Goal: Task Accomplishment & Management: Manage account settings

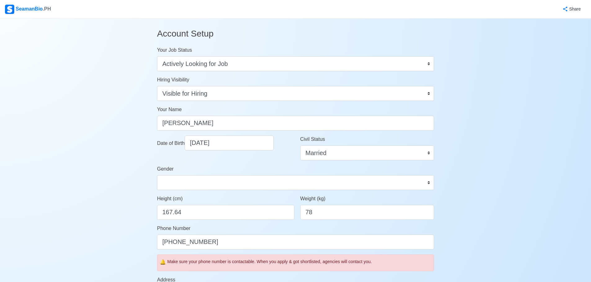
select select "Actively Looking for Job"
select select "Visible for Hiring"
select select "Married"
select select "[DEMOGRAPHIC_DATA]"
select select "PH"
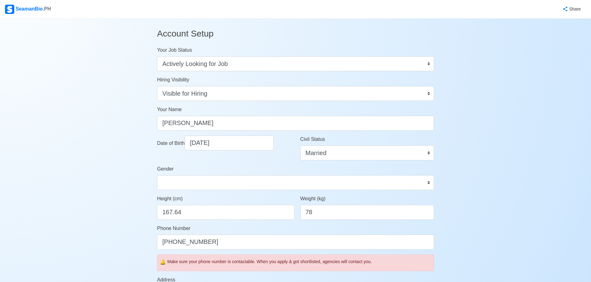
select select "4102462800000"
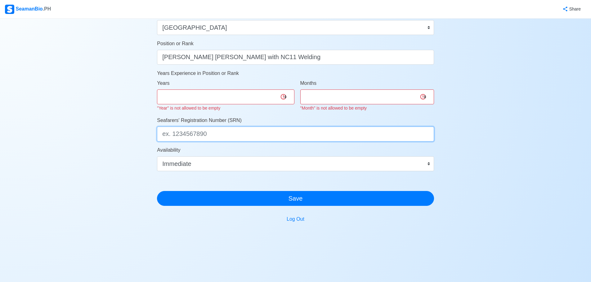
click at [204, 135] on input "Seafarers' Registration Number (SRN)" at bounding box center [295, 134] width 277 height 15
paste input "0498493-04"
type input "0498493-04"
click at [230, 95] on select "0 1 2 3 4 5 6 7 8 9 10 11 12 13 14 15 16 17 18 19 20 21 22 23 24 25 26 27 28 29…" at bounding box center [225, 97] width 137 height 15
select select "10"
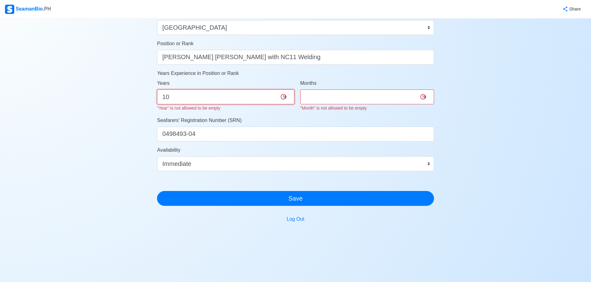
click at [157, 90] on select "0 1 2 3 4 5 6 7 8 9 10 11 12 13 14 15 16 17 18 19 20 21 22 23 24 25 26 27 28 29…" at bounding box center [225, 97] width 137 height 15
click at [377, 97] on select "0 1 2 3 4 5 6 7 8 9 10 11" at bounding box center [367, 97] width 134 height 15
select select "3"
click at [300, 90] on select "0 1 2 3 4 5 6 7 8 9 10 11" at bounding box center [367, 97] width 134 height 15
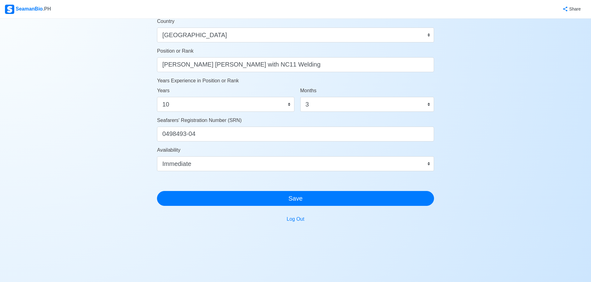
scroll to position [289, 0]
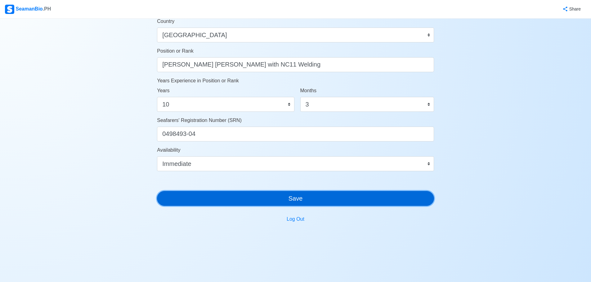
click at [378, 201] on button "Save" at bounding box center [295, 198] width 277 height 15
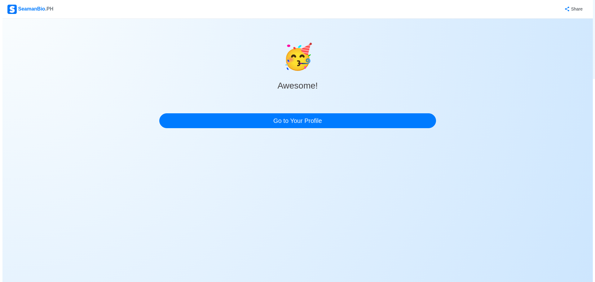
scroll to position [0, 0]
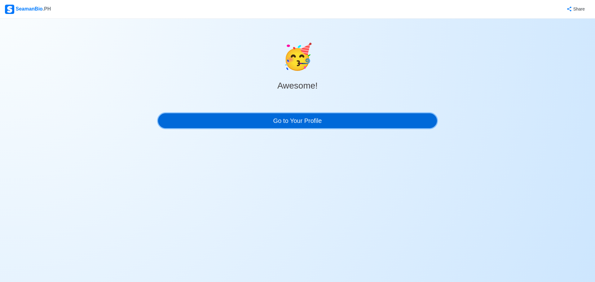
click at [374, 123] on link "Go to Your Profile" at bounding box center [297, 120] width 279 height 15
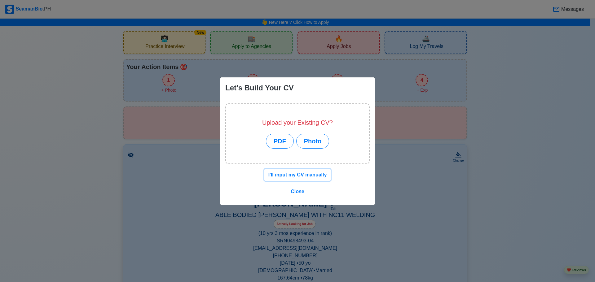
click at [293, 176] on u "I'll input my CV manually" at bounding box center [298, 174] width 59 height 5
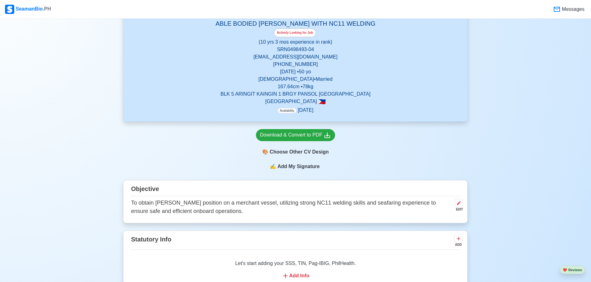
scroll to position [217, 0]
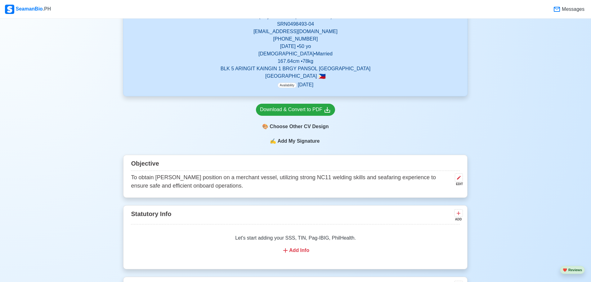
drag, startPoint x: 131, startPoint y: 177, endPoint x: 247, endPoint y: 189, distance: 116.6
click at [247, 189] on p "To obtain [PERSON_NAME] position on a merchant vessel, utilizing strong NC11 we…" at bounding box center [291, 182] width 321 height 17
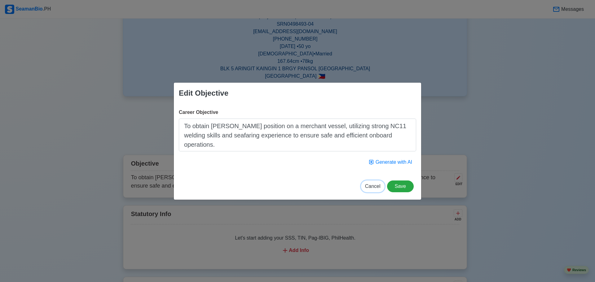
click at [369, 189] on span "Cancel" at bounding box center [373, 186] width 16 height 5
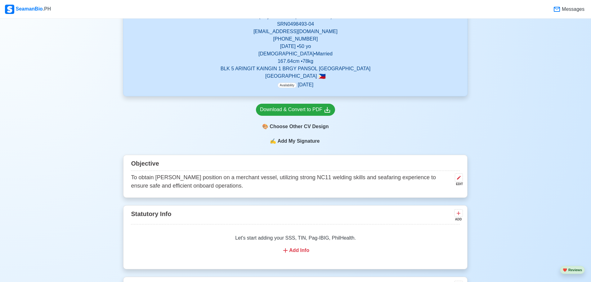
copy div "Objective To obtain Able Bodied Seaman position on a merchant vessel, utilizing…"
drag, startPoint x: 128, startPoint y: 164, endPoint x: 272, endPoint y: 196, distance: 146.8
click at [272, 196] on div "Objective To obtain Able Bodied Seaman position on a merchant vessel, utilizing…" at bounding box center [295, 176] width 344 height 43
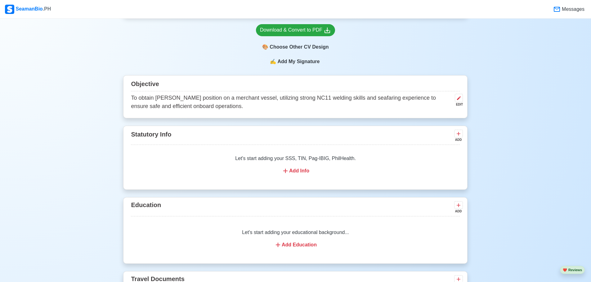
scroll to position [310, 0]
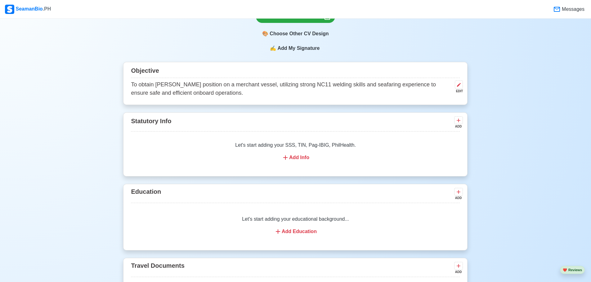
click at [295, 159] on div "Add Info" at bounding box center [295, 157] width 314 height 7
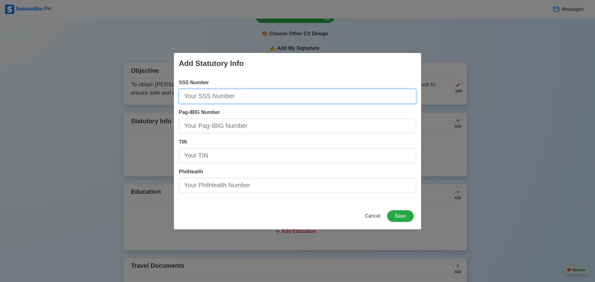
click at [230, 99] on input "SSS Number" at bounding box center [298, 96] width 238 height 15
type input "3370431555"
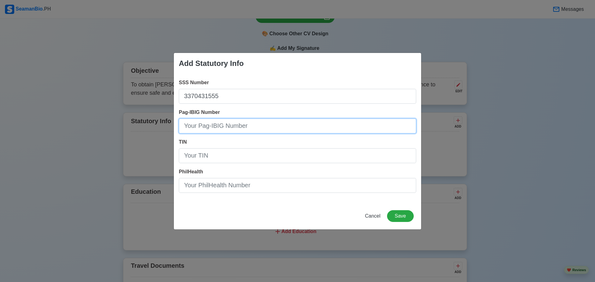
click at [225, 126] on input "Pag-IBIG Number" at bounding box center [298, 126] width 238 height 15
type input "005190565105"
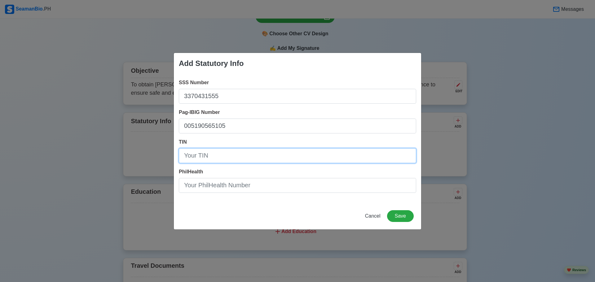
click at [223, 159] on input "TIN" at bounding box center [298, 156] width 238 height 15
type input "233853143000"
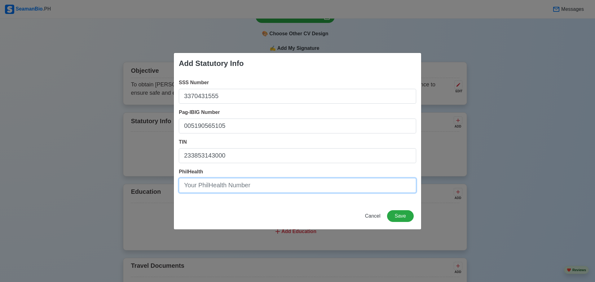
click at [209, 189] on input "PhilHealth" at bounding box center [298, 185] width 238 height 15
click at [197, 186] on input "PhilHealth" at bounding box center [298, 185] width 238 height 15
paste input "19090391624"
type input "19090391624"
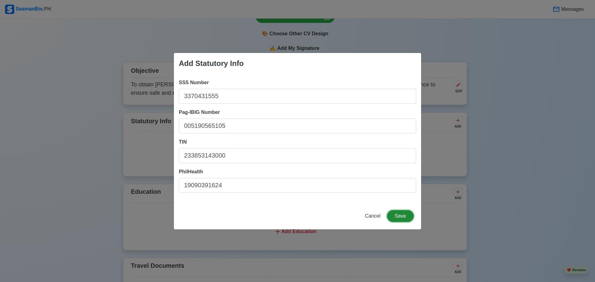
click at [397, 216] on button "Save" at bounding box center [400, 217] width 27 height 12
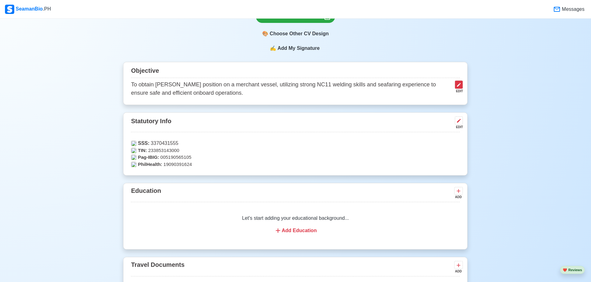
click at [459, 87] on icon at bounding box center [458, 84] width 5 height 5
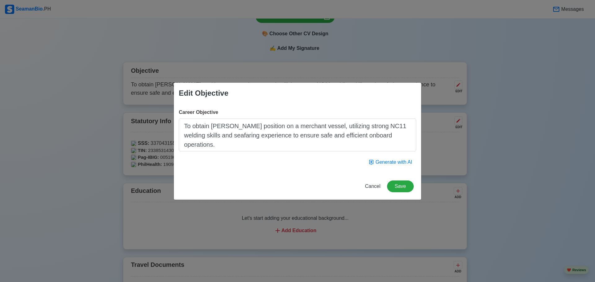
click at [322, 140] on textarea "To obtain [PERSON_NAME] position on a merchant vessel, utilizing strong NC11 we…" at bounding box center [298, 135] width 238 height 33
click at [251, 126] on textarea "To obtain [PERSON_NAME] position on a merchant vessel, utilizing strong NC11 we…" at bounding box center [298, 135] width 238 height 33
drag, startPoint x: 191, startPoint y: 126, endPoint x: 233, endPoint y: 148, distance: 47.7
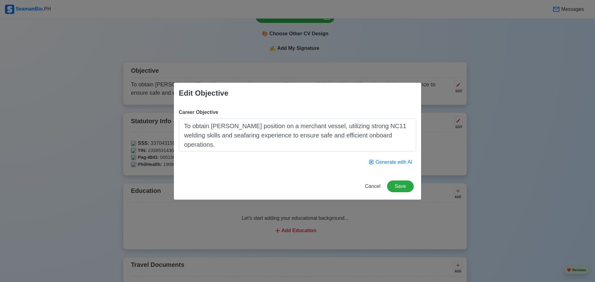
click at [233, 148] on textarea "To obtain [PERSON_NAME] position on a merchant vessel, utilizing strong NC11 we…" at bounding box center [298, 135] width 238 height 33
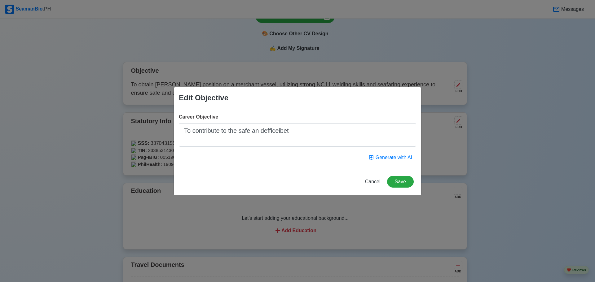
click at [276, 133] on textarea "To contribute to the safe an defficeibet" at bounding box center [298, 135] width 238 height 24
drag, startPoint x: 277, startPoint y: 131, endPoint x: 286, endPoint y: 142, distance: 15.2
click at [286, 142] on textarea "To contribute to the safe an defficeibet" at bounding box center [298, 135] width 238 height 24
click at [266, 135] on textarea "To contribute to the safe an defficeibet" at bounding box center [298, 135] width 238 height 24
click at [316, 138] on textarea "To contribute to the safe an efficeibet" at bounding box center [298, 135] width 238 height 24
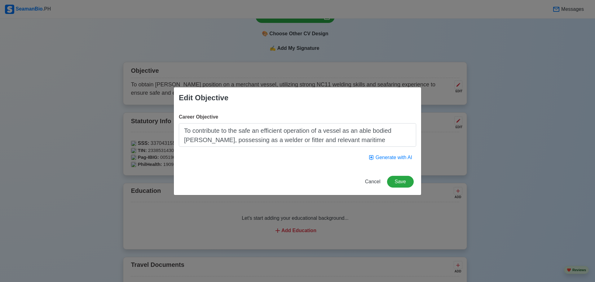
click at [260, 131] on textarea "To contribute to the safe an efficient operation of a vessel as an able bodied …" at bounding box center [298, 135] width 238 height 24
type textarea "To contribute to the safe and efficient operation of a vessel as an able bodied…"
click at [401, 180] on button "Save" at bounding box center [400, 182] width 27 height 12
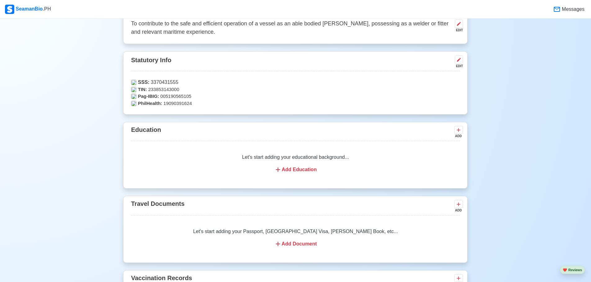
scroll to position [372, 0]
click at [314, 171] on div "Add Education" at bounding box center [295, 168] width 314 height 7
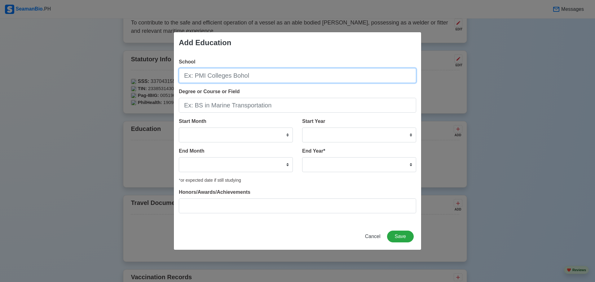
click at [259, 77] on input "School" at bounding box center [298, 75] width 238 height 15
type input "[GEOGRAPHIC_DATA][PERSON_NAME] [GEOGRAPHIC_DATA]"
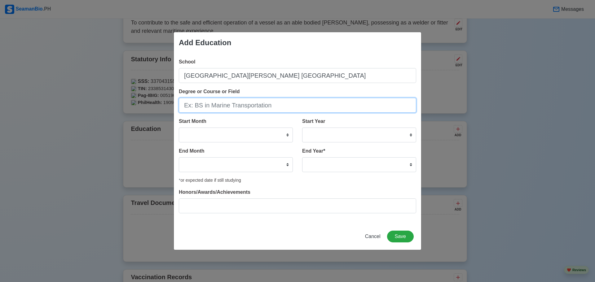
click at [228, 109] on input "Degree or Course or Field" at bounding box center [298, 105] width 238 height 15
drag, startPoint x: 195, startPoint y: 106, endPoint x: 223, endPoint y: 106, distance: 28.5
click at [220, 106] on input "Degree or Course or Field" at bounding box center [298, 105] width 238 height 15
drag, startPoint x: 278, startPoint y: 107, endPoint x: 251, endPoint y: 108, distance: 27.0
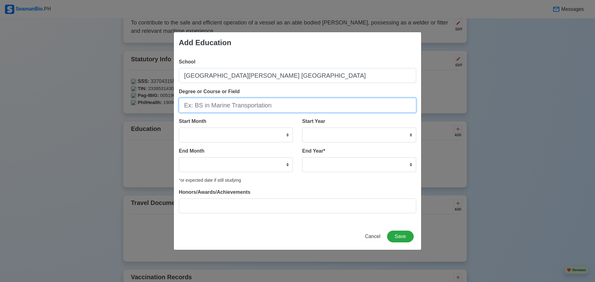
click at [251, 108] on input "Degree or Course or Field" at bounding box center [298, 105] width 238 height 15
click at [235, 109] on input "Degree or Course or Field" at bounding box center [298, 105] width 238 height 15
type input "BS in Marine Transportation"
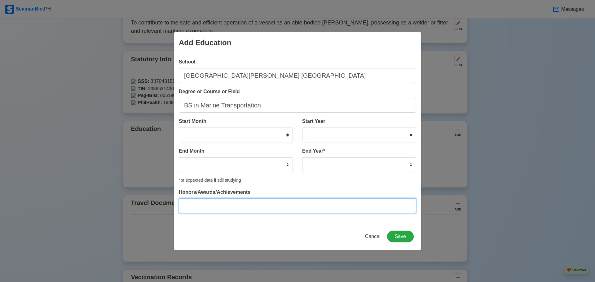
click at [238, 205] on input "Honors/Awards/Achievements" at bounding box center [298, 206] width 238 height 15
type input "NA"
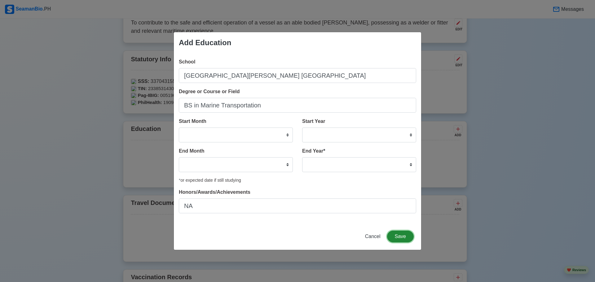
click at [404, 238] on button "Save" at bounding box center [400, 237] width 27 height 12
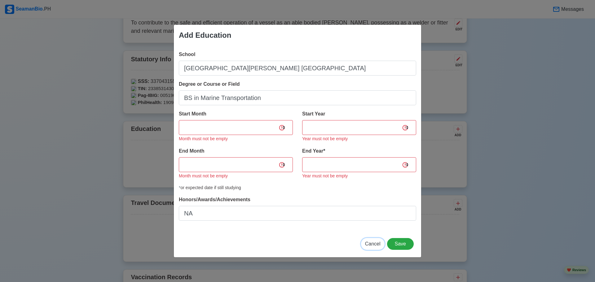
click at [369, 247] on span "Cancel" at bounding box center [373, 244] width 16 height 5
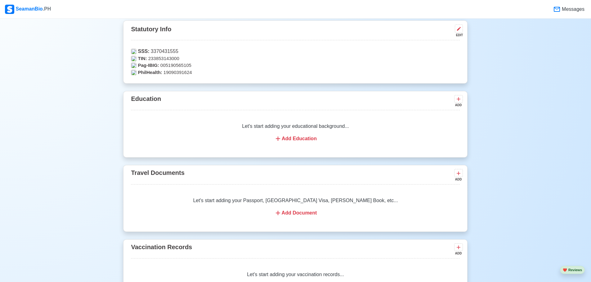
scroll to position [403, 0]
click at [298, 214] on div "Add Document" at bounding box center [295, 212] width 314 height 7
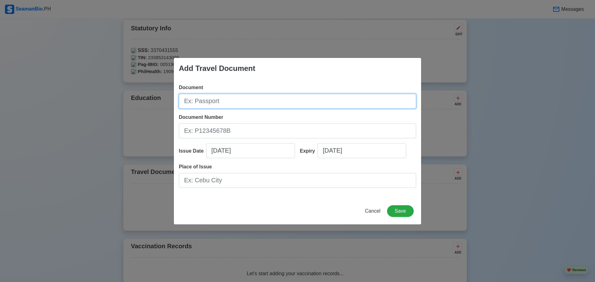
click at [202, 102] on input "Document" at bounding box center [298, 101] width 238 height 15
type input "Passport"
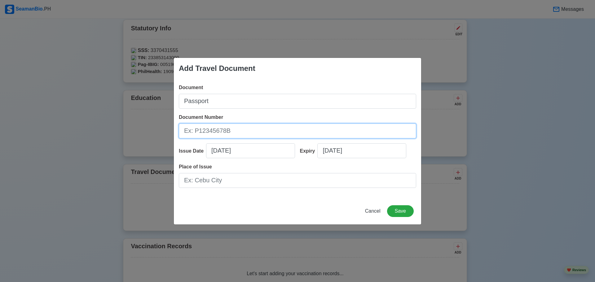
click at [216, 131] on input "Document Number" at bounding box center [298, 131] width 238 height 15
type input "P7897792A"
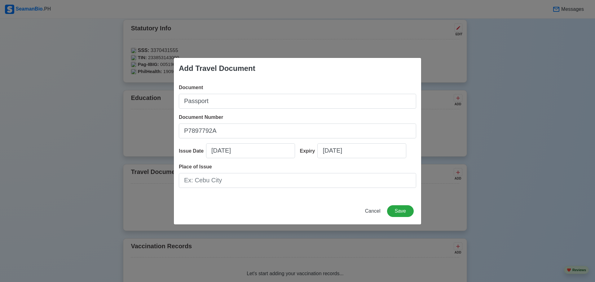
click at [291, 162] on div "Issue Date 10/15/2025" at bounding box center [237, 154] width 117 height 20
click at [262, 152] on input "[DATE]" at bounding box center [250, 151] width 89 height 15
select select "****"
select select "*******"
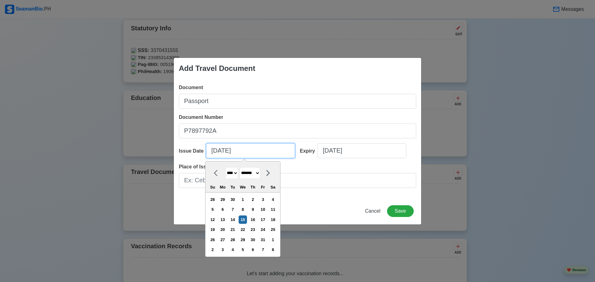
click at [214, 150] on input "[DATE]" at bounding box center [250, 151] width 89 height 15
type input "07/15/2025"
select select "****"
click at [223, 152] on input "07/15/2025" at bounding box center [250, 151] width 89 height 15
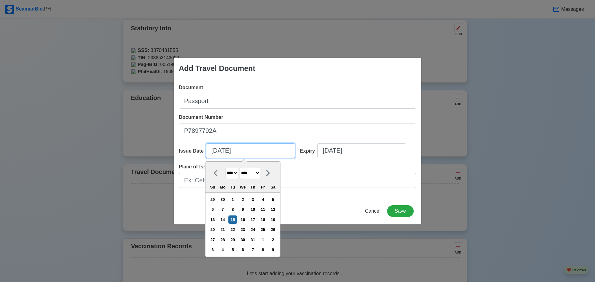
click at [223, 152] on input "07/15/2025" at bounding box center [250, 151] width 89 height 15
click at [236, 153] on input "07/11/2025" at bounding box center [250, 151] width 89 height 15
type input "07/11/2"
select select "****"
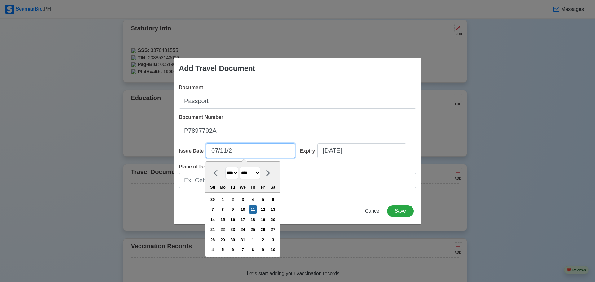
type input "07/11/20"
select select "****"
type input "07/11/2018"
select select "****"
type input "07/11/2018"
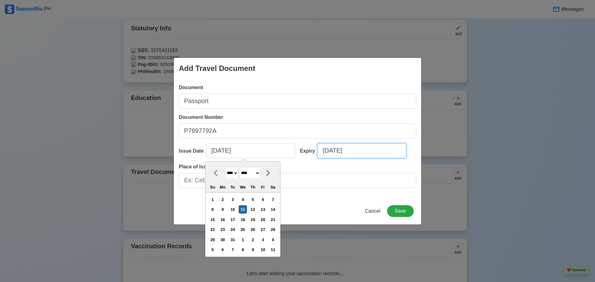
click at [355, 153] on input "[DATE]" at bounding box center [362, 151] width 89 height 15
select select "****"
select select "*******"
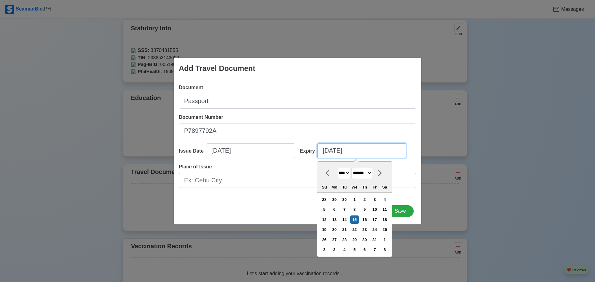
click at [325, 150] on input "[DATE]" at bounding box center [362, 151] width 89 height 15
type input "07/15/2025"
select select "****"
click at [331, 151] on input "07/15/2025" at bounding box center [362, 151] width 89 height 15
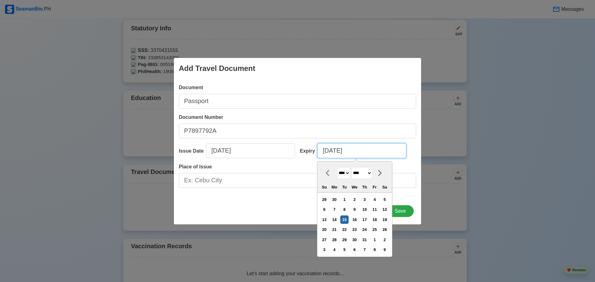
click at [331, 151] on input "07/15/2025" at bounding box center [362, 151] width 89 height 15
click at [347, 152] on input "07/10/2025" at bounding box center [362, 151] width 89 height 15
type input "07/10/2"
select select "****"
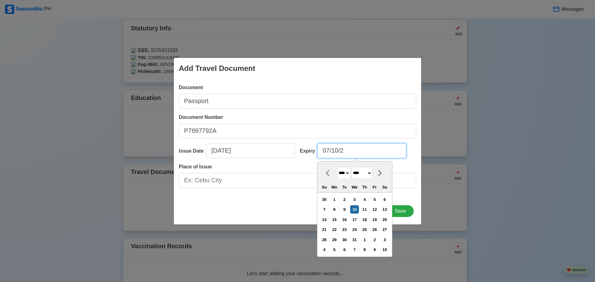
type input "07/10/20"
select select "****"
type input "07/10/2028"
select select "****"
type input "07/10/2028"
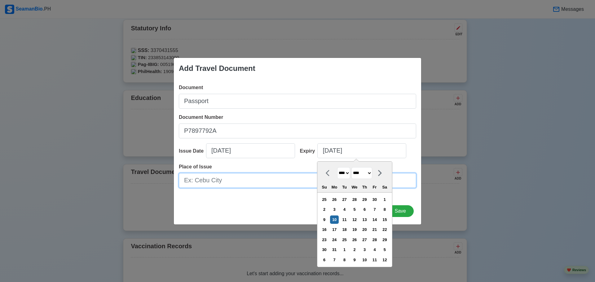
click at [264, 180] on input "Place of Issue" at bounding box center [298, 180] width 238 height 15
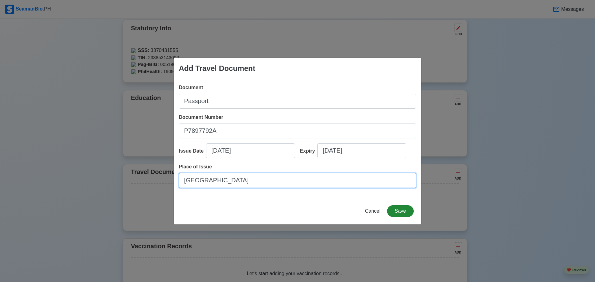
type input "[GEOGRAPHIC_DATA]"
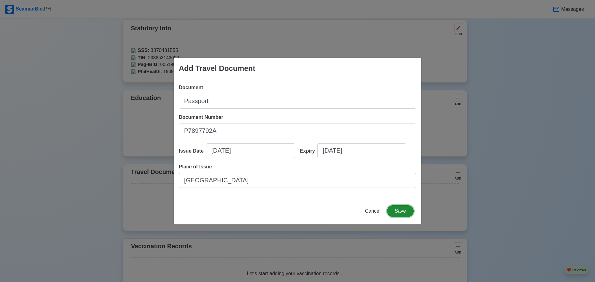
click at [405, 211] on button "Save" at bounding box center [400, 212] width 27 height 12
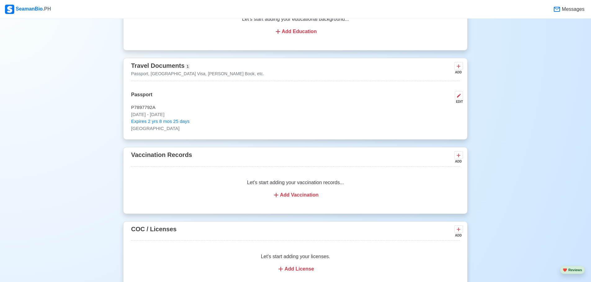
scroll to position [527, 0]
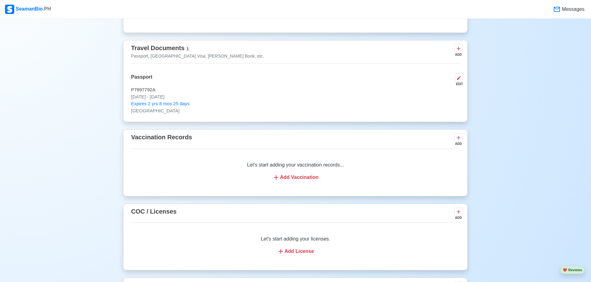
click at [303, 181] on div "Add Vaccination" at bounding box center [295, 177] width 314 height 7
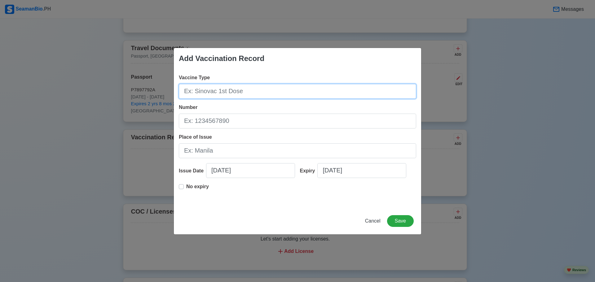
click at [203, 91] on input "Vaccine Type" at bounding box center [298, 91] width 238 height 15
type input "astrazeneca 2nd dose"
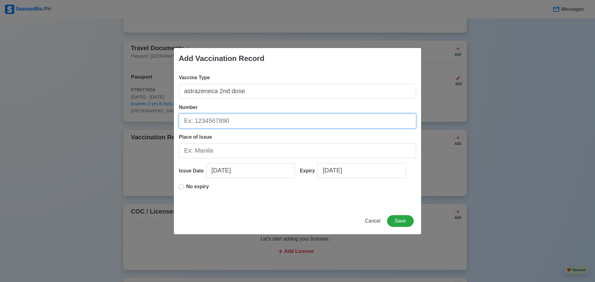
click at [213, 122] on input "Number" at bounding box center [298, 121] width 238 height 15
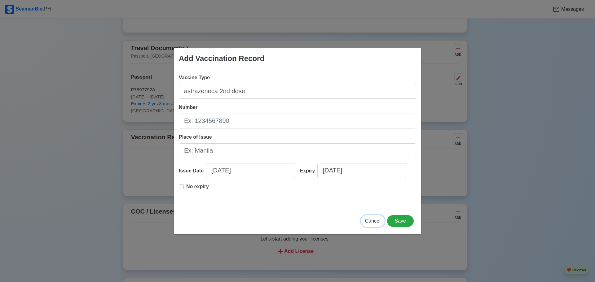
click at [374, 223] on span "Cancel" at bounding box center [373, 221] width 16 height 5
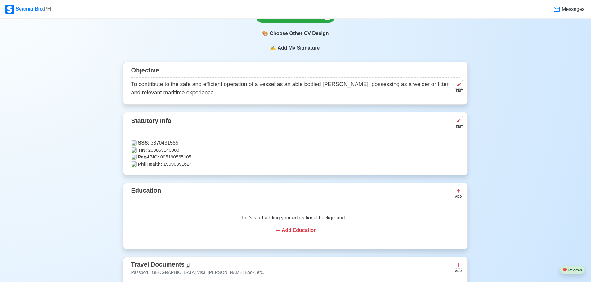
scroll to position [310, 0]
click at [456, 87] on icon at bounding box center [458, 84] width 5 height 5
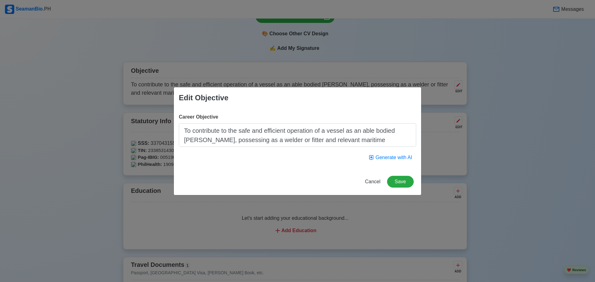
click at [278, 134] on textarea "To contribute to the safe and efficient operation of a vessel as an able bodied…" at bounding box center [298, 135] width 238 height 24
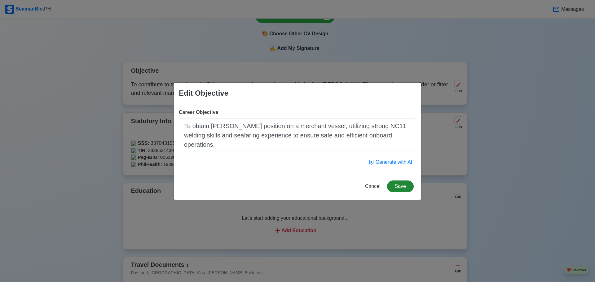
type textarea "To obtain [PERSON_NAME] position on a merchant vessel, utilizing strong NC11 we…"
click at [395, 186] on button "Save" at bounding box center [400, 187] width 27 height 12
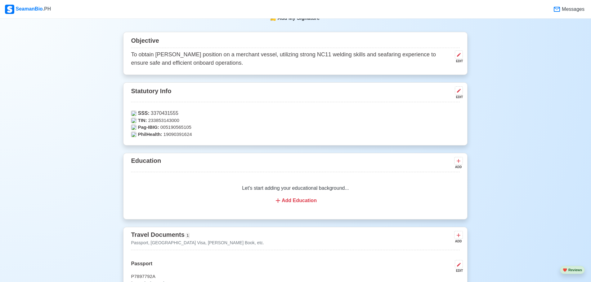
scroll to position [341, 0]
click at [296, 203] on div "Add Education" at bounding box center [295, 199] width 314 height 7
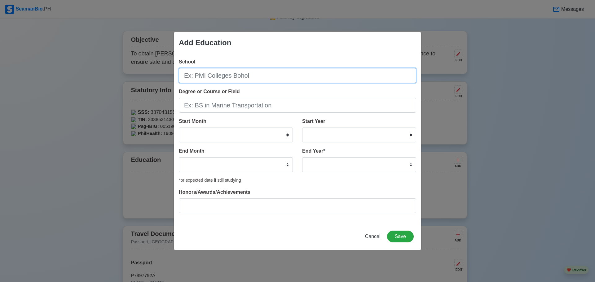
click at [232, 77] on input "School" at bounding box center [298, 75] width 238 height 15
type input "[GEOGRAPHIC_DATA][PERSON_NAME] [GEOGRAPHIC_DATA]"
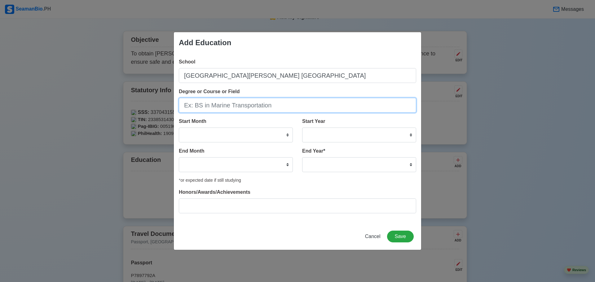
click at [232, 107] on input "Degree or Course or Field" at bounding box center [298, 105] width 238 height 15
type input "M"
type input "BS in Maritime Transportation"
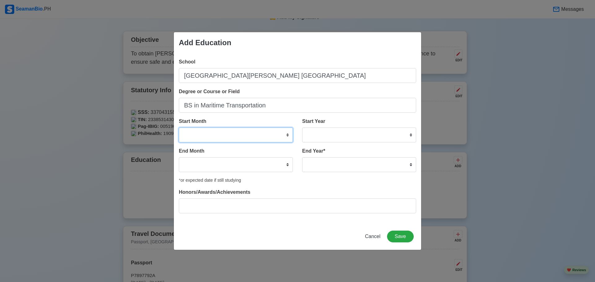
click at [208, 138] on select "January February March April May June July August September October November De…" at bounding box center [236, 135] width 114 height 15
select select "March"
click at [179, 128] on select "January February March April May June July August September October November De…" at bounding box center [236, 135] width 114 height 15
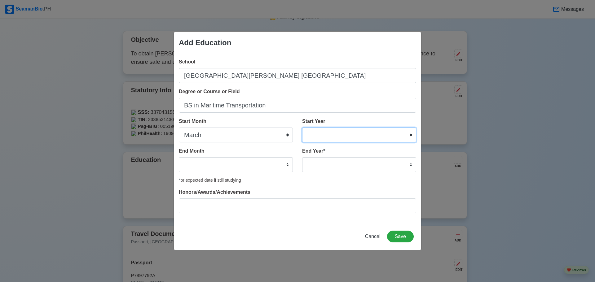
click at [333, 133] on select "2025 2024 2023 2022 2021 2020 2019 2018 2017 2016 2015 2014 2013 2012 2011 2010…" at bounding box center [359, 135] width 114 height 15
select select "1996"
click at [302, 128] on select "2025 2024 2023 2022 2021 2020 2019 2018 2017 2016 2015 2014 2013 2012 2011 2010…" at bounding box center [359, 135] width 114 height 15
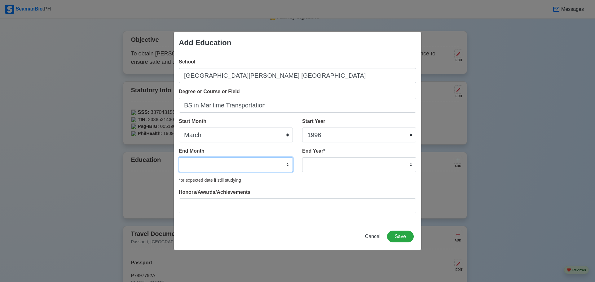
click at [210, 163] on select "January February March April May June July August September October November De…" at bounding box center [236, 165] width 114 height 15
select select "March"
click at [179, 158] on select "January February March April May June July August September October November De…" at bounding box center [236, 165] width 114 height 15
click at [338, 164] on select "2035 2034 2033 2032 2031 2030 2029 2028 2027 2026 2025 2024 2023 2022 2021 2020…" at bounding box center [359, 165] width 114 height 15
select select "2000"
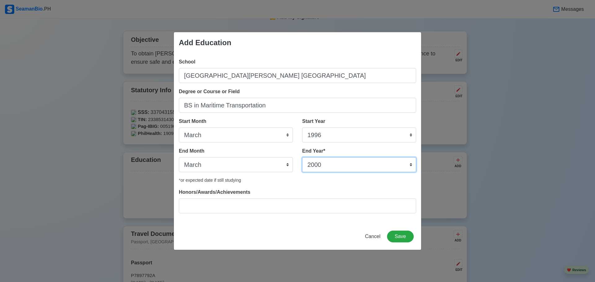
click at [302, 158] on select "2035 2034 2033 2032 2031 2030 2029 2028 2027 2026 2025 2024 2023 2022 2021 2020…" at bounding box center [359, 165] width 114 height 15
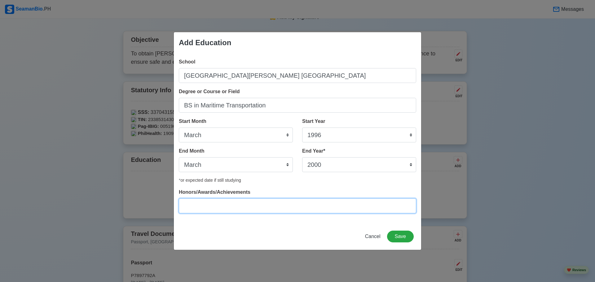
click at [275, 212] on input "Honors/Awards/Achievements" at bounding box center [298, 206] width 238 height 15
type input "n"
type input "NA"
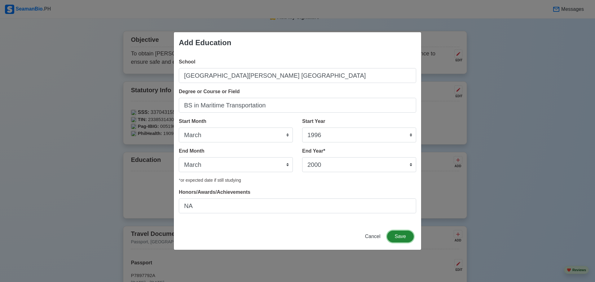
click at [401, 239] on button "Save" at bounding box center [400, 237] width 27 height 12
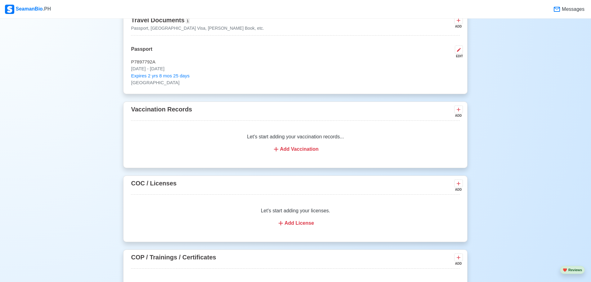
scroll to position [589, 0]
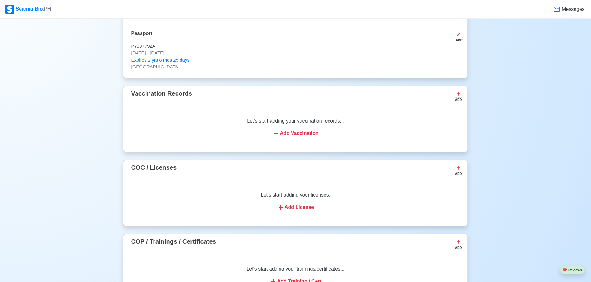
click at [303, 210] on div "Add License" at bounding box center [295, 207] width 314 height 7
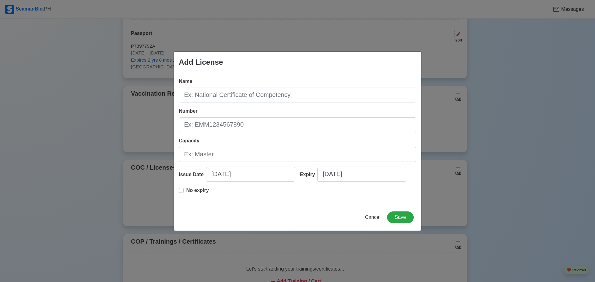
click at [290, 220] on div "Cancel Save" at bounding box center [297, 221] width 247 height 19
click at [496, 73] on div "Add License Name Number Capacity Issue Date 10/15/2025 Expiry 10/15/2025 No exp…" at bounding box center [297, 141] width 595 height 282
click at [403, 217] on button "Save" at bounding box center [400, 218] width 27 height 12
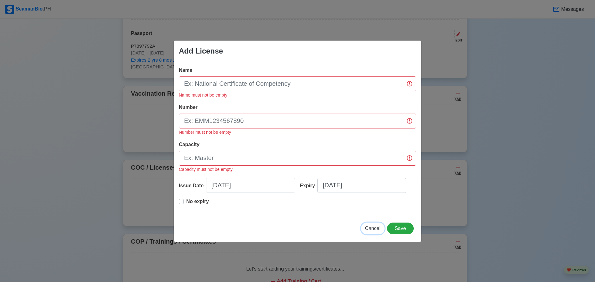
click at [374, 229] on span "Cancel" at bounding box center [373, 228] width 16 height 5
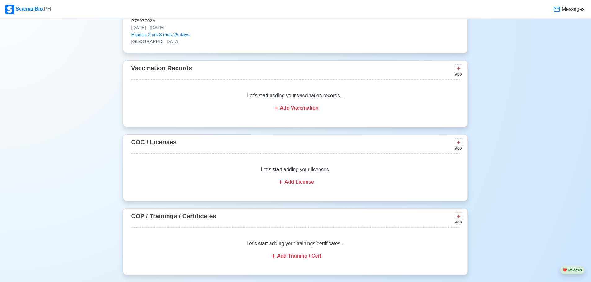
scroll to position [620, 0]
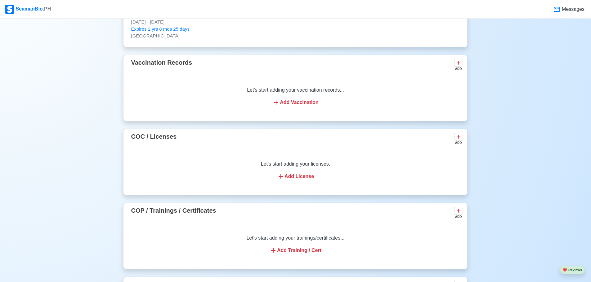
click at [294, 253] on div "Add Training / Cert" at bounding box center [295, 250] width 314 height 7
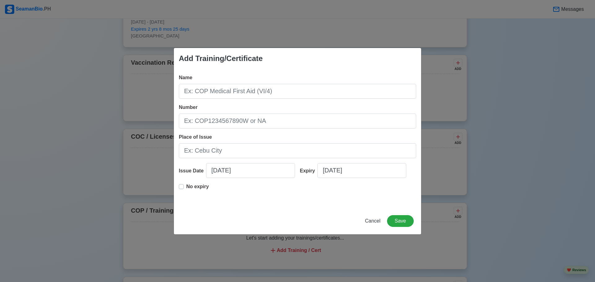
click at [294, 253] on div "Add Training/Certificate Name Number Place of Issue Issue Date 10/15/2025 Expir…" at bounding box center [297, 141] width 595 height 282
click at [368, 220] on span "Cancel" at bounding box center [373, 221] width 16 height 5
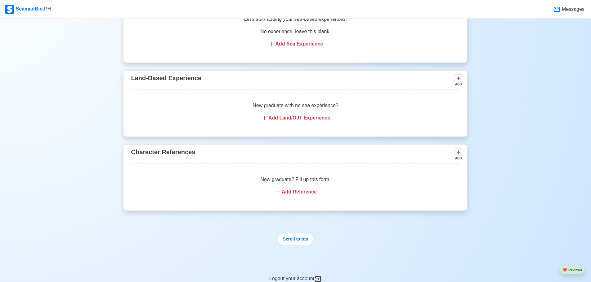
scroll to position [961, 0]
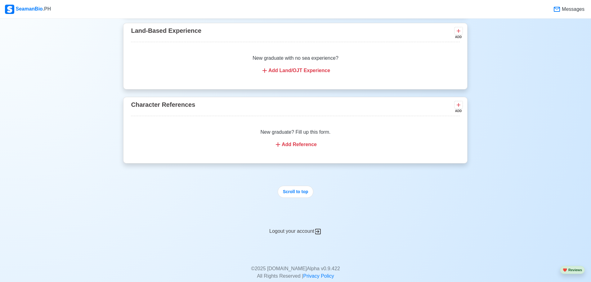
click at [301, 149] on div "Add Reference" at bounding box center [295, 144] width 314 height 7
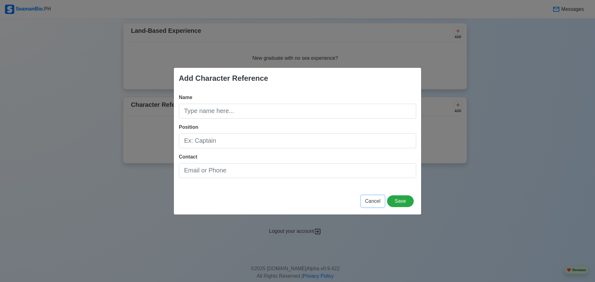
click at [374, 204] on span "Cancel" at bounding box center [373, 201] width 16 height 5
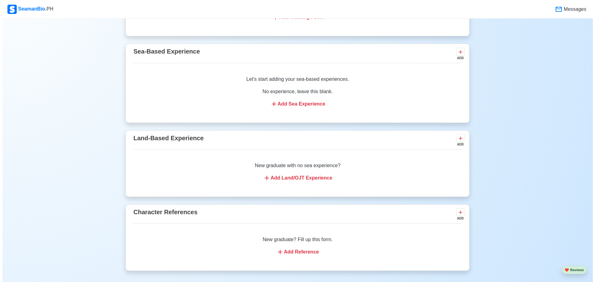
scroll to position [837, 0]
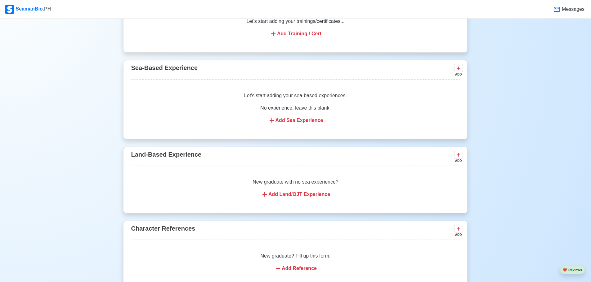
click at [299, 123] on div "Add Sea Experience" at bounding box center [295, 120] width 314 height 7
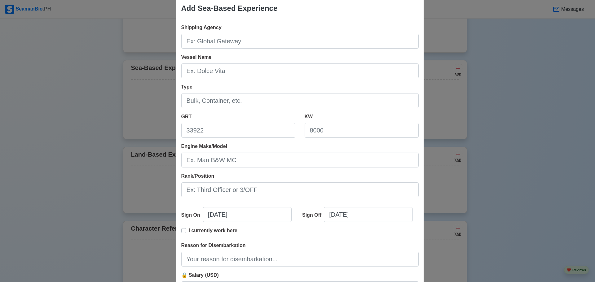
scroll to position [9, 0]
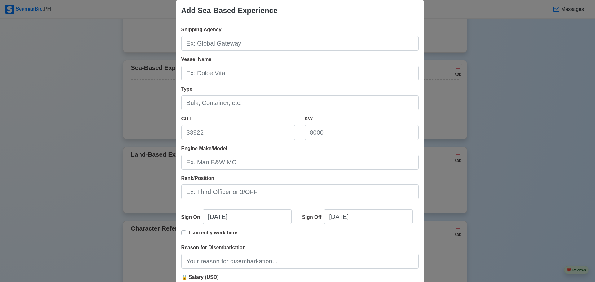
click at [508, 109] on div "Add Sea-Based Experience Shipping Agency Vessel Name Type GRT KW Engine Make/Mo…" at bounding box center [297, 141] width 595 height 282
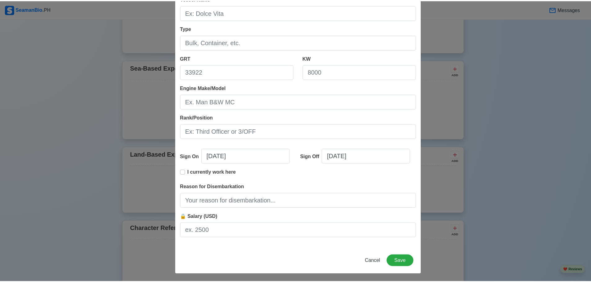
scroll to position [71, 0]
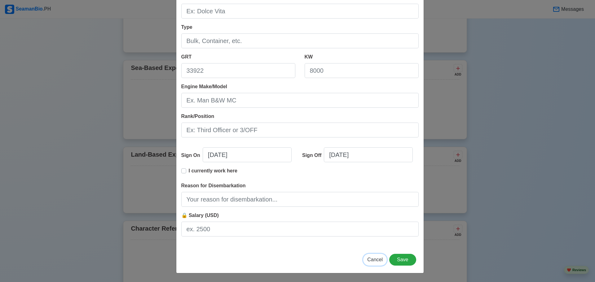
click at [374, 257] on span "Cancel" at bounding box center [375, 259] width 16 height 5
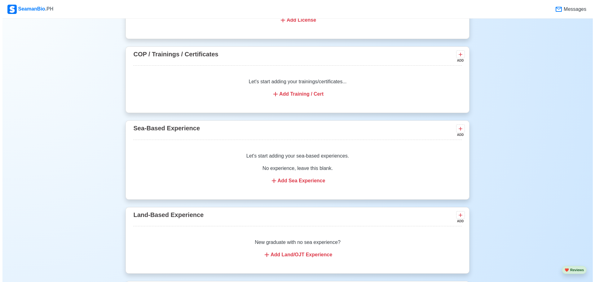
scroll to position [775, 0]
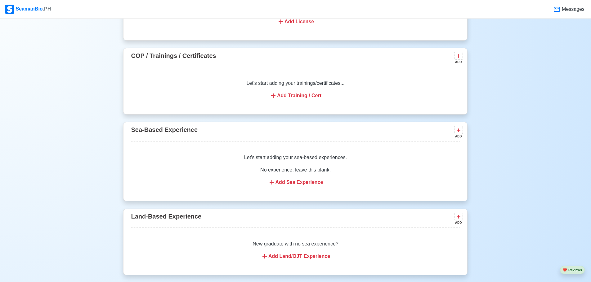
click at [311, 185] on div "Add Sea Experience" at bounding box center [295, 182] width 314 height 7
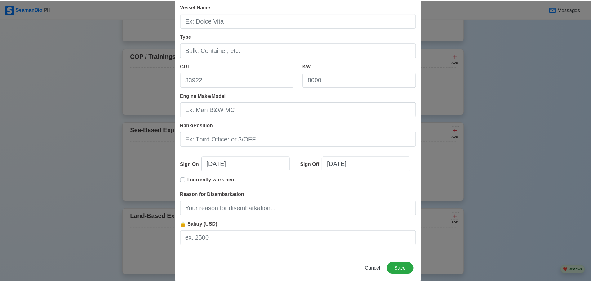
scroll to position [71, 0]
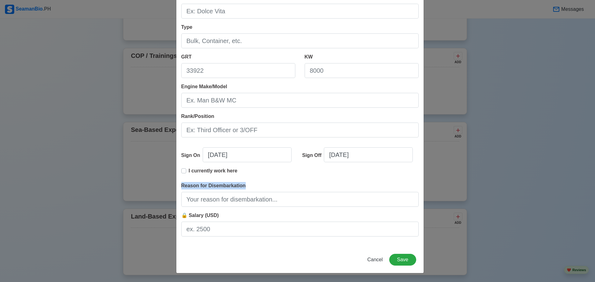
copy span "Reason for Disembarkation"
drag, startPoint x: 246, startPoint y: 189, endPoint x: 179, endPoint y: 185, distance: 67.4
click at [179, 185] on div "Shipping Agency Vessel Name Type GRT KW Engine Make/Model Rank/Position Sign On…" at bounding box center [299, 103] width 247 height 288
copy span "Reason for Disembarkation"
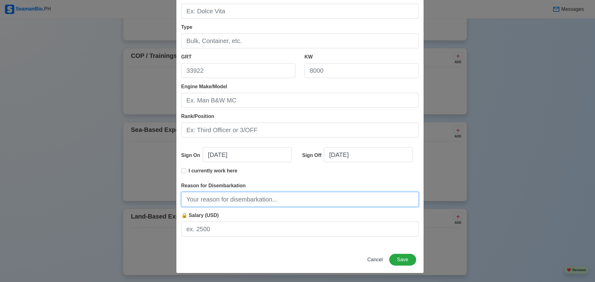
click at [355, 205] on input "Reason for Disembarkation" at bounding box center [300, 199] width 238 height 15
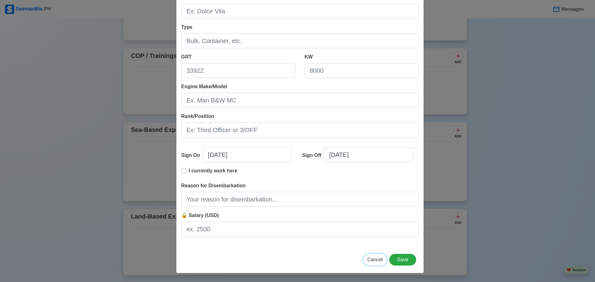
click at [369, 259] on span "Cancel" at bounding box center [375, 259] width 16 height 5
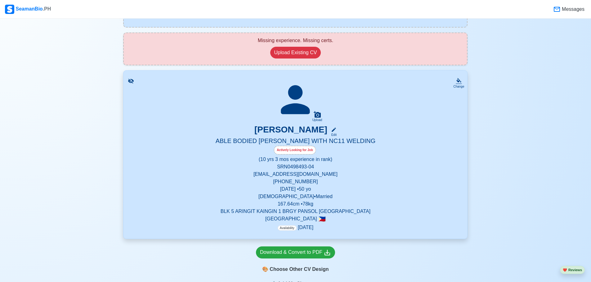
scroll to position [62, 0]
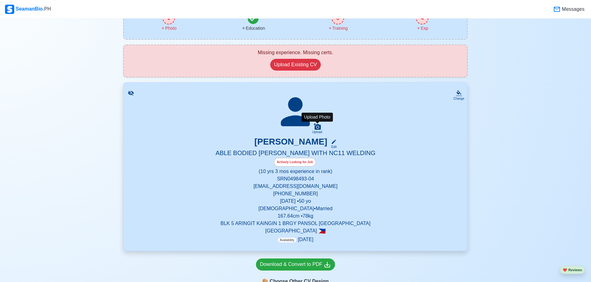
click at [316, 128] on icon at bounding box center [316, 126] width 7 height 7
click at [0, 0] on input "Upload" at bounding box center [0, 0] width 0 height 0
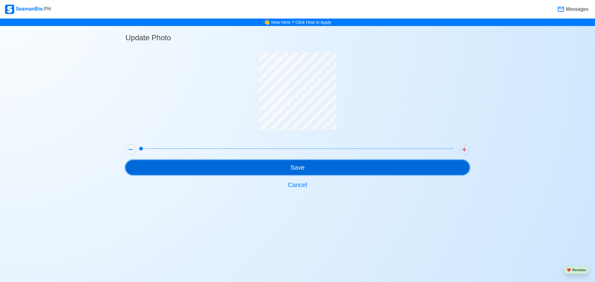
click at [321, 168] on button "Save" at bounding box center [298, 167] width 344 height 15
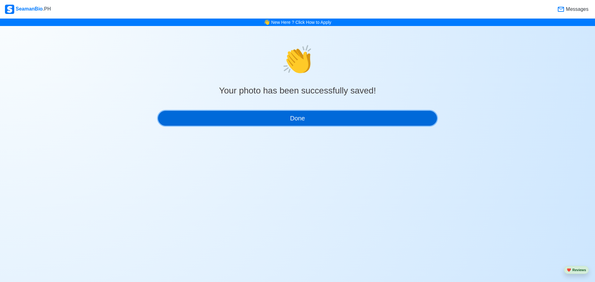
click at [322, 118] on button "Done" at bounding box center [297, 118] width 279 height 15
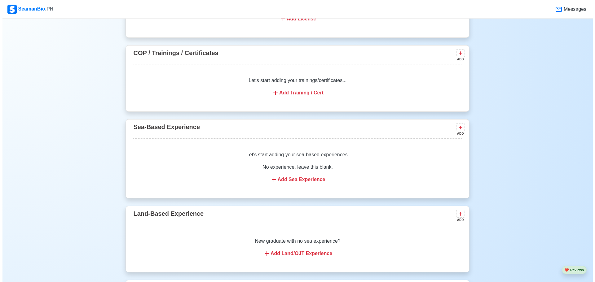
scroll to position [775, 0]
click at [309, 183] on div "Add Sea Experience" at bounding box center [295, 179] width 314 height 7
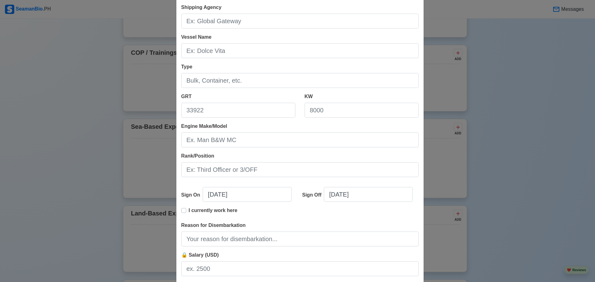
scroll to position [31, 0]
click at [501, 151] on div "Add Sea-Based Experience Shipping Agency Vessel Name Type GRT KW Engine Make/Mo…" at bounding box center [297, 141] width 595 height 282
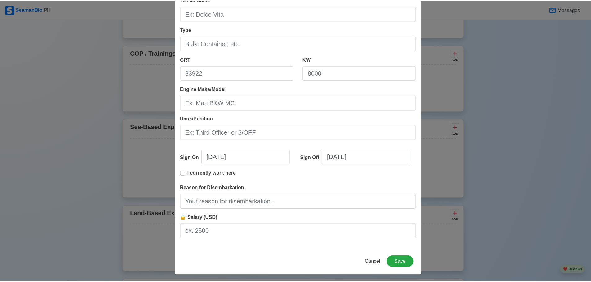
scroll to position [71, 0]
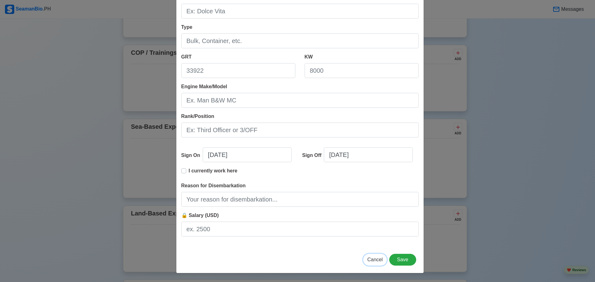
click at [371, 261] on span "Cancel" at bounding box center [375, 259] width 16 height 5
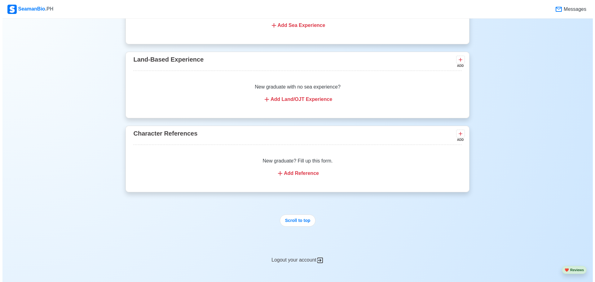
scroll to position [868, 0]
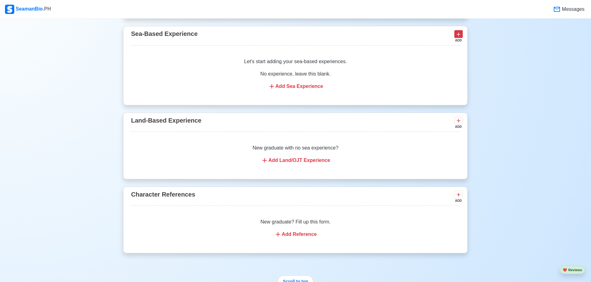
click at [458, 38] on icon at bounding box center [458, 34] width 6 height 6
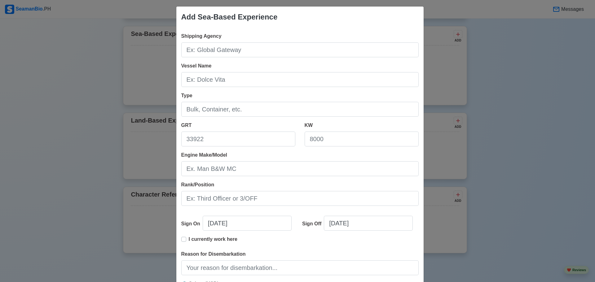
scroll to position [0, 0]
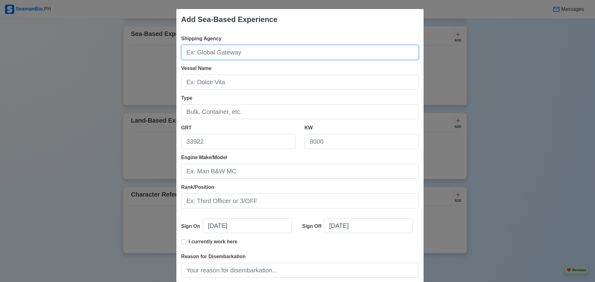
click at [237, 45] on input "Shipping Agency" at bounding box center [300, 52] width 238 height 15
type input "MV Anthena"
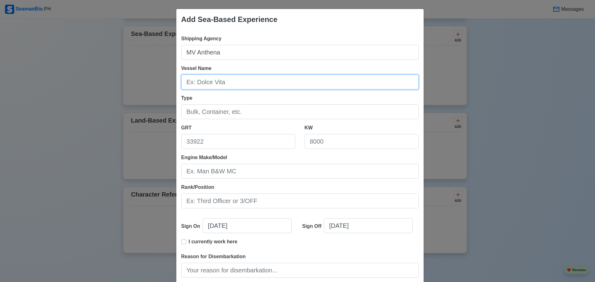
click at [242, 79] on input "Vessel Name" at bounding box center [300, 82] width 238 height 15
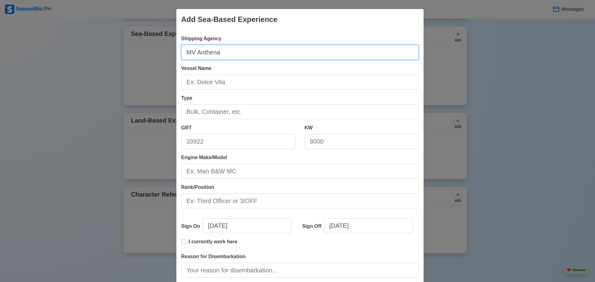
click at [232, 54] on input "MV Anthena" at bounding box center [300, 52] width 238 height 15
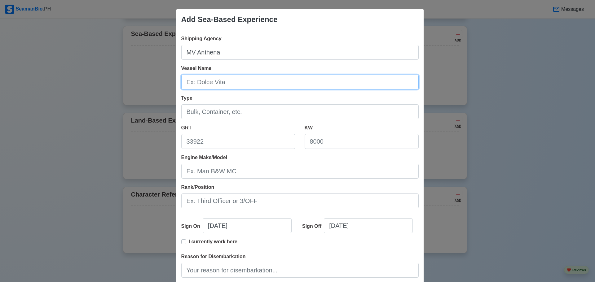
click at [224, 86] on input "Vessel Name" at bounding box center [300, 82] width 238 height 15
paste input "MV Anthena"
type input "MV Anthena"
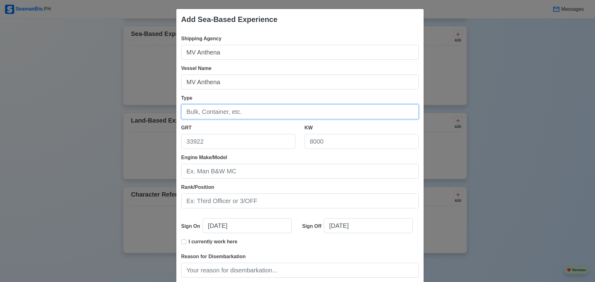
click at [230, 113] on input "Type" at bounding box center [300, 111] width 238 height 15
type input "Bulk Carrier"
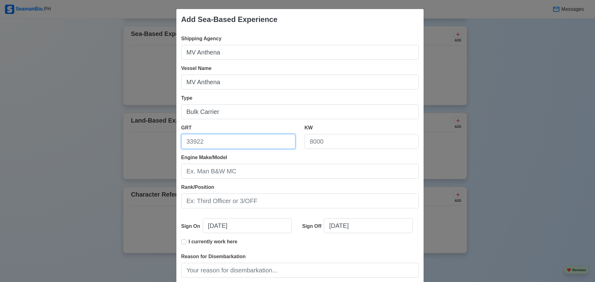
click at [232, 139] on input "GRT" at bounding box center [238, 141] width 114 height 15
type input "40042"
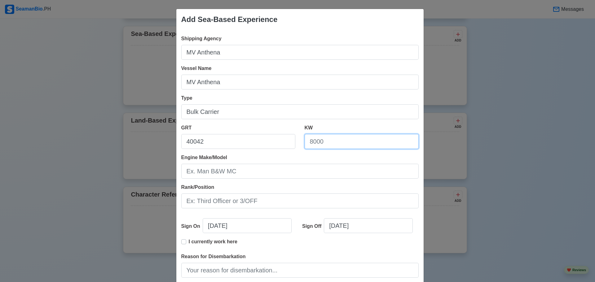
click at [313, 140] on input "KW" at bounding box center [362, 141] width 114 height 15
type input "9230"
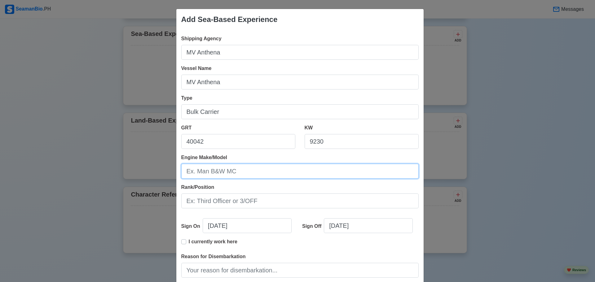
click at [264, 172] on input "Engine Make/Model" at bounding box center [300, 171] width 238 height 15
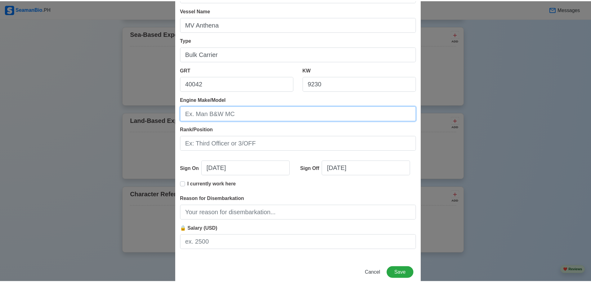
scroll to position [71, 0]
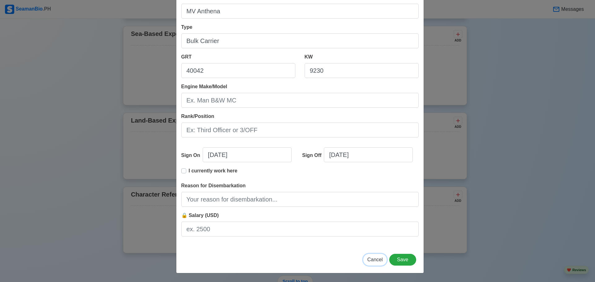
click at [374, 264] on button "Cancel" at bounding box center [375, 260] width 24 height 12
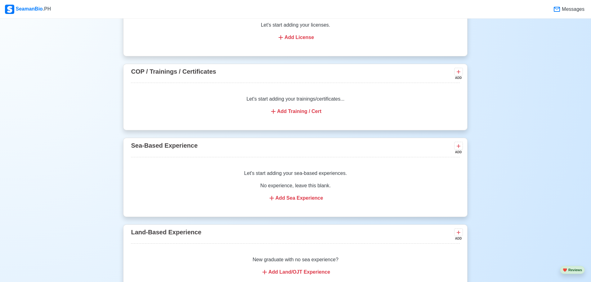
scroll to position [744, 0]
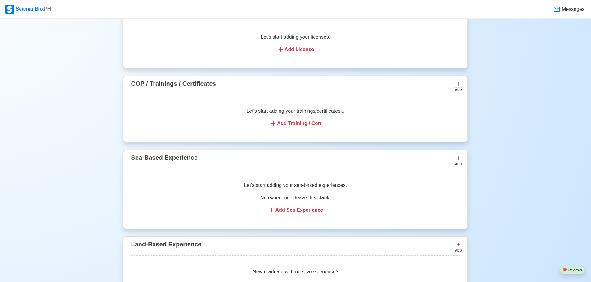
click at [299, 124] on div "Add Training / Cert" at bounding box center [295, 123] width 314 height 7
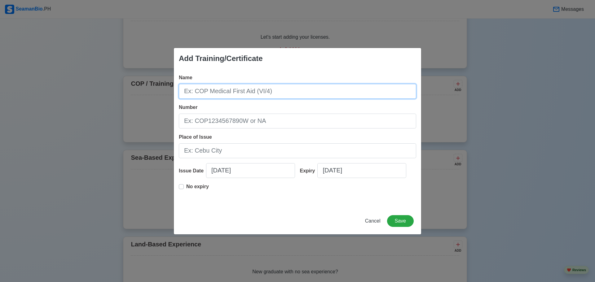
click at [204, 91] on input "Name" at bounding box center [298, 91] width 238 height 15
click at [230, 95] on input "Shielded Metal arc Welding" at bounding box center [298, 91] width 238 height 15
type input "Shielded Metal Arc Welding"
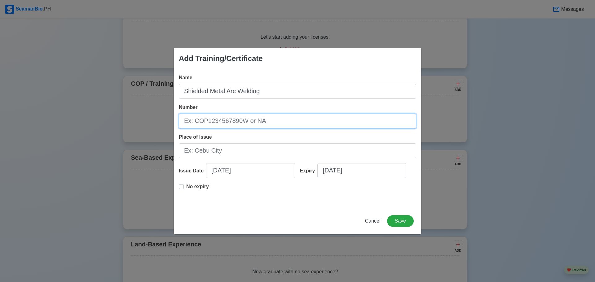
click at [219, 125] on input "Number" at bounding box center [298, 121] width 238 height 15
type input "2513060202169"
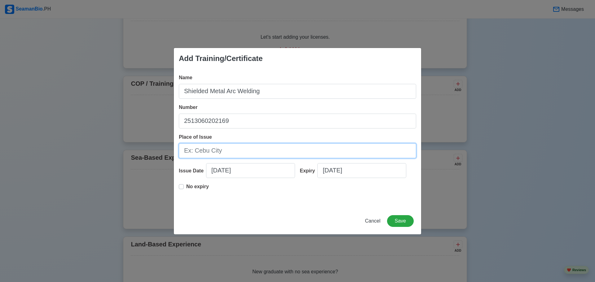
click at [207, 155] on input "Place of Issue" at bounding box center [298, 151] width 238 height 15
type input "[GEOGRAPHIC_DATA]"
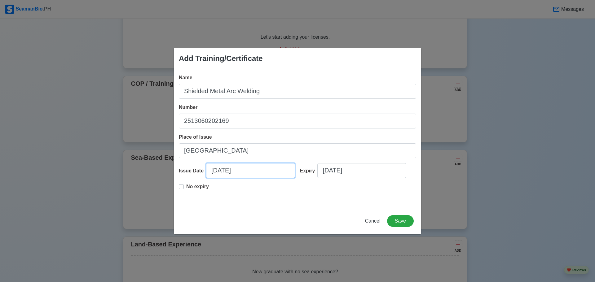
click at [229, 171] on input "[DATE]" at bounding box center [250, 170] width 89 height 15
select select "****"
select select "*******"
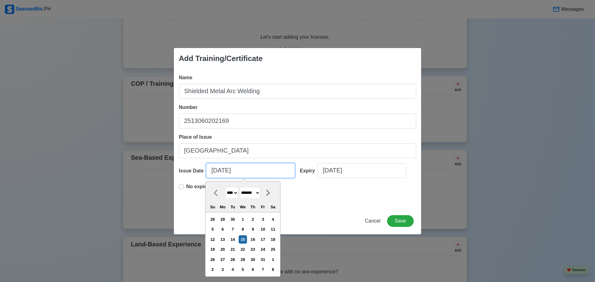
click at [211, 173] on input "[DATE]" at bounding box center [250, 170] width 89 height 15
click at [214, 171] on input "[DATE]" at bounding box center [250, 170] width 89 height 15
click at [214, 171] on input "1040/15/2025" at bounding box center [250, 170] width 89 height 15
type input "04/15/2025"
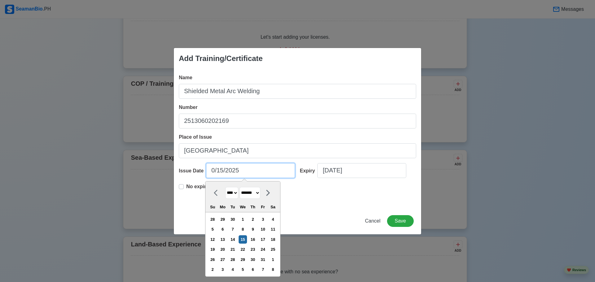
select select "*****"
click at [220, 171] on input "04/15/2025" at bounding box center [250, 170] width 89 height 15
click at [233, 170] on input "04/11/2025" at bounding box center [250, 170] width 89 height 15
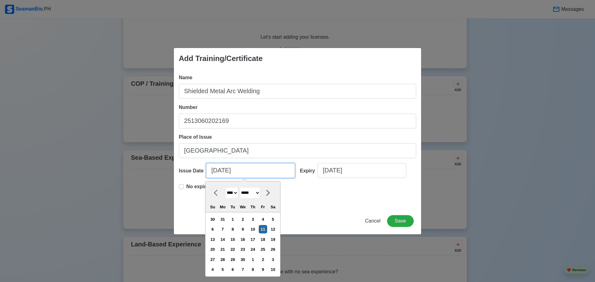
type input "04/11/2"
select select "****"
type input "04/11/20"
select select "****"
type input "04/11/2025"
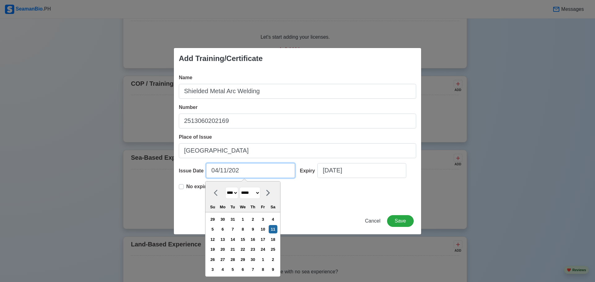
select select "****"
type input "04/11/2025"
select select "****"
select select "*******"
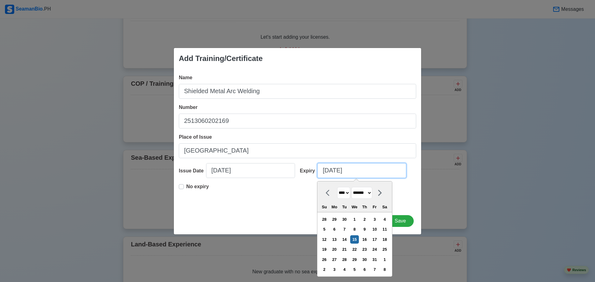
click at [353, 169] on input "[DATE]" at bounding box center [362, 170] width 89 height 15
click at [327, 172] on input "[DATE]" at bounding box center [362, 170] width 89 height 15
type input "04/15/2025"
select select "*****"
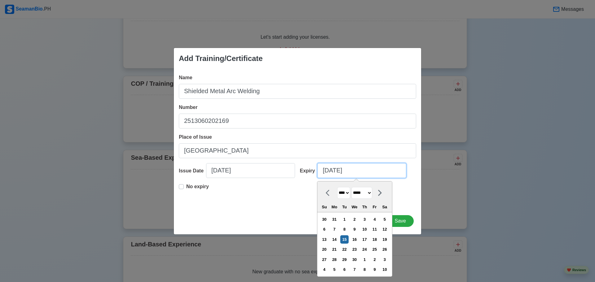
click at [335, 170] on input "04/15/2025" at bounding box center [362, 170] width 89 height 15
click at [345, 173] on input "04/10/2025" at bounding box center [362, 170] width 89 height 15
type input "04/10/2"
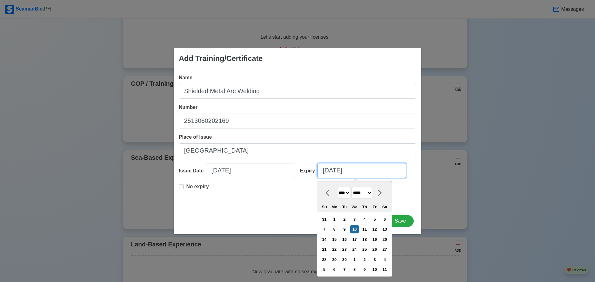
select select "****"
type input "04/10/20"
select select "****"
type input "04/10/2030"
select select "****"
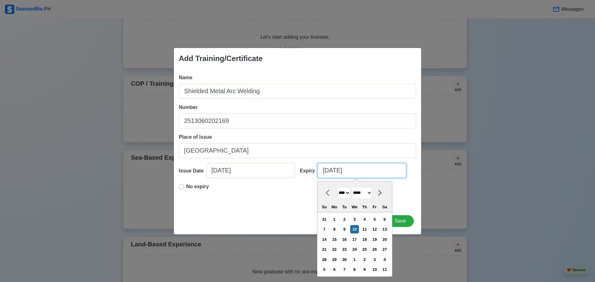
type input "04/10/2030"
click at [275, 205] on div "Name Shielded Metal Arc Welding Number 2513060202169 Place of Issue Manila Issu…" at bounding box center [297, 138] width 247 height 139
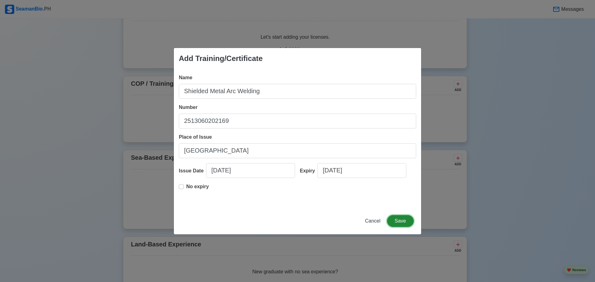
click at [404, 224] on button "Save" at bounding box center [400, 221] width 27 height 12
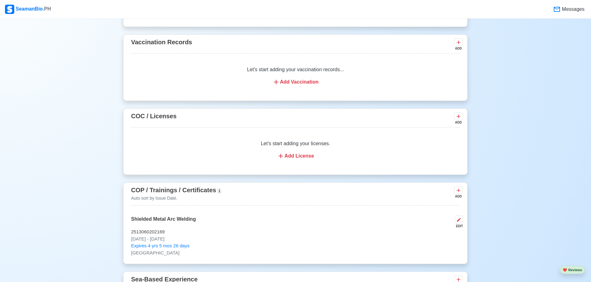
scroll to position [651, 0]
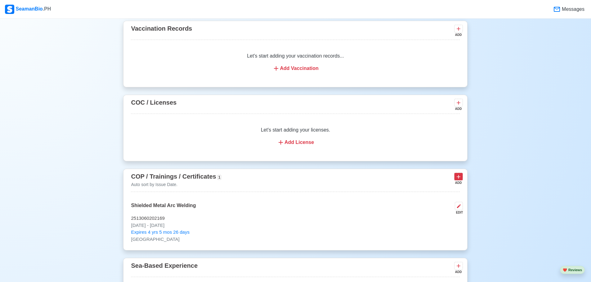
click at [458, 178] on icon at bounding box center [458, 177] width 6 height 6
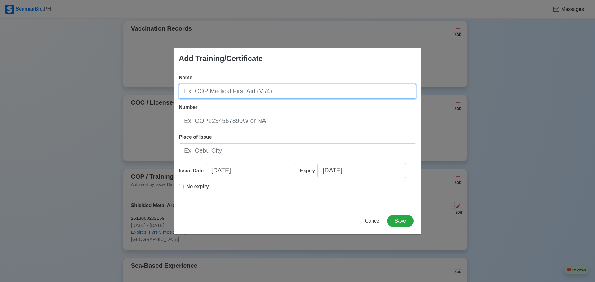
click at [274, 94] on input "Name" at bounding box center [298, 91] width 238 height 15
type input "Regulation 11/4 Navigation"
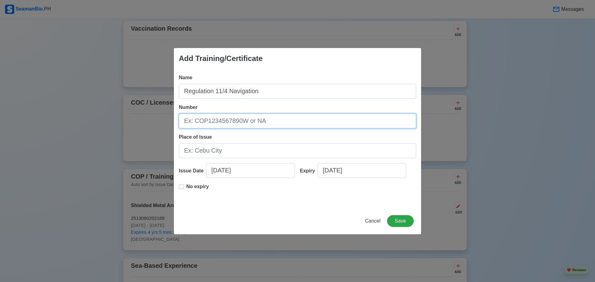
click at [227, 126] on input "Number" at bounding box center [298, 121] width 238 height 15
type input "2545685"
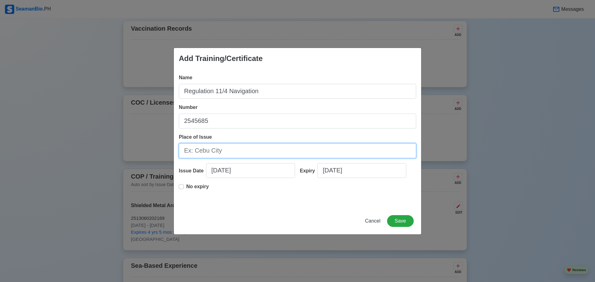
click at [215, 151] on input "Place of Issue" at bounding box center [298, 151] width 238 height 15
type input "[GEOGRAPHIC_DATA]"
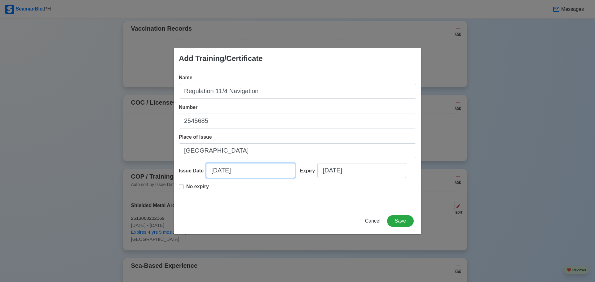
select select "****"
select select "*******"
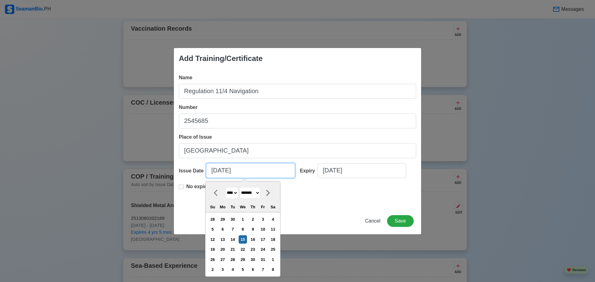
click at [251, 172] on input "[DATE]" at bounding box center [250, 170] width 89 height 15
click at [213, 170] on input "[DATE]" at bounding box center [250, 170] width 89 height 15
type input "07/15/2025"
select select "****"
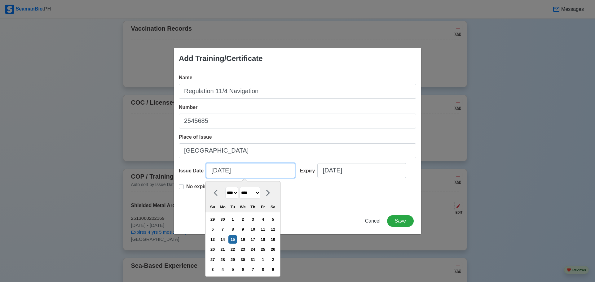
click at [222, 173] on input "07/15/2025" at bounding box center [250, 170] width 89 height 15
click at [235, 169] on input "07/17/2025" at bounding box center [250, 170] width 89 height 15
type input "07/17/1"
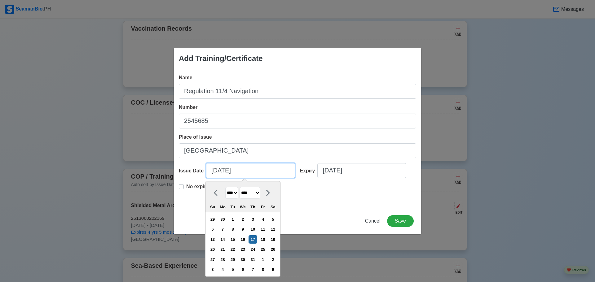
select select "****"
type input "07/17/10"
select select "****"
type input "07/17/1"
select select "****"
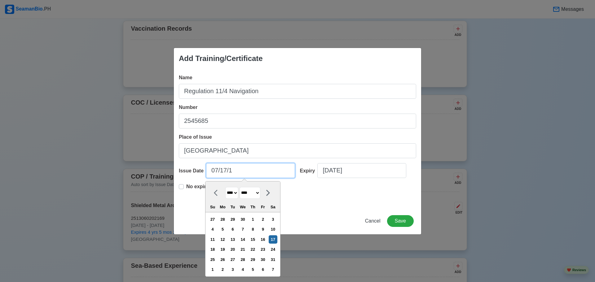
type input "07/17/"
select select "****"
type input "07/17/2"
select select "****"
type input "07/17/20"
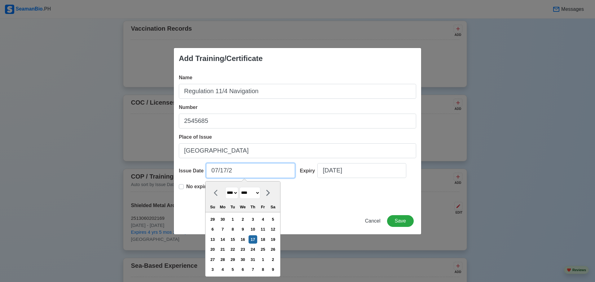
select select "****"
type input "07/17/2014"
select select "****"
type input "07/17/2014"
select select "****"
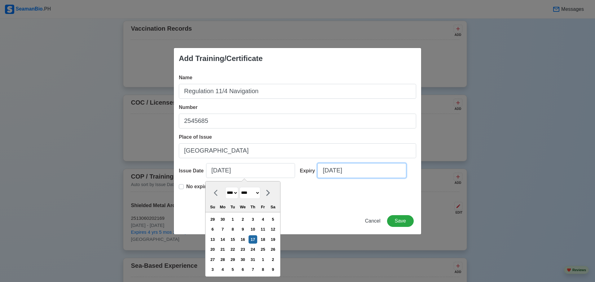
select select "*******"
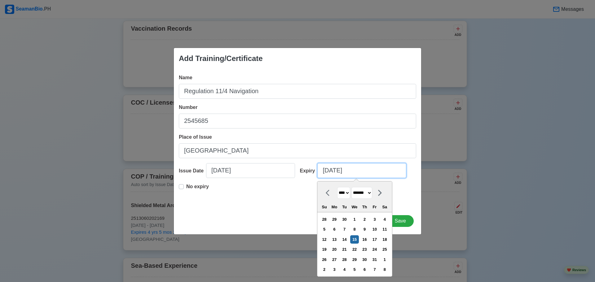
click at [326, 172] on input "[DATE]" at bounding box center [362, 170] width 89 height 15
click at [186, 188] on label "No expiry" at bounding box center [197, 189] width 23 height 12
type input "07/17/2014"
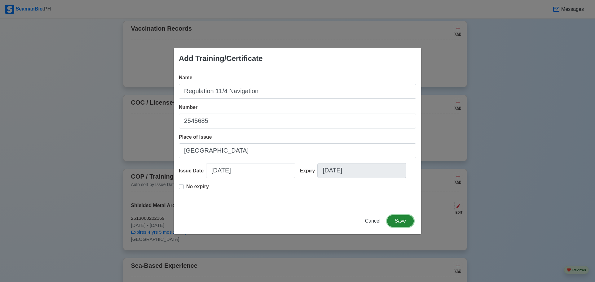
click at [400, 219] on button "Save" at bounding box center [400, 221] width 27 height 12
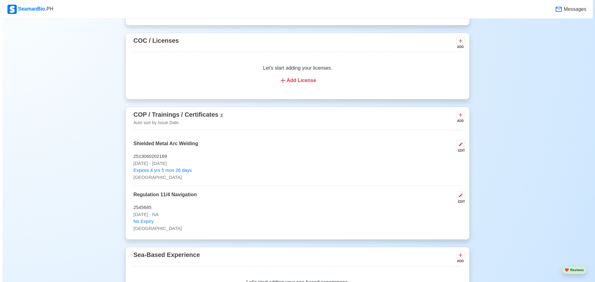
scroll to position [682, 0]
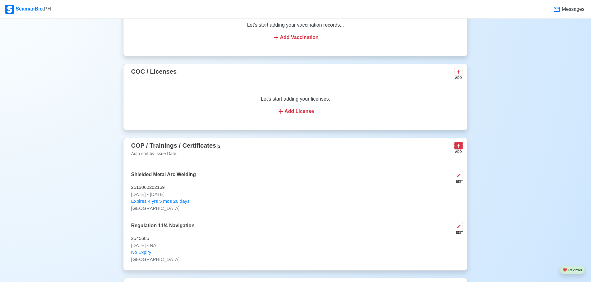
click at [457, 147] on icon at bounding box center [458, 146] width 6 height 6
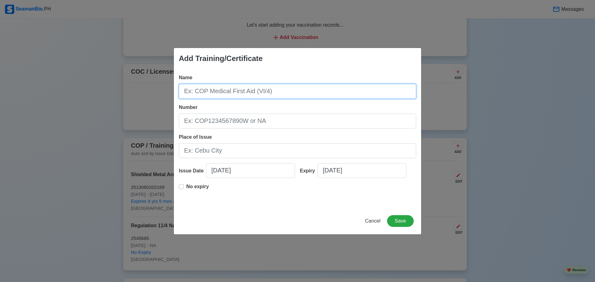
click at [269, 93] on input "Name" at bounding box center [298, 91] width 238 height 15
type input "Navigational Cargo Handling and Storage controlling the operation of the ship a…"
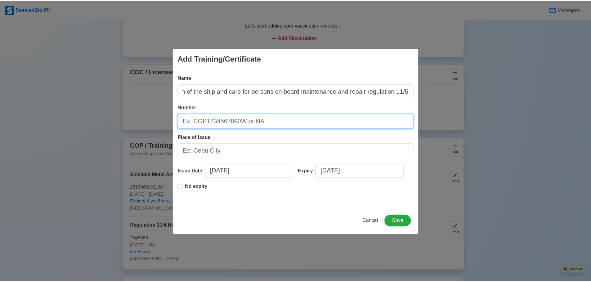
scroll to position [0, 0]
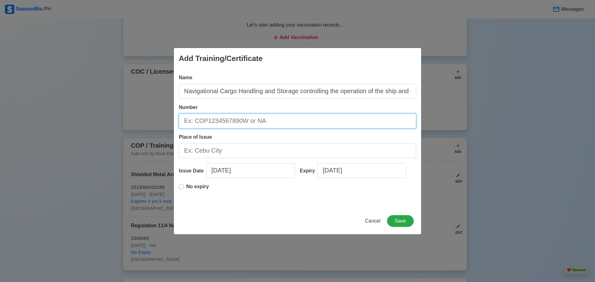
click at [203, 122] on input "Number" at bounding box center [298, 121] width 238 height 15
type input "28121758"
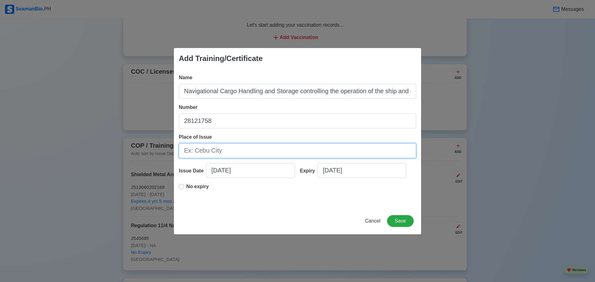
click at [209, 152] on input "Place of Issue" at bounding box center [298, 151] width 238 height 15
type input "N"
type input "[GEOGRAPHIC_DATA]"
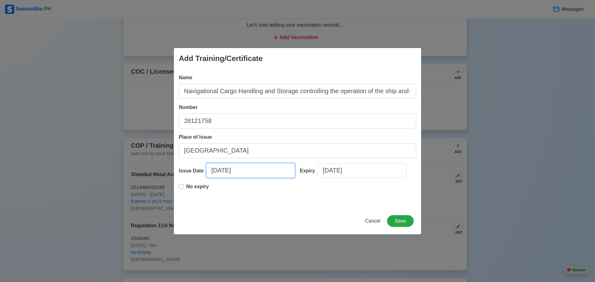
select select "****"
select select "*******"
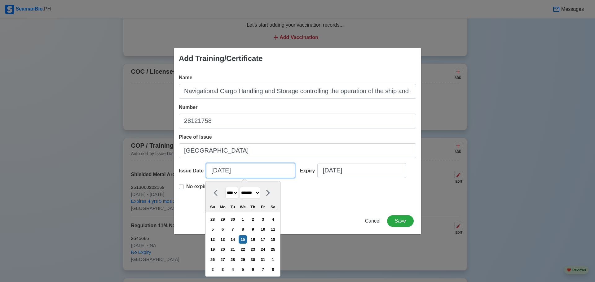
click at [214, 171] on input "[DATE]" at bounding box center [250, 170] width 89 height 15
type input "02/15/2025"
select select "********"
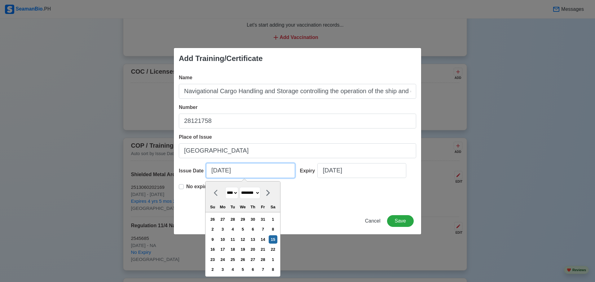
click at [222, 172] on input "02/15/2025" at bounding box center [250, 170] width 89 height 15
click at [238, 171] on input "02/23/2025" at bounding box center [250, 170] width 89 height 15
type input "02/23/2"
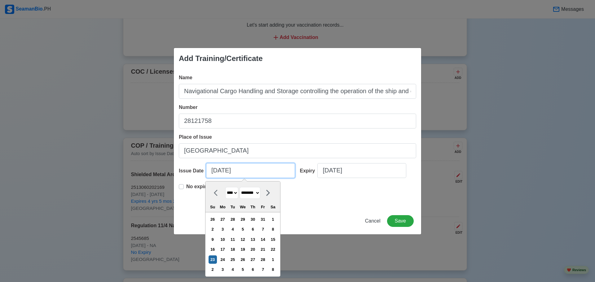
select select "****"
type input "02/23/20"
select select "****"
type input "02/23/2017"
select select "****"
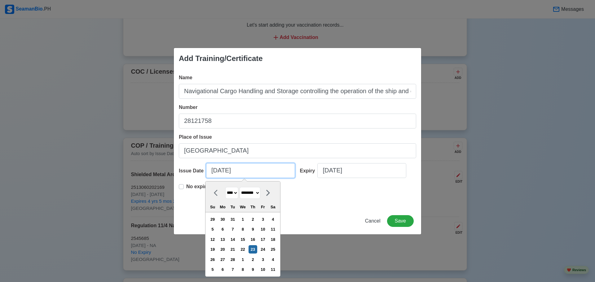
type input "02/23/2017"
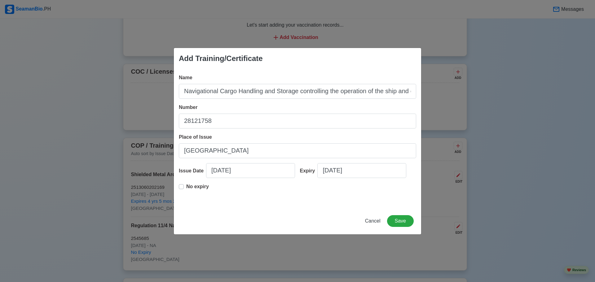
click at [313, 200] on div "No expiry" at bounding box center [298, 193] width 238 height 20
click at [186, 188] on label "No expiry" at bounding box center [197, 189] width 23 height 12
type input "02/23/2017"
click at [403, 219] on button "Save" at bounding box center [400, 221] width 27 height 12
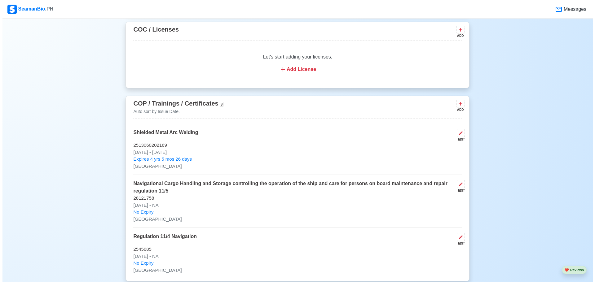
scroll to position [713, 0]
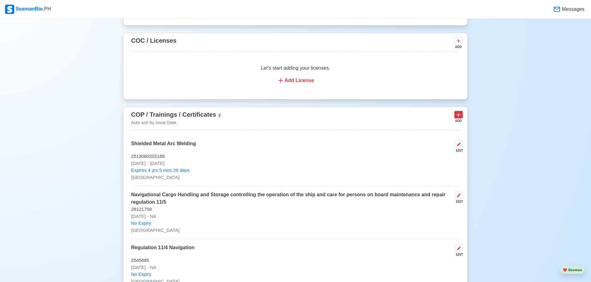
click at [456, 118] on icon at bounding box center [458, 115] width 6 height 6
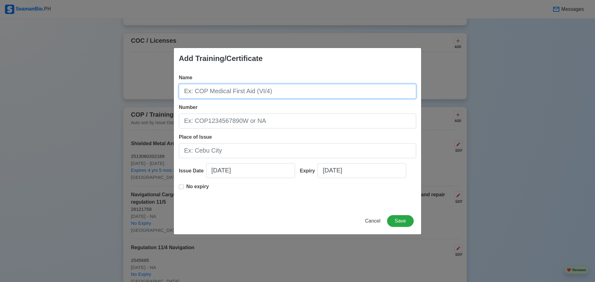
click at [252, 93] on input "Name" at bounding box center [298, 91] width 238 height 15
click at [248, 95] on input "Ship Security awareness Training with Designated duties Survival, Craft and Res…" at bounding box center [298, 91] width 238 height 15
type input "Ship Security awareness Training with Designated duties Survival, Craft and Res…"
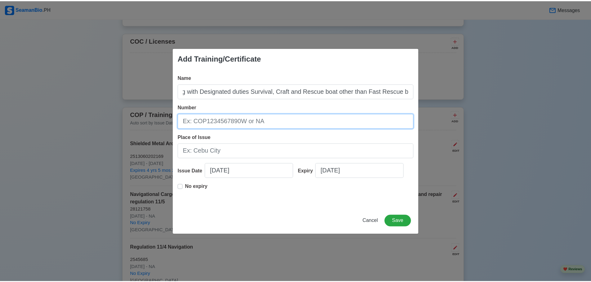
scroll to position [0, 0]
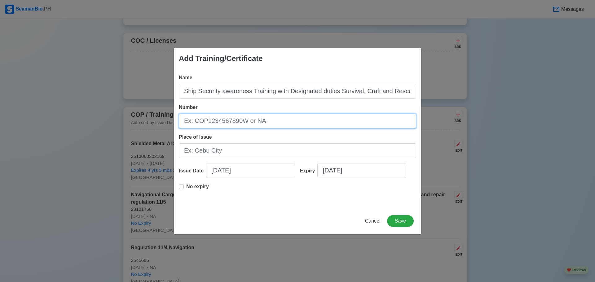
click at [189, 122] on input "Number" at bounding box center [298, 121] width 238 height 15
type input "SCR"
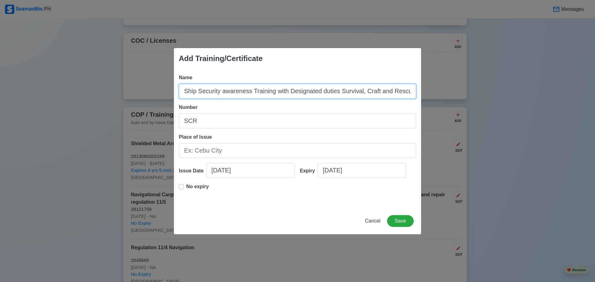
drag, startPoint x: 338, startPoint y: 93, endPoint x: 145, endPoint y: 96, distance: 192.9
click at [145, 96] on div "Add Training/Certificate Name Ship Security awareness Training with Designated …" at bounding box center [297, 141] width 595 height 282
type input "Survival, Craft and Rescue boat other than Fast Rescue boat"
click at [231, 88] on input "Survival, Craft and Rescue boat other than Fast Rescue boat" at bounding box center [298, 91] width 238 height 15
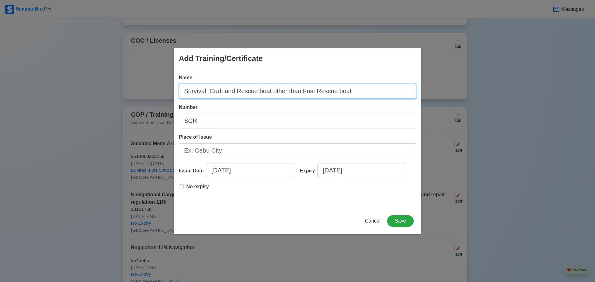
click at [231, 88] on input "Survival, Craft and Rescue boat other than Fast Rescue boat" at bounding box center [298, 91] width 238 height 15
paste input "Ship Security awareness Training with Designated duties"
type input "Ship Security awareness Training with Designated duties"
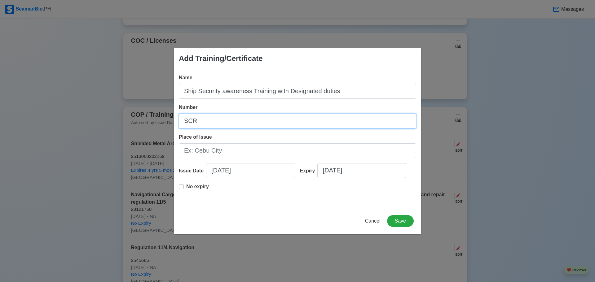
click at [205, 121] on input "SCR" at bounding box center [298, 121] width 238 height 15
type input "2778664"
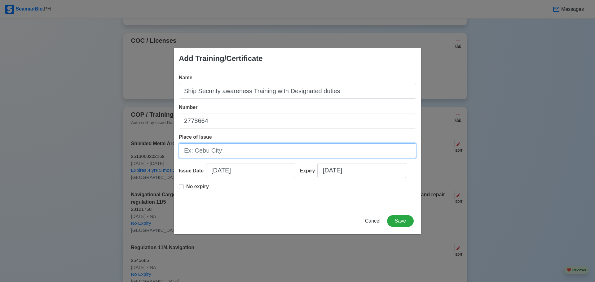
click at [202, 148] on input "Place of Issue" at bounding box center [298, 151] width 238 height 15
click at [196, 152] on input "MAnila" at bounding box center [298, 151] width 238 height 15
click at [194, 152] on input "MAnila" at bounding box center [298, 151] width 238 height 15
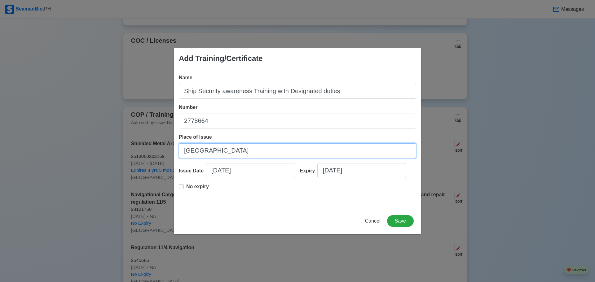
type input "[GEOGRAPHIC_DATA]"
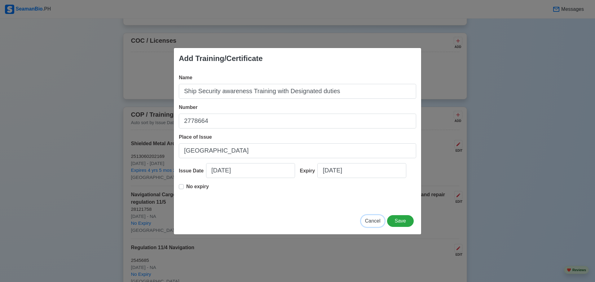
click at [375, 222] on span "Cancel" at bounding box center [373, 221] width 16 height 5
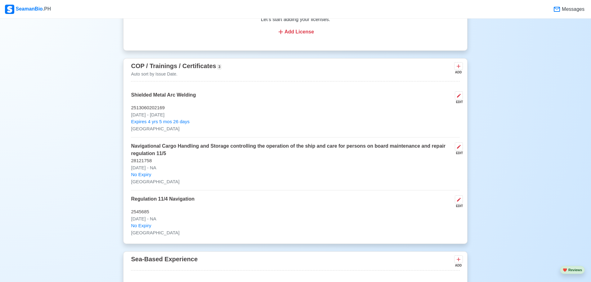
scroll to position [775, 0]
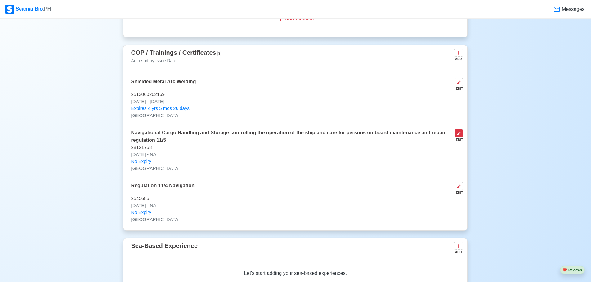
click at [460, 136] on icon at bounding box center [458, 133] width 5 height 5
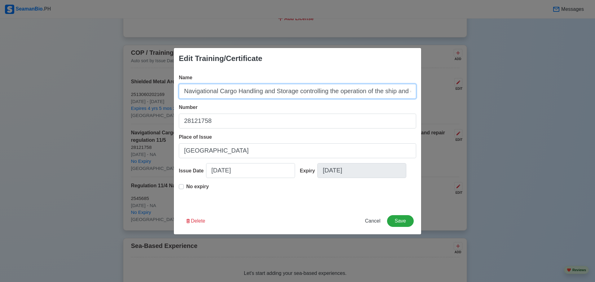
click at [323, 91] on input "Navigational Cargo Handling and Storage controlling the operation of the ship a…" at bounding box center [298, 91] width 238 height 15
click at [323, 92] on input "Navigational Cargo Handling and Storage controlling the operation of the ship a…" at bounding box center [298, 91] width 238 height 15
type input "Ship Security Awareness Training with Designated Duties"
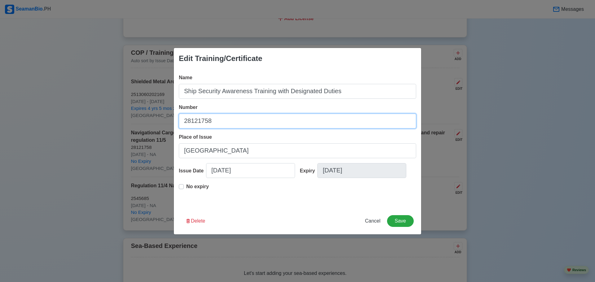
click at [214, 125] on input "28121758" at bounding box center [298, 121] width 238 height 15
type input "2778664"
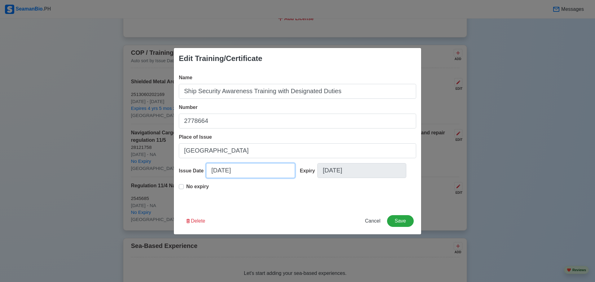
click at [222, 172] on input "02/23/2017" at bounding box center [250, 170] width 89 height 15
select select "****"
select select "********"
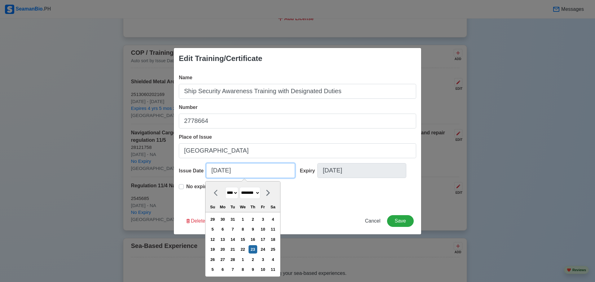
click at [222, 172] on input "02/23/2017" at bounding box center [250, 170] width 89 height 15
click at [247, 173] on input "02/14/2017" at bounding box center [250, 170] width 89 height 15
type input "02/14/2014"
select select "****"
click at [228, 171] on input "02/14/2014" at bounding box center [250, 170] width 89 height 15
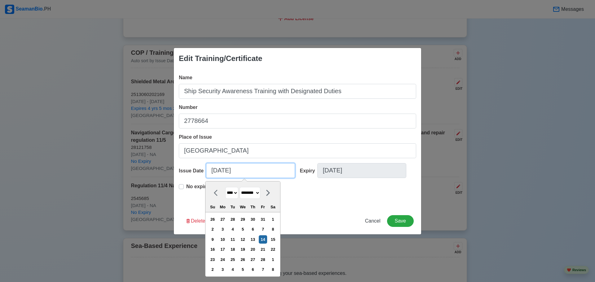
click at [226, 171] on input "02/14/2014" at bounding box center [250, 170] width 89 height 15
type input "[DATE]"
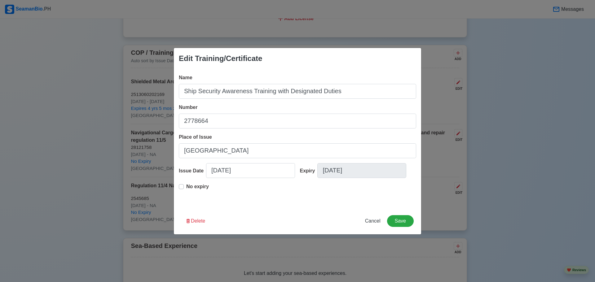
click at [301, 200] on div "No expiry" at bounding box center [298, 193] width 238 height 20
click at [202, 188] on p "No expiry" at bounding box center [197, 186] width 23 height 7
type input "[DATE]"
click at [394, 220] on button "Save" at bounding box center [400, 221] width 27 height 12
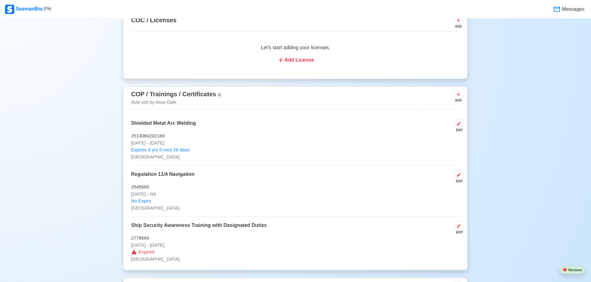
scroll to position [713, 0]
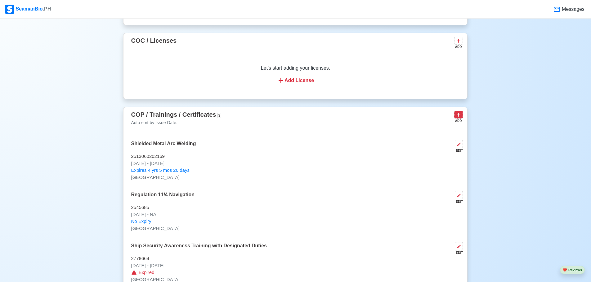
click at [458, 116] on icon at bounding box center [458, 115] width 6 height 6
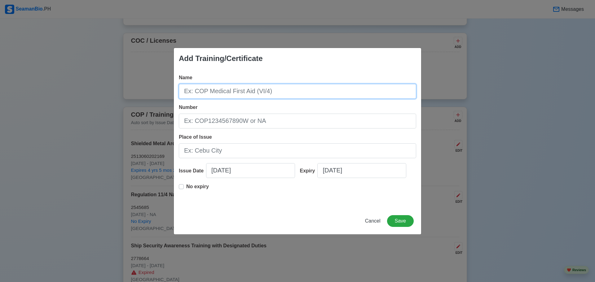
click at [208, 90] on input "Name" at bounding box center [298, 91] width 238 height 15
paste input "Survival, Craft and Rescue boat other than Fast Rescue boat"
type input "Survival, Craft and Rescue boat other than Fast Rescue boat"
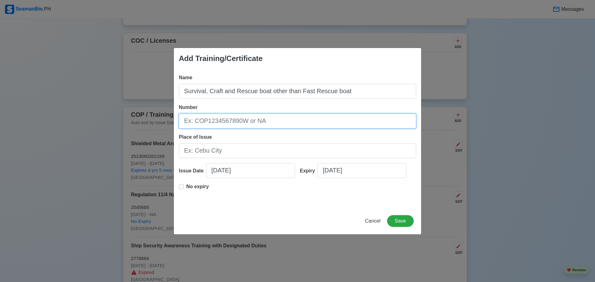
click at [224, 123] on input "Number" at bounding box center [298, 121] width 238 height 15
type input "SCRB200016978323"
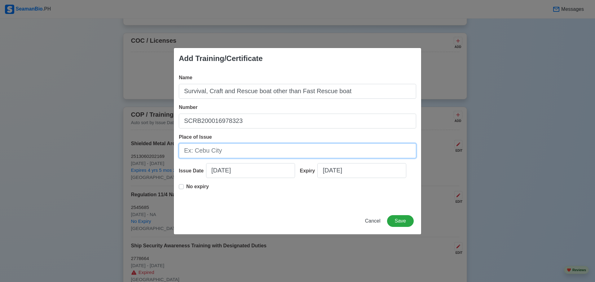
click at [219, 151] on input "Place of Issue" at bounding box center [298, 151] width 238 height 15
type input "[GEOGRAPHIC_DATA]"
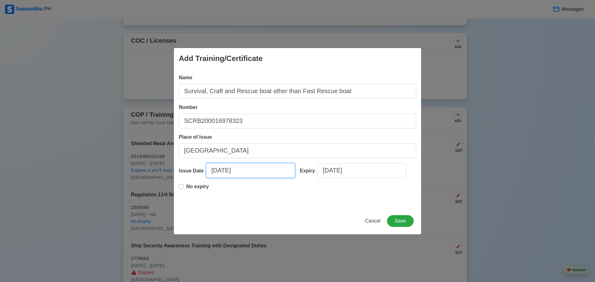
click at [214, 172] on input "[DATE]" at bounding box center [250, 170] width 89 height 15
select select "****"
select select "*******"
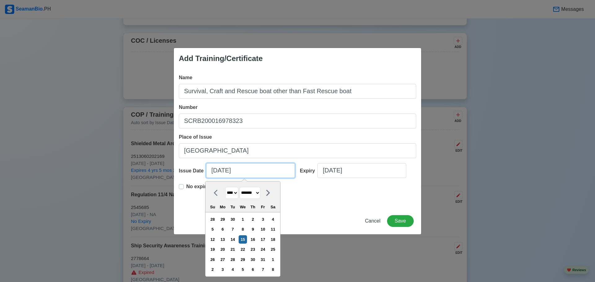
click at [215, 172] on input "[DATE]" at bounding box center [250, 170] width 89 height 15
type input "[DATE]"
select select "*******"
type input "[DATE]"
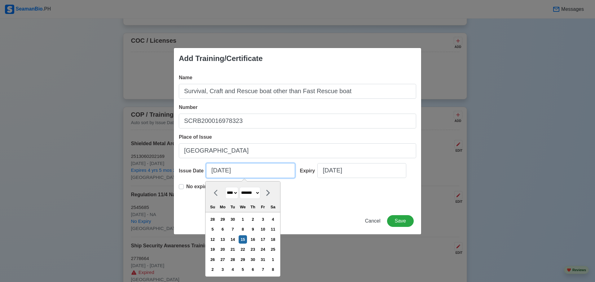
select select "********"
click at [219, 172] on input "[DATE]" at bounding box center [250, 170] width 89 height 15
click at [242, 171] on input "11/21/2025" at bounding box center [250, 170] width 89 height 15
type input "11/21/2023"
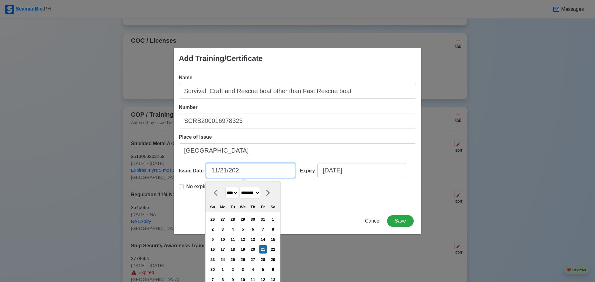
select select "****"
type input "11/21/2023"
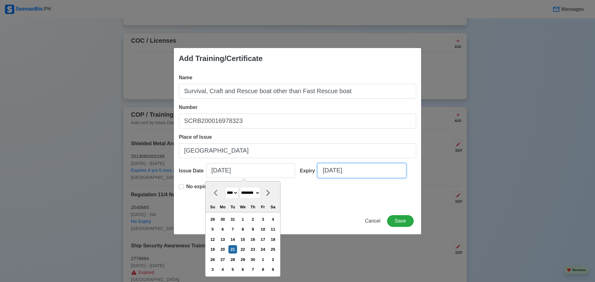
select select "****"
select select "*******"
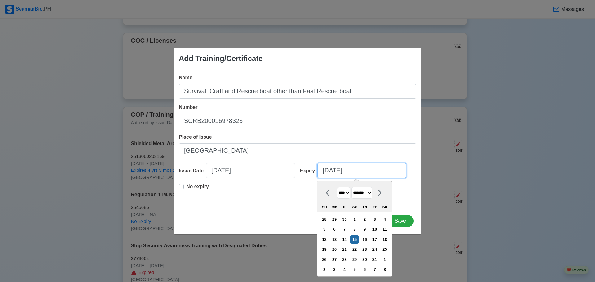
click at [335, 174] on input "[DATE]" at bounding box center [362, 170] width 89 height 15
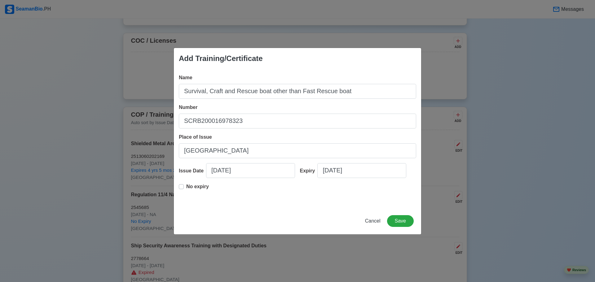
click at [199, 188] on p "No expiry" at bounding box center [197, 186] width 23 height 7
type input "11/21/2023"
click at [405, 222] on button "Save" at bounding box center [400, 221] width 27 height 12
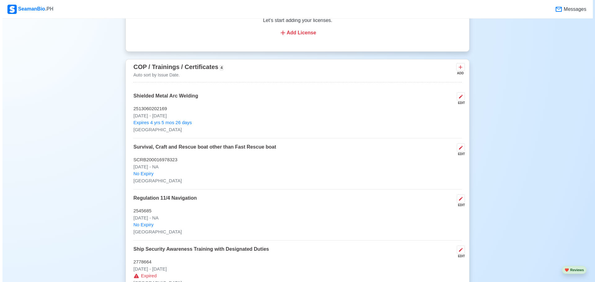
scroll to position [744, 0]
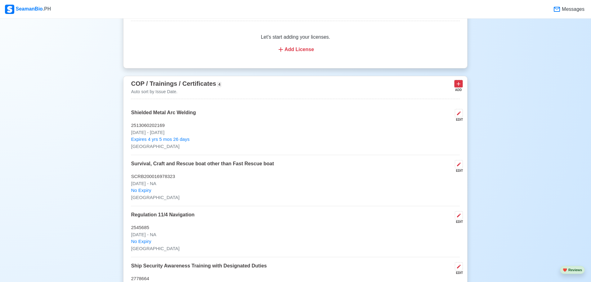
click at [459, 87] on icon at bounding box center [458, 84] width 6 height 6
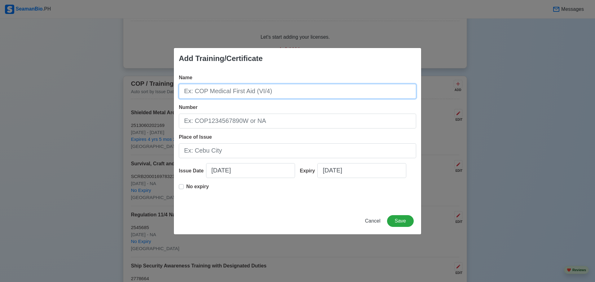
click at [241, 91] on input "Name" at bounding box center [298, 91] width 238 height 15
paste input "Navigational Cargo Handling and Storage"
type input "Navigational Cargo Handling and Storage"
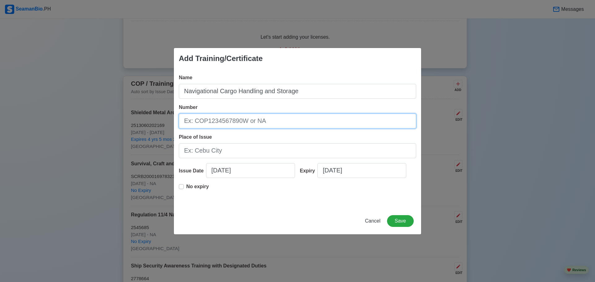
click at [205, 121] on input "Number" at bounding box center [298, 121] width 238 height 15
click at [218, 121] on input "BT2000826644623" at bounding box center [298, 121] width 238 height 15
type input "BT200082644623"
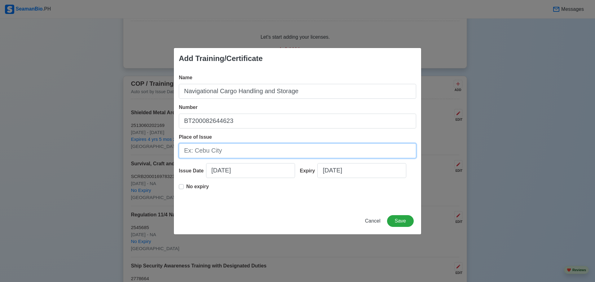
click at [254, 154] on input "Place of Issue" at bounding box center [298, 151] width 238 height 15
type input "[GEOGRAPHIC_DATA]"
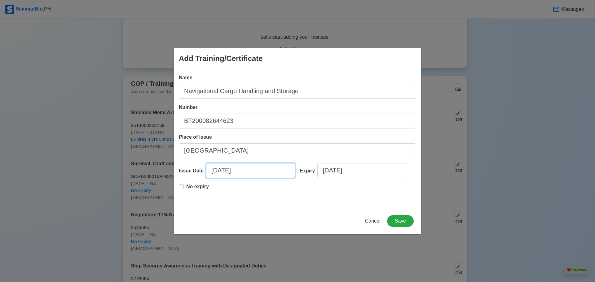
click at [216, 173] on input "[DATE]" at bounding box center [250, 170] width 89 height 15
select select "****"
select select "*******"
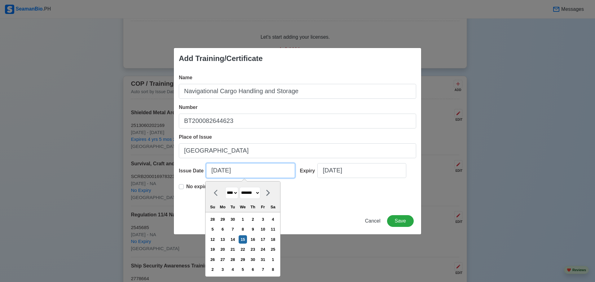
click at [216, 173] on input "[DATE]" at bounding box center [250, 170] width 89 height 15
click at [213, 172] on input "[DATE]" at bounding box center [250, 170] width 89 height 15
type input "[DATE]"
select select "*******"
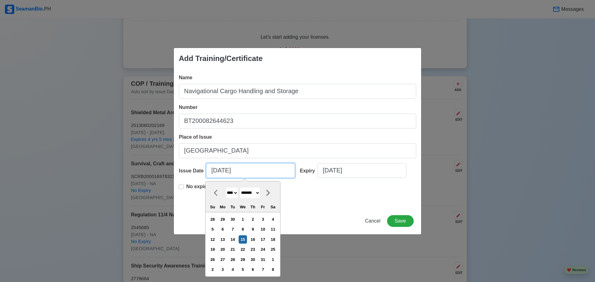
type input "[DATE]"
select select "********"
click at [220, 172] on input "[DATE]" at bounding box center [250, 170] width 89 height 15
click at [246, 175] on input "11/21/2025" at bounding box center [250, 170] width 89 height 15
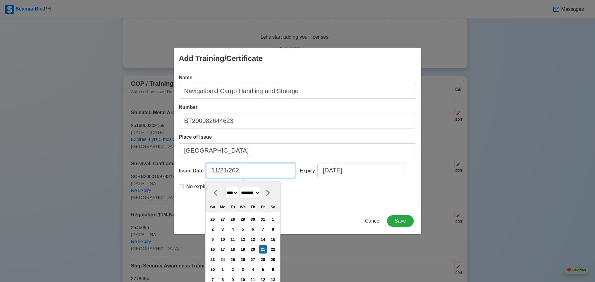
type input "11/21/2023"
select select "****"
type input "11/21/2023"
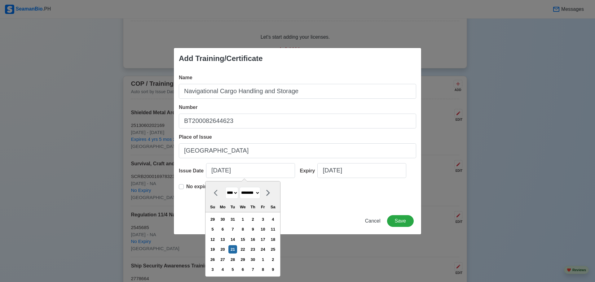
click at [320, 203] on div "No expiry" at bounding box center [298, 193] width 238 height 20
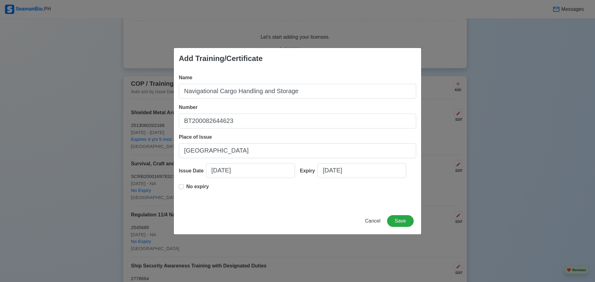
click at [204, 189] on p "No expiry" at bounding box center [197, 186] width 23 height 7
type input "11/21/2023"
click at [403, 224] on button "Save" at bounding box center [400, 221] width 27 height 12
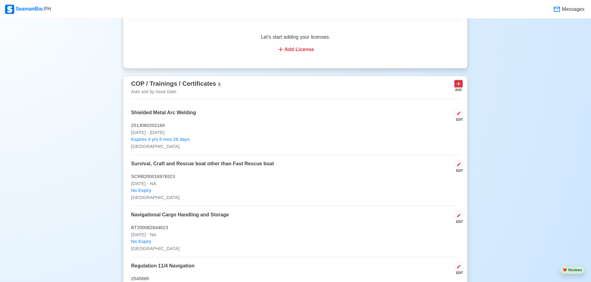
click at [460, 87] on icon at bounding box center [458, 84] width 6 height 6
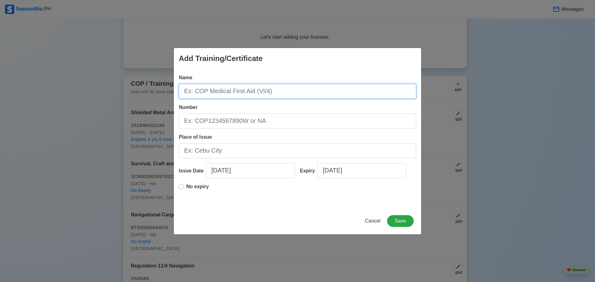
click at [348, 86] on input "Name" at bounding box center [298, 91] width 238 height 15
paste input "Controlling the operation of the ship and care for persons on board maintenance…"
type input "Controlling the operation of the ship and care for persons on board maintenance…"
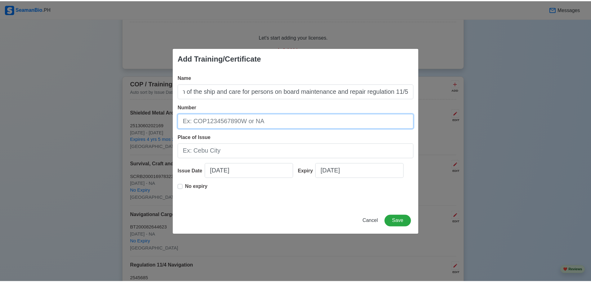
scroll to position [0, 0]
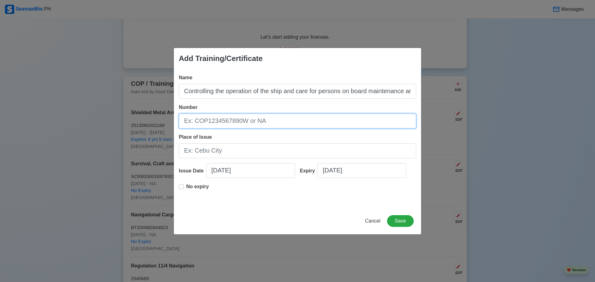
click at [282, 118] on input "Number" at bounding box center [298, 121] width 238 height 15
type input "28121758"
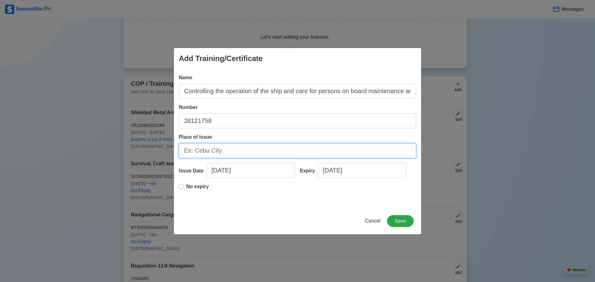
click at [265, 152] on input "Place of Issue" at bounding box center [298, 151] width 238 height 15
type input "[GEOGRAPHIC_DATA]"
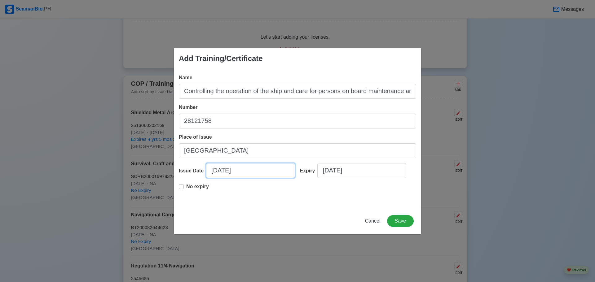
select select "****"
select select "*******"
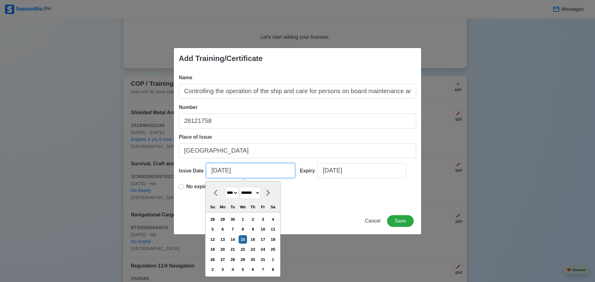
click at [216, 174] on input "[DATE]" at bounding box center [250, 170] width 89 height 15
click at [214, 171] on input "[DATE]" at bounding box center [250, 170] width 89 height 15
type input "02/15/2025"
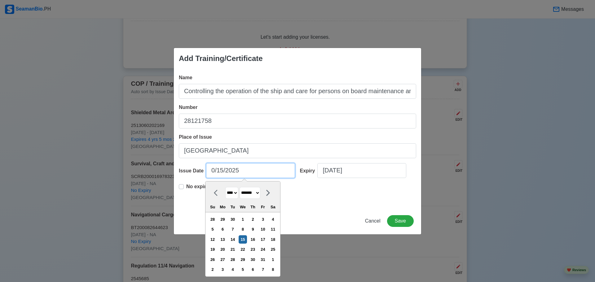
select select "********"
click at [223, 171] on input "02/15/2025" at bounding box center [250, 170] width 89 height 15
click at [242, 170] on input "02/23/2025" at bounding box center [250, 170] width 89 height 15
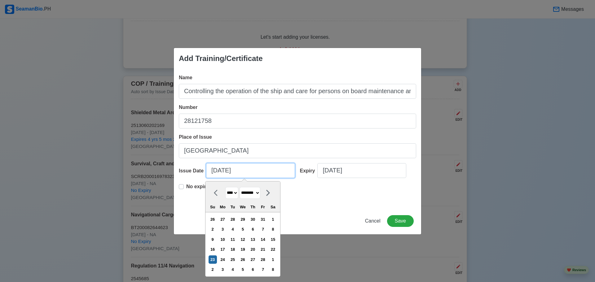
type input "02/23/2"
select select "****"
type input "02/23/20"
select select "****"
type input "02/23/2017"
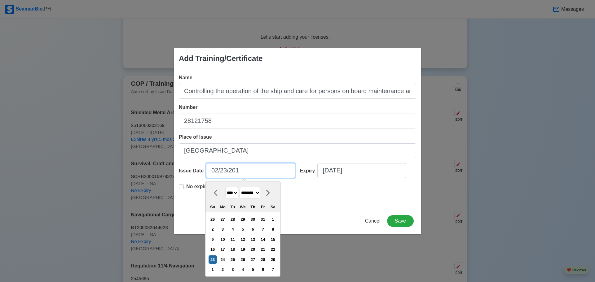
select select "****"
type input "02/23/2017"
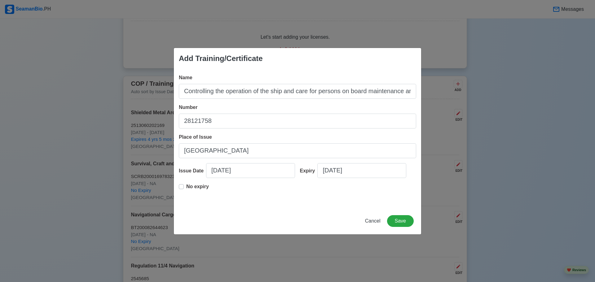
click at [190, 187] on p "No expiry" at bounding box center [197, 186] width 23 height 7
type input "02/23/2017"
click at [409, 219] on button "Save" at bounding box center [400, 221] width 27 height 12
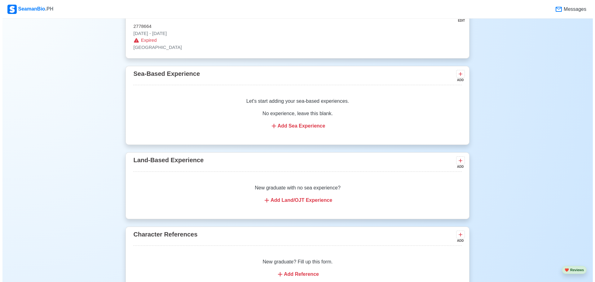
scroll to position [1116, 0]
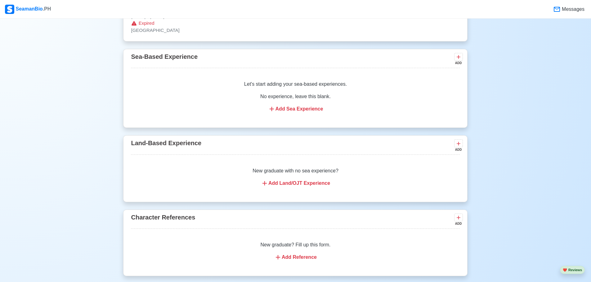
click at [304, 113] on div "Add Sea Experience" at bounding box center [295, 108] width 314 height 7
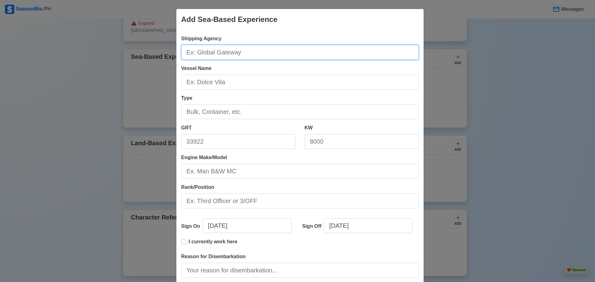
click at [238, 51] on input "Shipping Agency" at bounding box center [300, 52] width 238 height 15
click at [243, 57] on input "[PERSON_NAME], INC" at bounding box center [300, 52] width 238 height 15
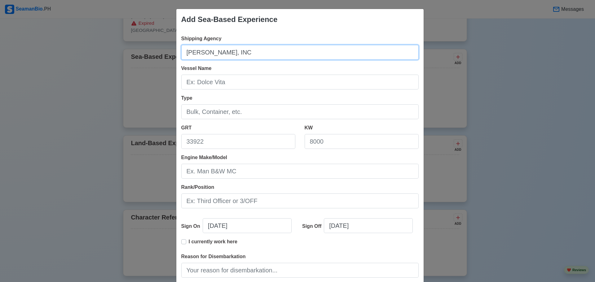
type input "[PERSON_NAME], INC"
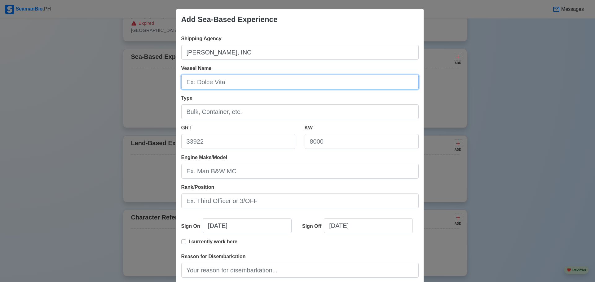
click at [211, 78] on input "Vessel Name" at bounding box center [300, 82] width 238 height 15
type input "m"
click at [194, 84] on input "MC ANTHENA" at bounding box center [300, 82] width 238 height 15
type input "MV ANTHENA"
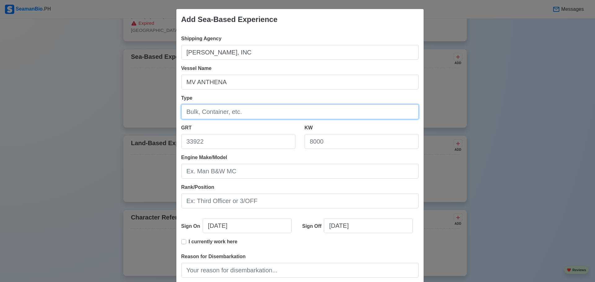
click at [198, 115] on input "Type" at bounding box center [300, 111] width 238 height 15
type input "b"
click at [205, 117] on input "bulk carrier" at bounding box center [300, 111] width 238 height 15
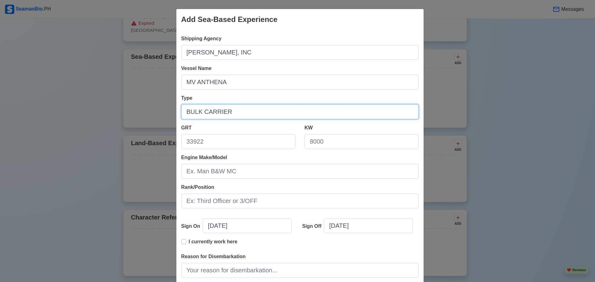
click at [205, 117] on input "BULK CARRIER" at bounding box center [300, 111] width 238 height 15
type input "BULK CARRIER"
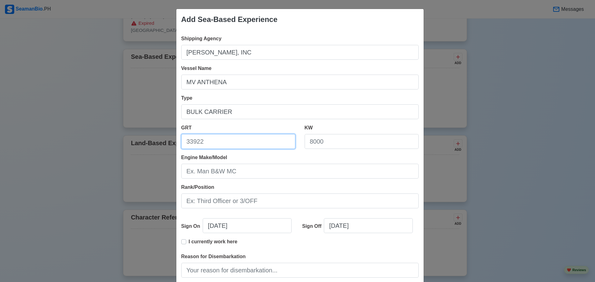
click at [222, 148] on input "GRT" at bounding box center [238, 141] width 114 height 15
type input "40042"
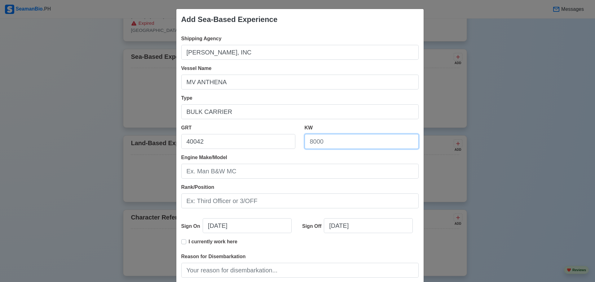
click at [324, 140] on input "KW" at bounding box center [362, 141] width 114 height 15
type input "9230"
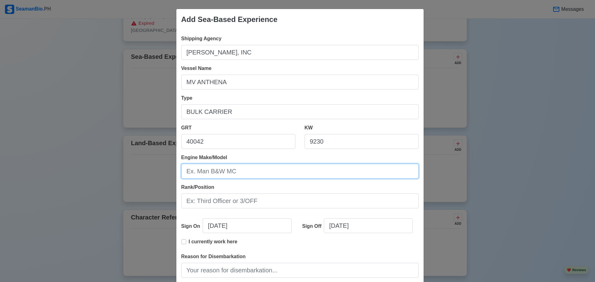
click at [238, 172] on input "Engine Make/Model" at bounding box center [300, 171] width 238 height 15
type input "n"
type input "NA"
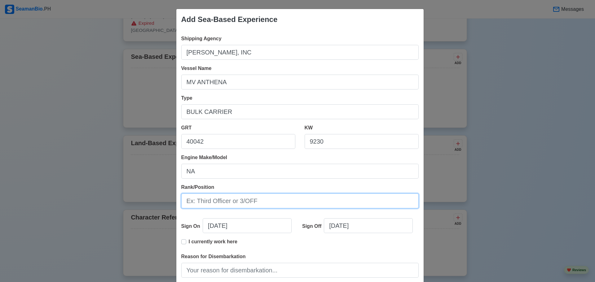
click at [227, 200] on input "Rank/Position" at bounding box center [300, 201] width 238 height 15
click at [225, 202] on input "ABLE SEMAN" at bounding box center [300, 201] width 238 height 15
click at [205, 199] on input "ABLE SEMAN" at bounding box center [300, 201] width 238 height 15
click at [229, 204] on input "ABLE [PERSON_NAME]" at bounding box center [300, 201] width 238 height 15
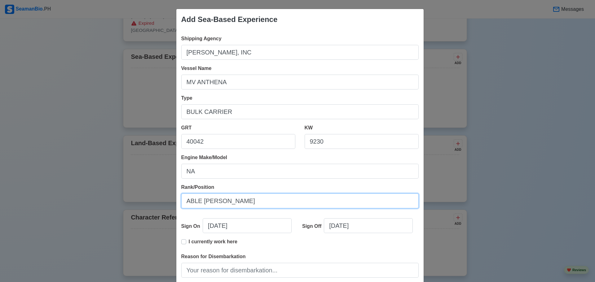
click at [229, 204] on input "ABLE [PERSON_NAME]" at bounding box center [300, 201] width 238 height 15
type input "ABLE [PERSON_NAME]"
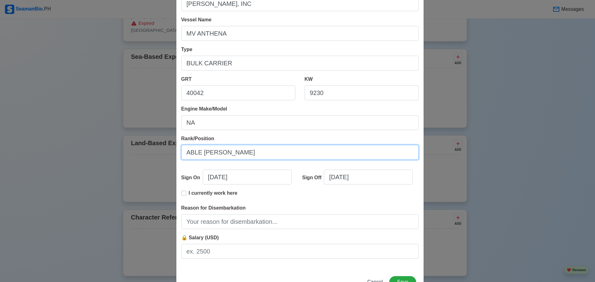
scroll to position [62, 0]
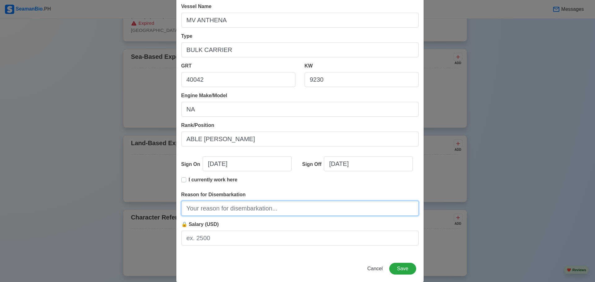
click at [248, 209] on input "Reason for Disembarkation" at bounding box center [300, 208] width 238 height 15
type input "NA"
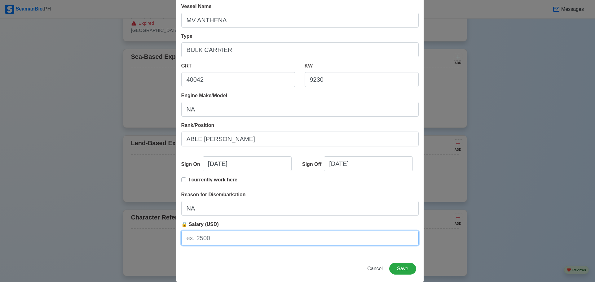
click at [240, 240] on input "🔒 Salary (USD)" at bounding box center [300, 238] width 238 height 15
type input "NA"
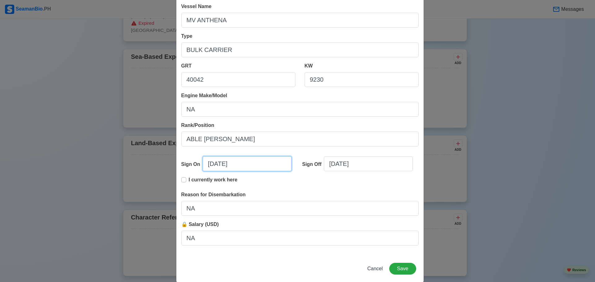
click at [209, 166] on input "[DATE]" at bounding box center [247, 164] width 89 height 15
select select "****"
select select "*******"
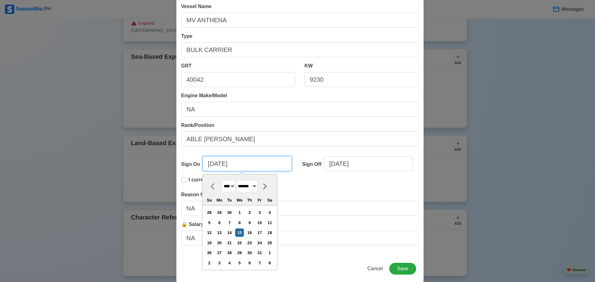
click at [209, 166] on input "[DATE]" at bounding box center [247, 164] width 89 height 15
type input "[DATE]"
select select "*******"
type input "[DATE]"
select select "********"
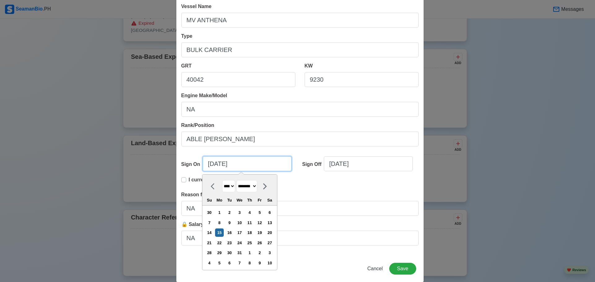
click at [215, 165] on input "[DATE]" at bounding box center [247, 164] width 89 height 15
click at [229, 164] on input "12/06/2025" at bounding box center [247, 164] width 89 height 15
type input "12/06/2"
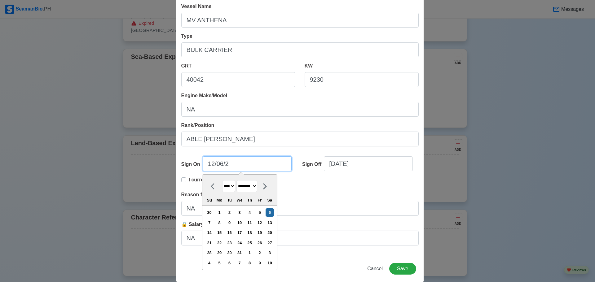
select select "****"
type input "12/06/20"
select select "****"
type input "[DATE]"
select select "****"
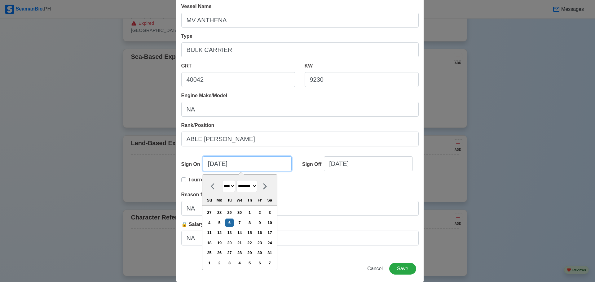
type input "[DATE]"
click at [327, 163] on input "[DATE]" at bounding box center [368, 164] width 89 height 15
select select "****"
select select "*******"
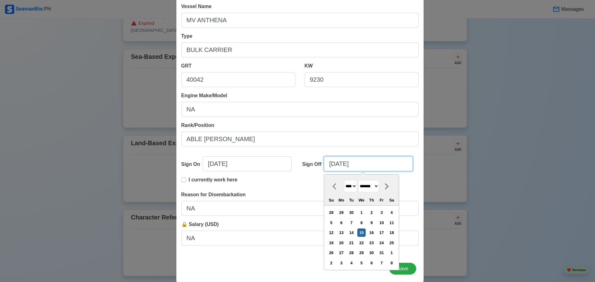
click at [331, 165] on input "[DATE]" at bounding box center [368, 164] width 89 height 15
type input "08/15/2025"
select select "******"
click at [338, 164] on input "08/15/2025" at bounding box center [368, 164] width 89 height 15
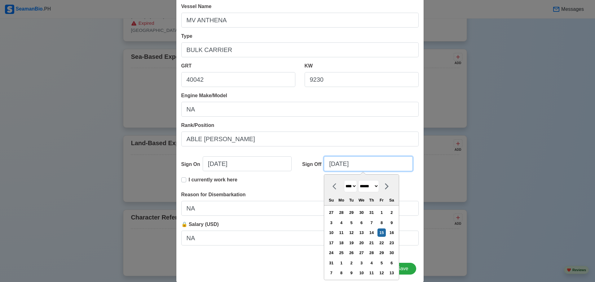
click at [338, 164] on input "08/15/2025" at bounding box center [368, 164] width 89 height 15
click at [352, 165] on input "08/24/2025" at bounding box center [368, 164] width 89 height 15
type input "08/24/2"
select select "****"
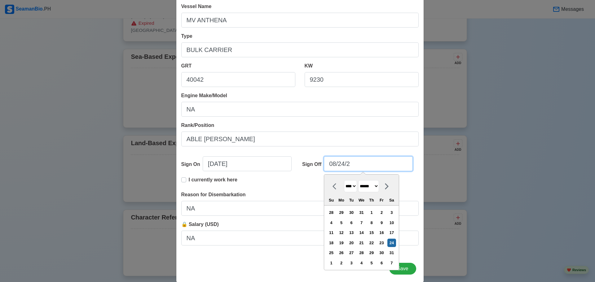
type input "08/24/20"
select select "****"
type input "[DATE]"
select select "****"
type input "[DATE]"
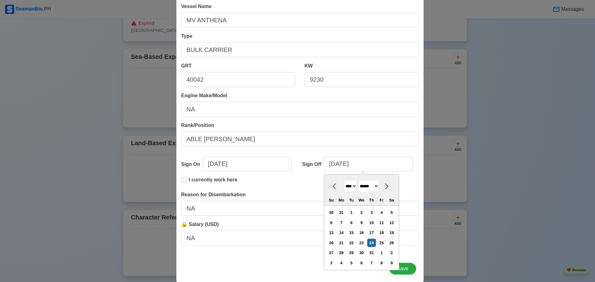
click at [359, 149] on div "Shipping Agency MICHAELMAR PHILS., INC Vessel Name MV ANTHENA Type BULK CARRIER…" at bounding box center [299, 112] width 247 height 288
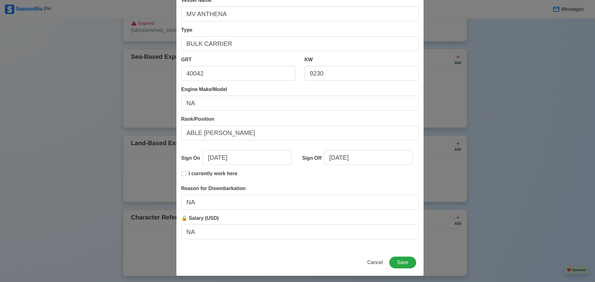
scroll to position [71, 0]
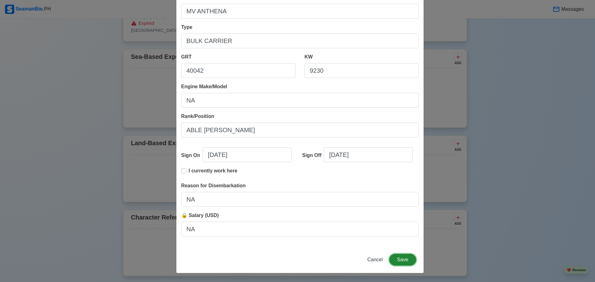
click at [402, 262] on button "Save" at bounding box center [402, 260] width 27 height 12
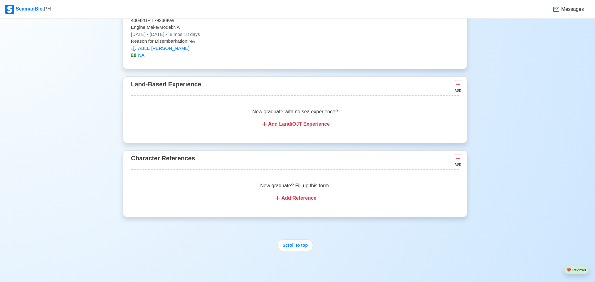
scroll to position [1031, 0]
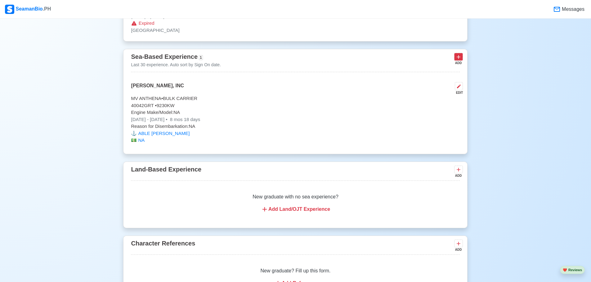
click at [460, 60] on icon at bounding box center [458, 57] width 6 height 6
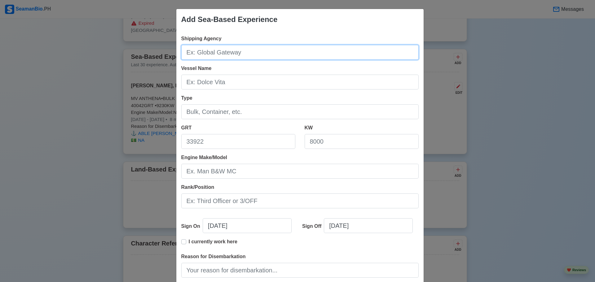
click at [188, 56] on input "Shipping Agency" at bounding box center [300, 52] width 238 height 15
paste input "[PERSON_NAME], INC"
type input "[PERSON_NAME], INC"
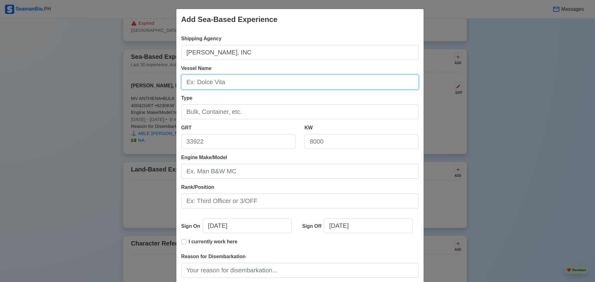
click at [201, 83] on input "Vessel Name" at bounding box center [300, 82] width 238 height 15
type input "MV [PERSON_NAME]"
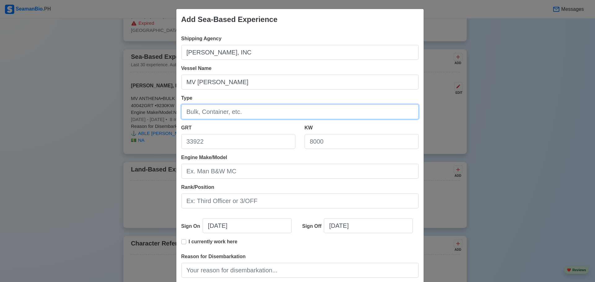
click at [205, 113] on input "Type" at bounding box center [300, 111] width 238 height 15
paste input "BULK CARRIER"
type input "BULK CARRIER"
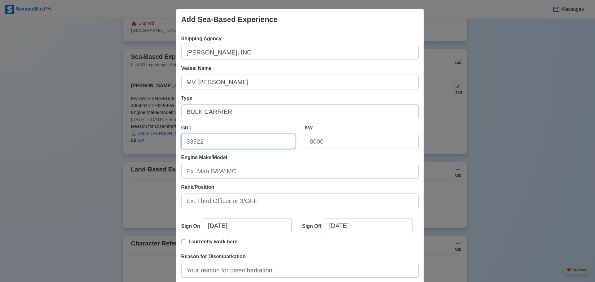
click at [195, 140] on input "GRT" at bounding box center [238, 141] width 114 height 15
type input "48037"
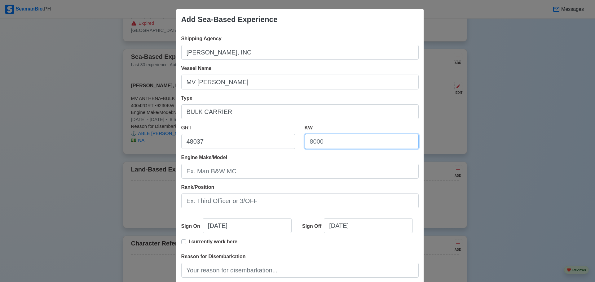
click at [322, 144] on input "KW" at bounding box center [362, 141] width 114 height 15
type input "12240"
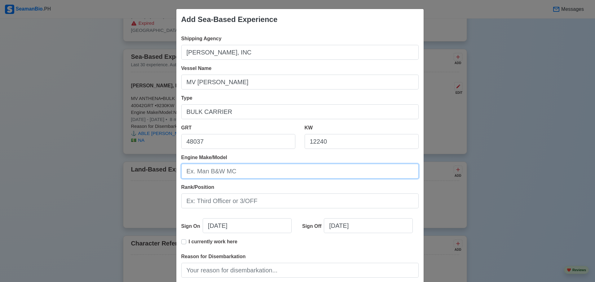
click at [261, 171] on input "Engine Make/Model" at bounding box center [300, 171] width 238 height 15
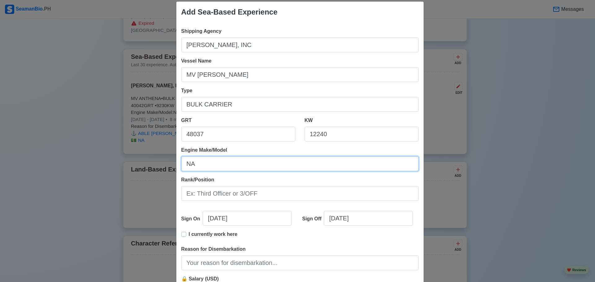
scroll to position [31, 0]
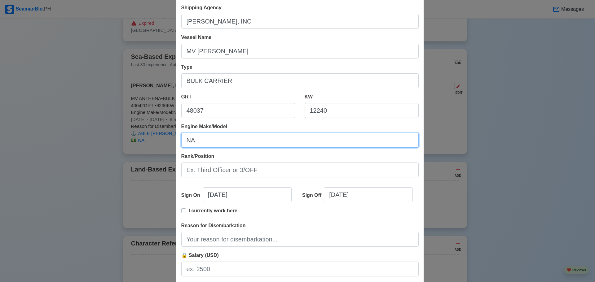
type input "NA"
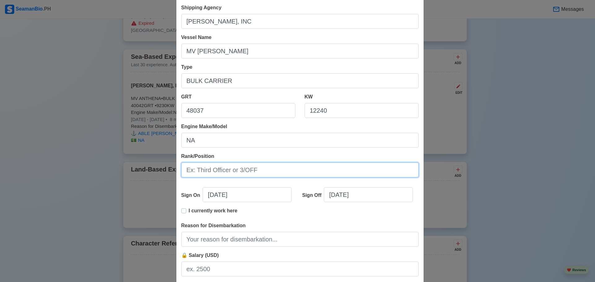
click at [215, 170] on input "Rank/Position" at bounding box center [300, 170] width 238 height 15
paste input "ABLE [PERSON_NAME]"
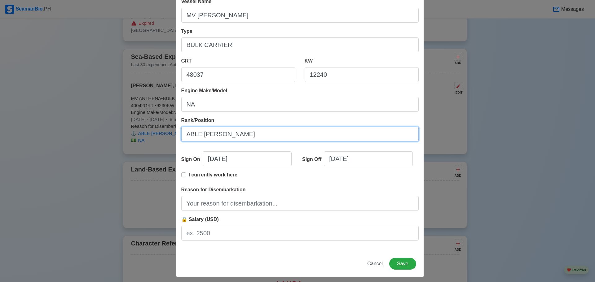
scroll to position [71, 0]
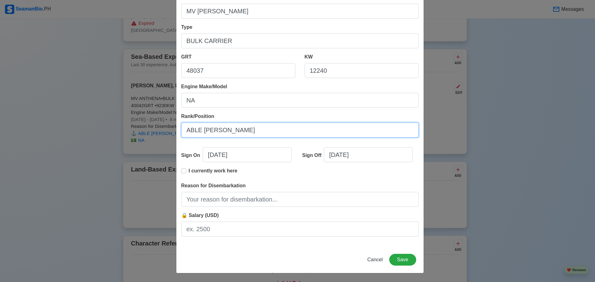
type input "ABLE [PERSON_NAME]"
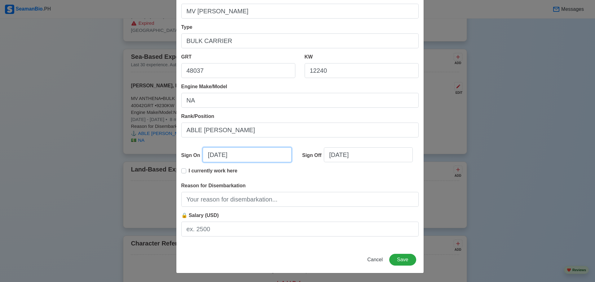
click at [208, 157] on input "[DATE]" at bounding box center [247, 155] width 89 height 15
select select "****"
select select "*******"
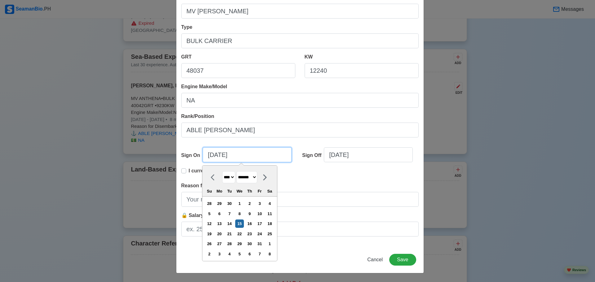
click at [210, 157] on input "[DATE]" at bounding box center [247, 155] width 89 height 15
type input "08/15/2025"
select select "******"
click at [219, 158] on input "08/15/2025" at bounding box center [247, 155] width 89 height 15
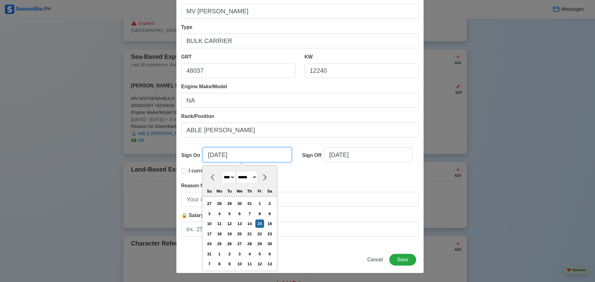
click at [219, 158] on input "08/15/2025" at bounding box center [247, 155] width 89 height 15
click at [229, 158] on input "08/03/2025" at bounding box center [247, 155] width 89 height 15
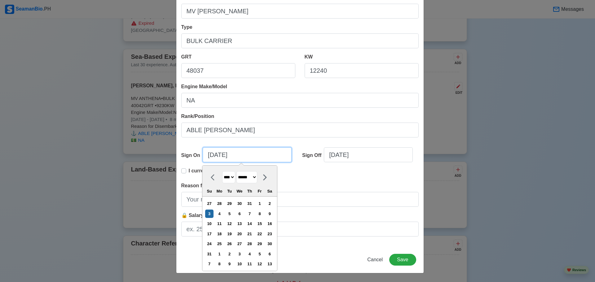
click at [229, 158] on input "08/03/2025" at bounding box center [247, 155] width 89 height 15
type input "08/03/2"
select select "****"
type input "08/03/20"
select select "****"
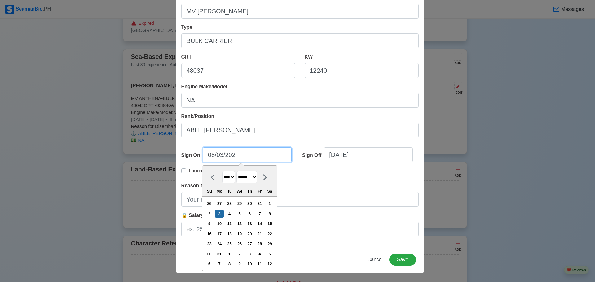
type input "[DATE]"
select select "****"
type input "[DATE]"
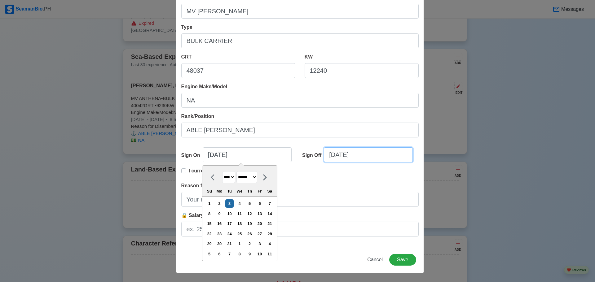
click at [332, 158] on input "[DATE]" at bounding box center [368, 155] width 89 height 15
select select "****"
select select "*******"
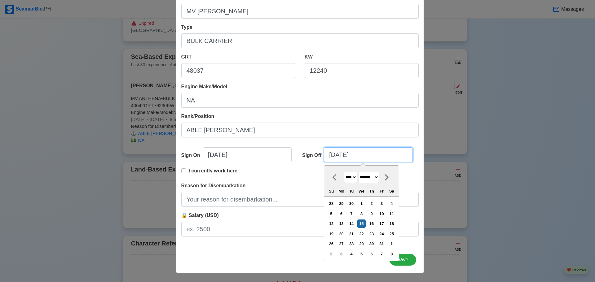
click at [332, 158] on input "[DATE]" at bounding box center [368, 155] width 89 height 15
click at [328, 155] on input "[DATE]" at bounding box center [368, 155] width 89 height 15
type input "06/15/2025"
select select "****"
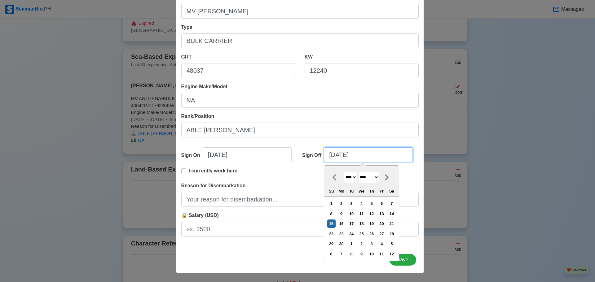
click at [341, 159] on input "06/15/2025" at bounding box center [368, 155] width 89 height 15
click at [340, 156] on input "06/15/2025" at bounding box center [368, 155] width 89 height 15
click at [349, 154] on input "06/26/2025" at bounding box center [368, 155] width 89 height 15
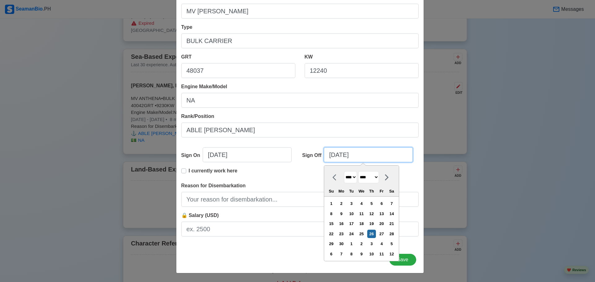
click at [349, 154] on input "06/26/2025" at bounding box center [368, 155] width 89 height 15
type input "06/26/2"
select select "****"
type input "06/26/20"
select select "****"
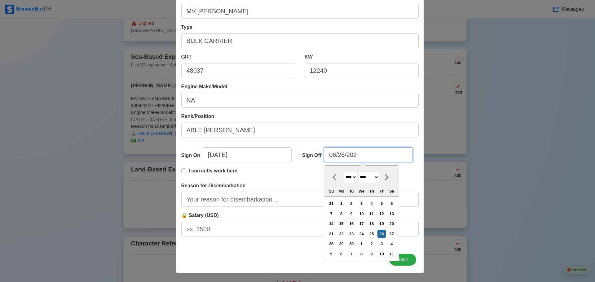
type input "[DATE]"
select select "****"
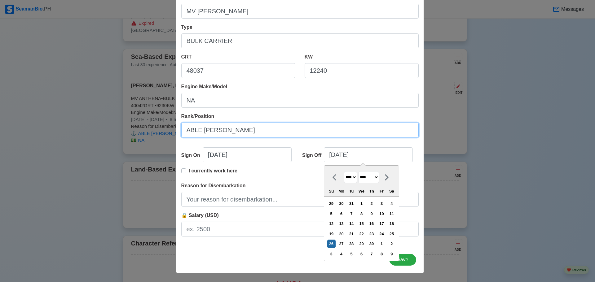
click at [349, 132] on input "ABLE [PERSON_NAME]" at bounding box center [300, 130] width 238 height 15
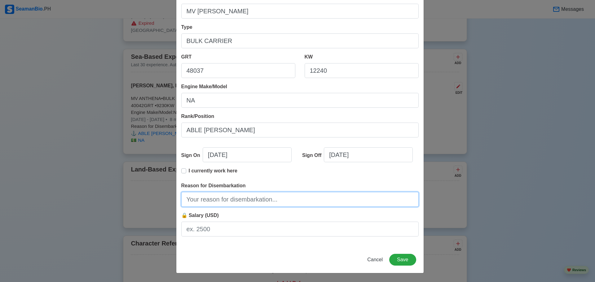
click at [228, 199] on input "Reason for Disembarkation" at bounding box center [300, 199] width 238 height 15
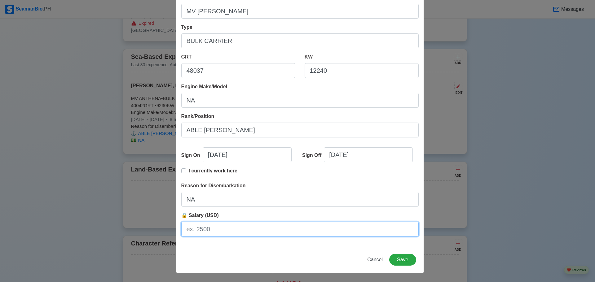
click at [227, 236] on input "🔒 Salary (USD)" at bounding box center [300, 229] width 238 height 15
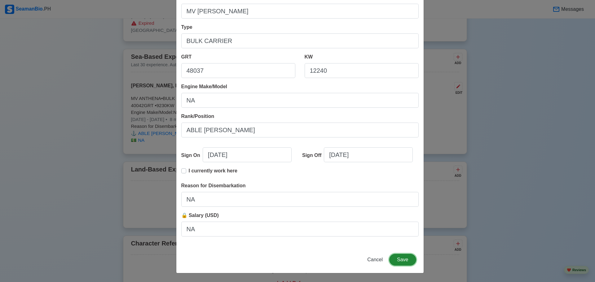
click at [402, 260] on button "Save" at bounding box center [402, 260] width 27 height 12
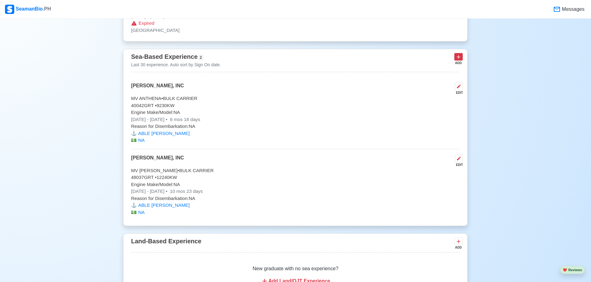
click at [456, 60] on icon at bounding box center [458, 57] width 6 height 6
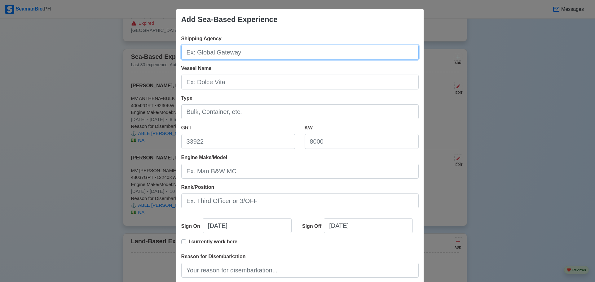
click at [199, 57] on input "Shipping Agency" at bounding box center [300, 52] width 238 height 15
paste input "[PERSON_NAME], INC"
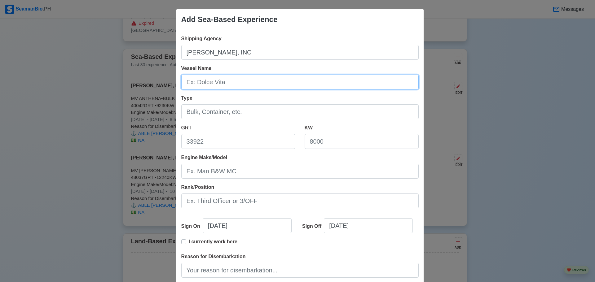
click at [208, 80] on input "Vessel Name" at bounding box center [300, 82] width 238 height 15
click at [210, 83] on input "MV TRITION WIND 1" at bounding box center [300, 82] width 238 height 15
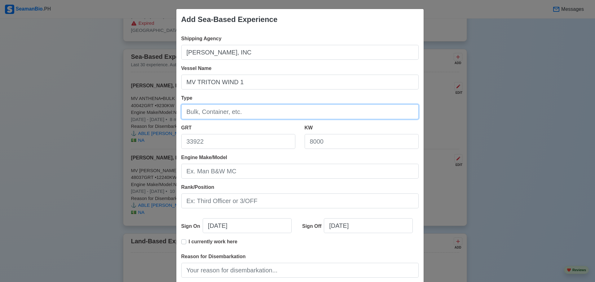
click at [211, 113] on input "Type" at bounding box center [300, 111] width 238 height 15
paste input "BULK CARRIER"
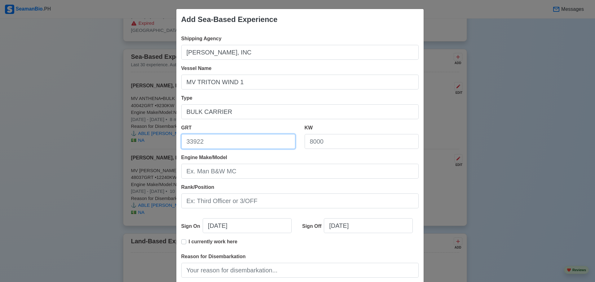
click at [194, 144] on input "GRT" at bounding box center [238, 141] width 114 height 15
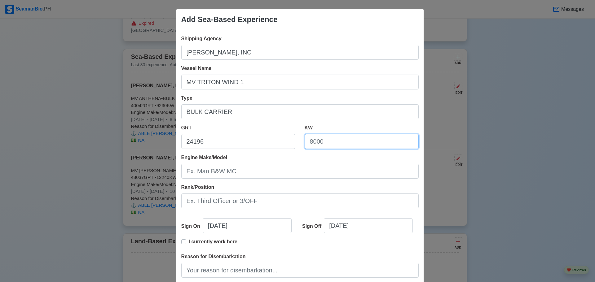
click at [329, 142] on input "KW" at bounding box center [362, 141] width 114 height 15
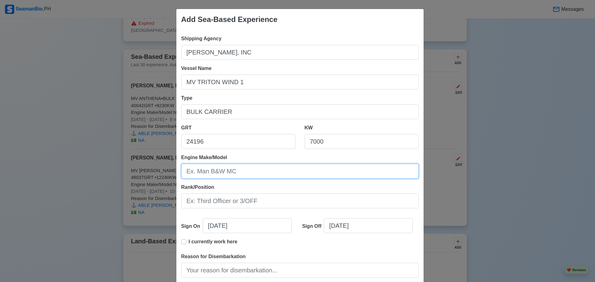
click at [248, 175] on input "Engine Make/Model" at bounding box center [300, 171] width 238 height 15
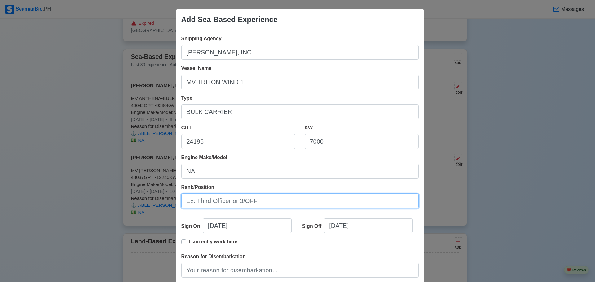
click at [193, 202] on input "Rank/Position" at bounding box center [300, 201] width 238 height 15
paste input "ABLE [PERSON_NAME]"
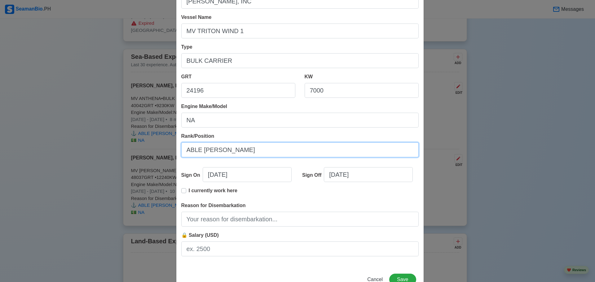
scroll to position [62, 0]
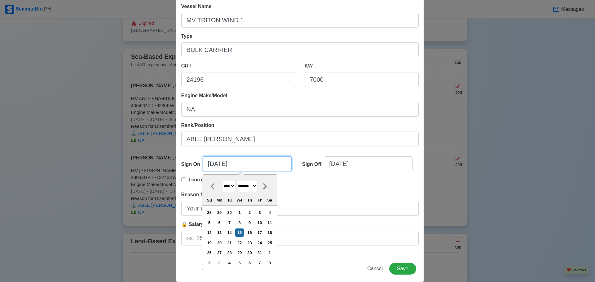
click at [206, 167] on input "[DATE]" at bounding box center [247, 164] width 89 height 15
click at [216, 165] on input "02/15/2025" at bounding box center [247, 164] width 89 height 15
click at [242, 166] on input "02/25/2025" at bounding box center [247, 164] width 89 height 15
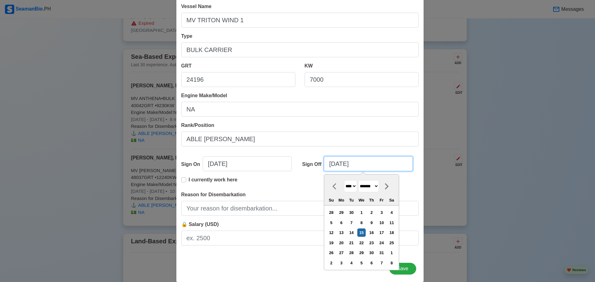
click at [332, 167] on input "[DATE]" at bounding box center [368, 164] width 89 height 15
click at [331, 166] on input "[DATE]" at bounding box center [368, 164] width 89 height 15
click at [337, 166] on input "[DATE]" at bounding box center [368, 164] width 89 height 15
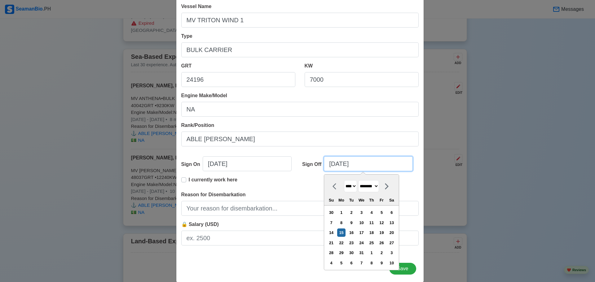
click at [337, 166] on input "[DATE]" at bounding box center [368, 164] width 89 height 15
click at [367, 167] on input "12/10/2025" at bounding box center [368, 164] width 89 height 15
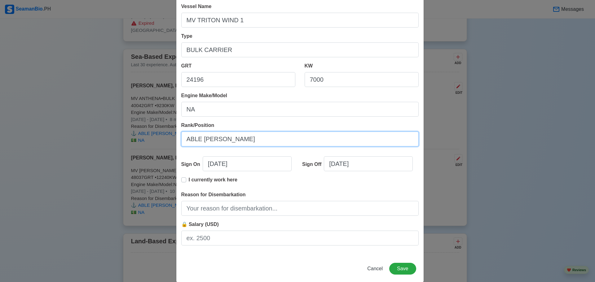
click at [374, 137] on input "ABLE [PERSON_NAME]" at bounding box center [300, 139] width 238 height 15
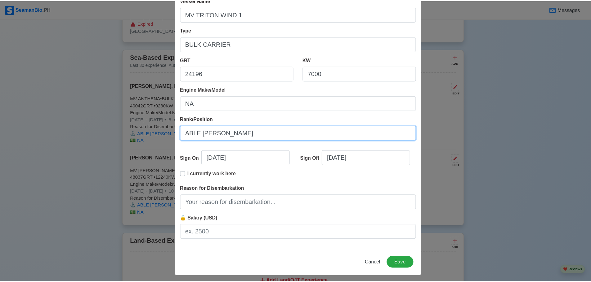
scroll to position [71, 0]
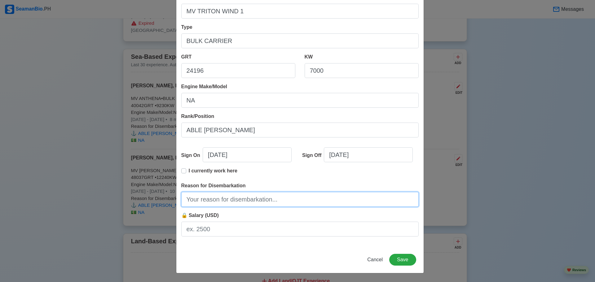
click at [250, 199] on input "Reason for Disembarkation" at bounding box center [300, 199] width 238 height 15
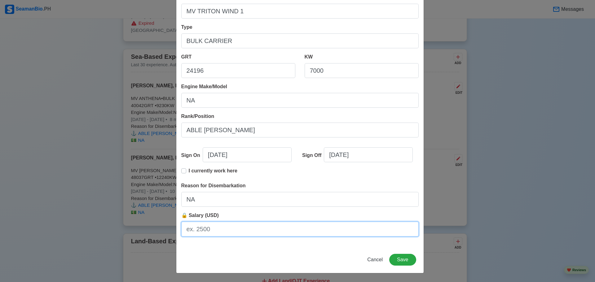
click at [238, 233] on input "🔒 Salary (USD)" at bounding box center [300, 229] width 238 height 15
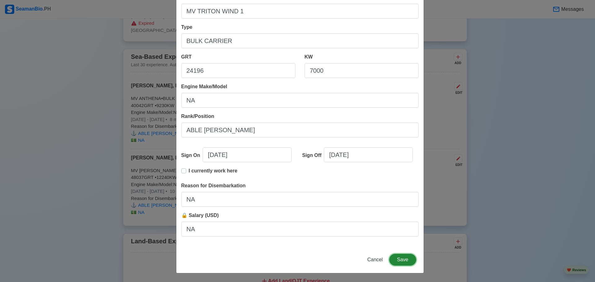
click at [400, 259] on button "Save" at bounding box center [402, 260] width 27 height 12
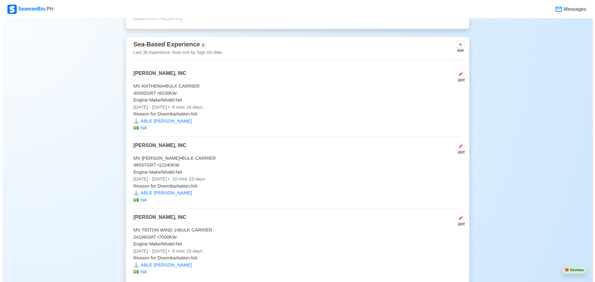
scroll to position [1000, 0]
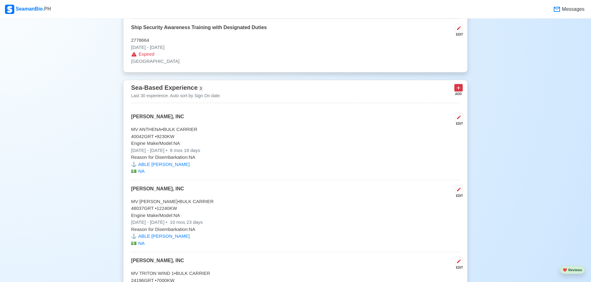
click at [456, 91] on icon at bounding box center [458, 88] width 6 height 6
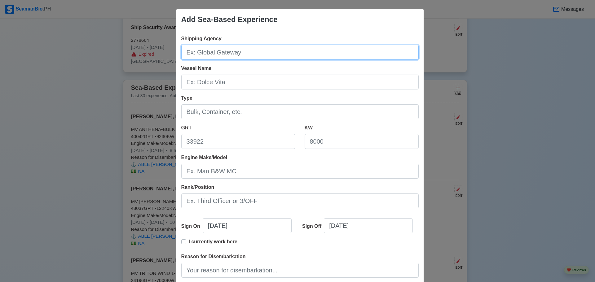
click at [272, 50] on input "Shipping Agency" at bounding box center [300, 52] width 238 height 15
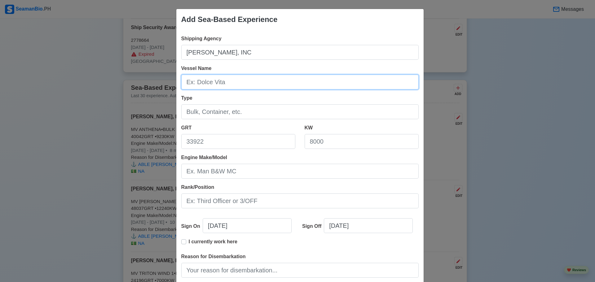
click at [204, 88] on input "Vessel Name" at bounding box center [300, 82] width 238 height 15
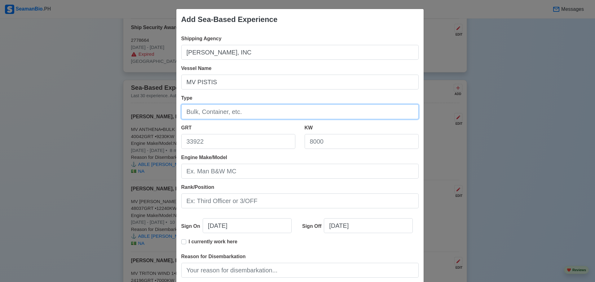
click at [211, 112] on input "Type" at bounding box center [300, 111] width 238 height 15
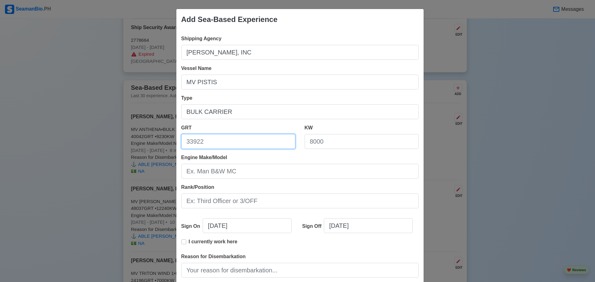
click at [214, 145] on input "GRT" at bounding box center [238, 141] width 114 height 15
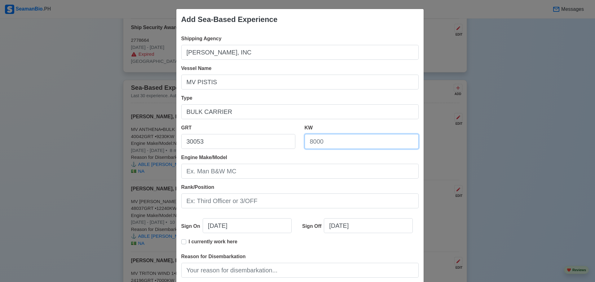
click at [331, 144] on input "KW" at bounding box center [362, 141] width 114 height 15
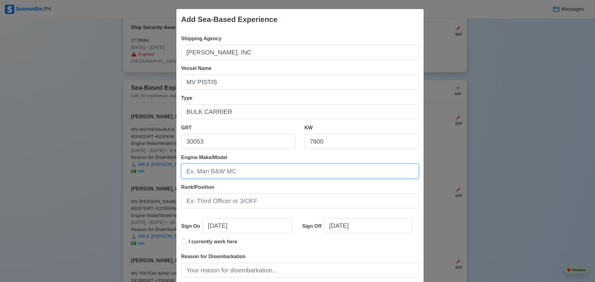
click at [244, 169] on input "Engine Make/Model" at bounding box center [300, 171] width 238 height 15
click at [226, 175] on input "Engine Make/Model" at bounding box center [300, 171] width 238 height 15
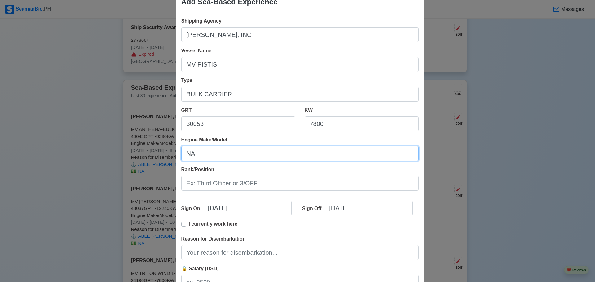
scroll to position [31, 0]
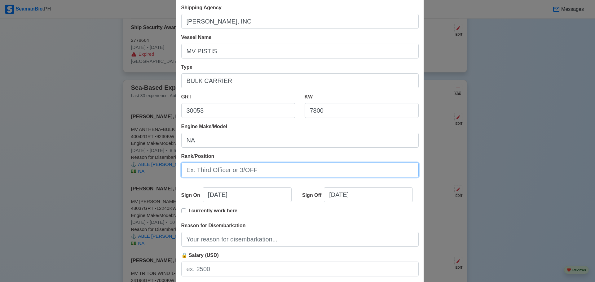
click at [230, 171] on input "Rank/Position" at bounding box center [300, 170] width 238 height 15
click at [231, 171] on input "Rank/Position" at bounding box center [300, 170] width 238 height 15
click at [225, 169] on input "Rank/Position" at bounding box center [300, 170] width 238 height 15
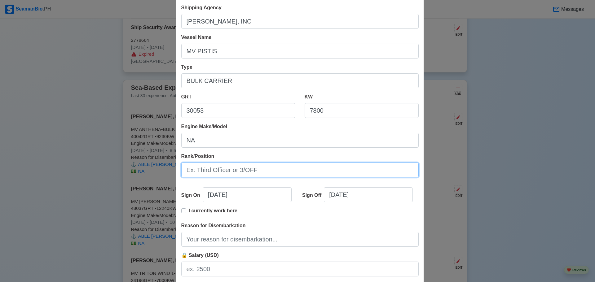
click at [225, 168] on input "Rank/Position" at bounding box center [300, 170] width 238 height 15
click at [240, 174] on input "Rank/Position" at bounding box center [300, 170] width 238 height 15
click at [215, 175] on input "Rank/Position" at bounding box center [300, 170] width 238 height 15
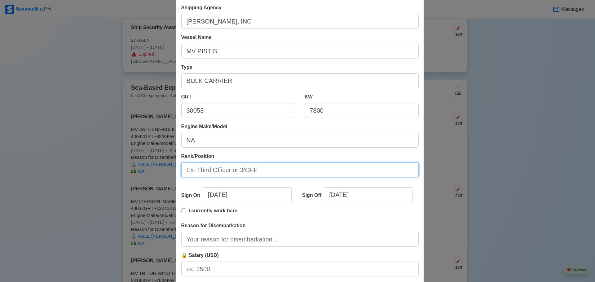
paste input "ABLE [PERSON_NAME]"
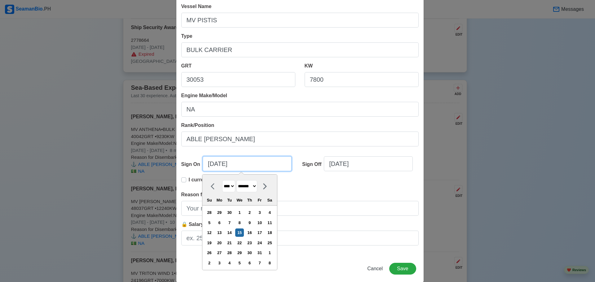
click at [208, 166] on input "[DATE]" at bounding box center [247, 164] width 89 height 15
click at [220, 166] on input "09/15/2025" at bounding box center [247, 164] width 89 height 15
click at [218, 167] on input "09/15/2025" at bounding box center [247, 164] width 89 height 15
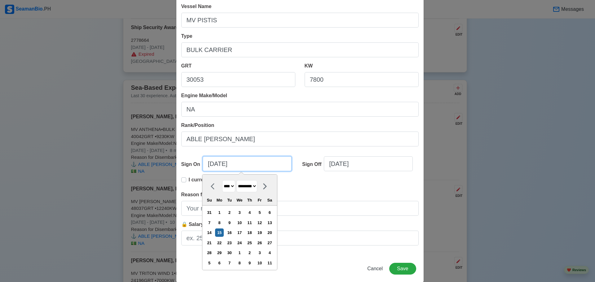
click at [218, 167] on input "09/15/2025" at bounding box center [247, 164] width 89 height 15
click at [234, 165] on input "09/22/2025" at bounding box center [247, 164] width 89 height 15
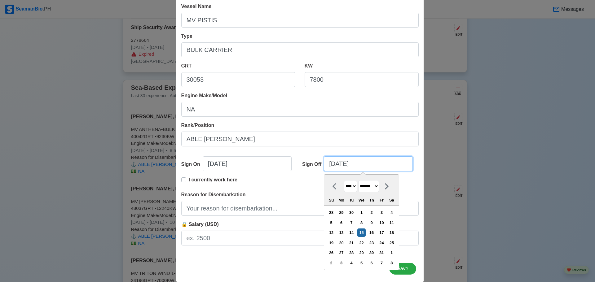
click at [328, 163] on input "[DATE]" at bounding box center [368, 164] width 89 height 15
click at [337, 163] on input "07/15/2025" at bounding box center [368, 164] width 89 height 15
click at [356, 164] on input "07/10/2025" at bounding box center [368, 164] width 89 height 15
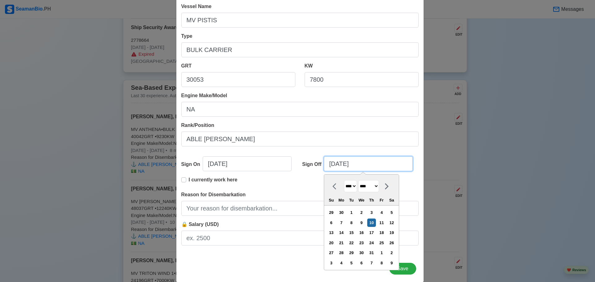
click at [356, 164] on input "07/10/2025" at bounding box center [368, 164] width 89 height 15
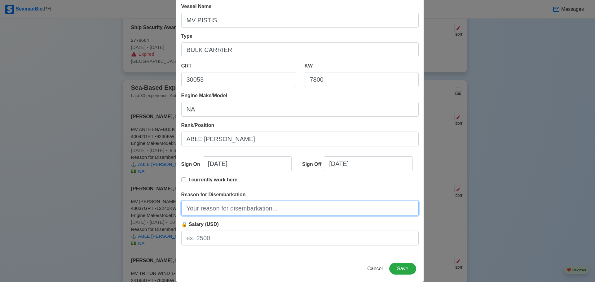
click at [229, 205] on input "Reason for Disembarkation" at bounding box center [300, 208] width 238 height 15
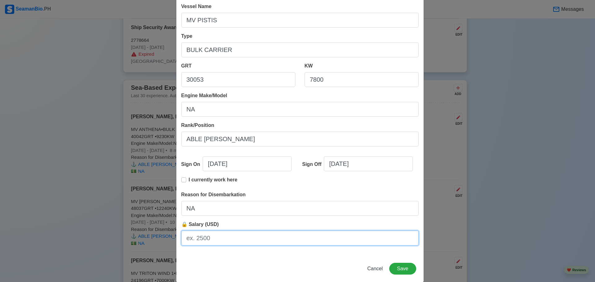
click at [208, 238] on input "🔒 Salary (USD)" at bounding box center [300, 238] width 238 height 15
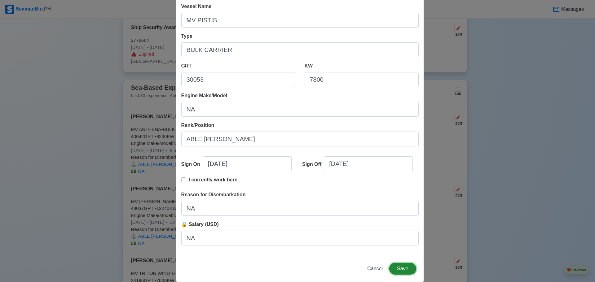
click at [401, 269] on button "Save" at bounding box center [402, 269] width 27 height 12
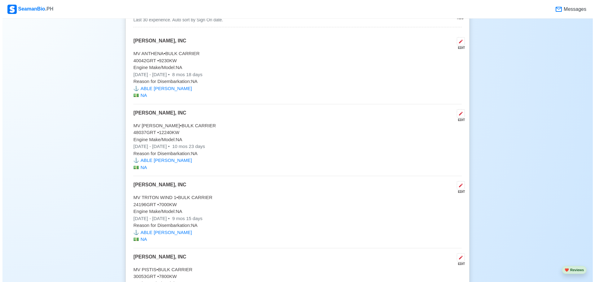
scroll to position [1000, 0]
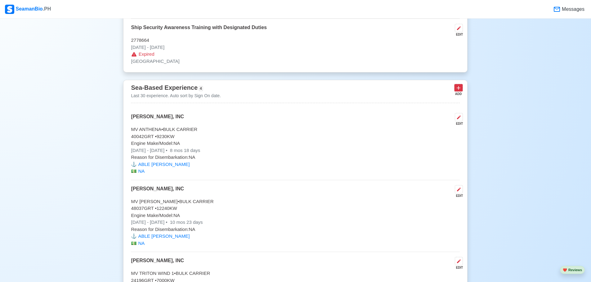
click at [458, 90] on icon at bounding box center [459, 89] width 4 height 4
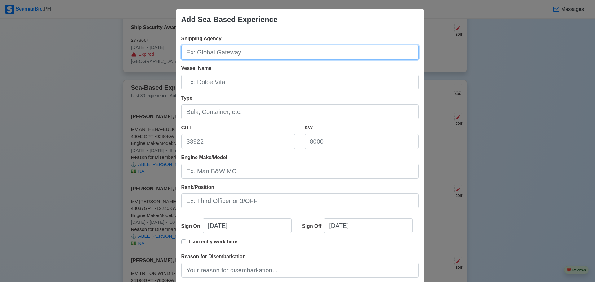
click at [241, 57] on input "Shipping Agency" at bounding box center [300, 52] width 238 height 15
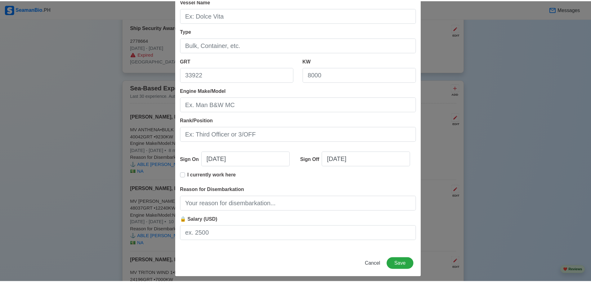
scroll to position [71, 0]
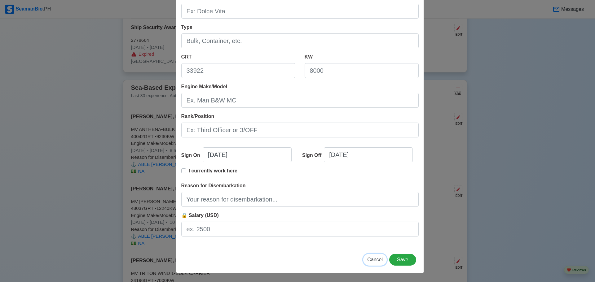
click at [376, 259] on span "Cancel" at bounding box center [375, 259] width 16 height 5
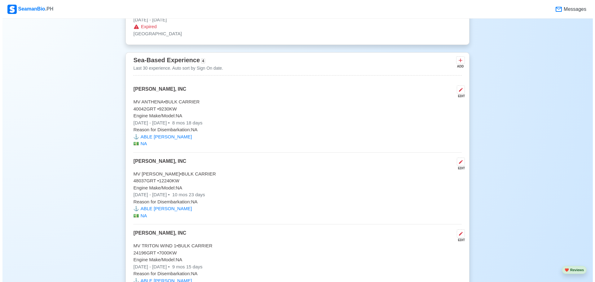
scroll to position [1031, 0]
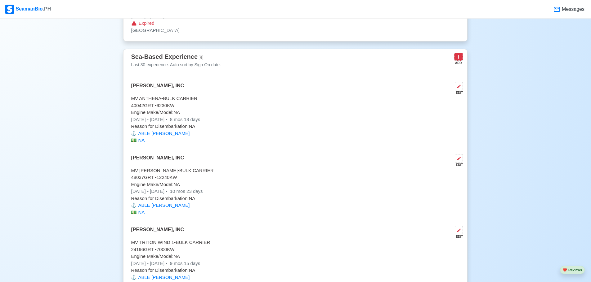
click at [457, 59] on icon at bounding box center [459, 58] width 4 height 4
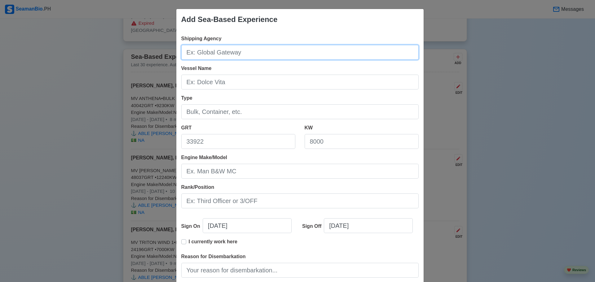
click at [266, 56] on input "Shipping Agency" at bounding box center [300, 52] width 238 height 15
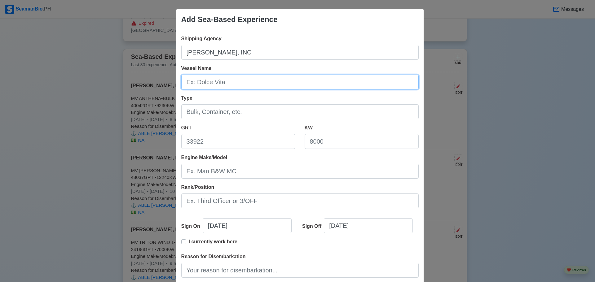
click at [215, 85] on input "Vessel Name" at bounding box center [300, 82] width 238 height 15
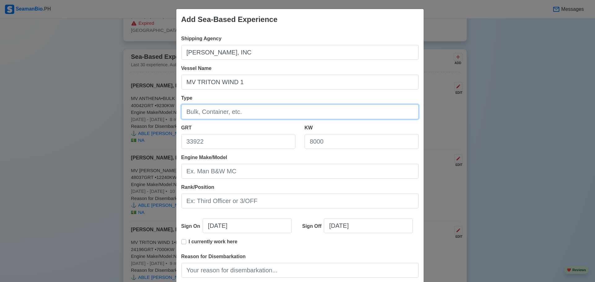
click at [215, 114] on input "Type" at bounding box center [300, 111] width 238 height 15
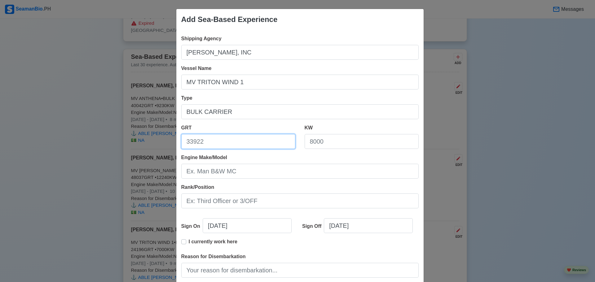
click at [203, 145] on input "GRT" at bounding box center [238, 141] width 114 height 15
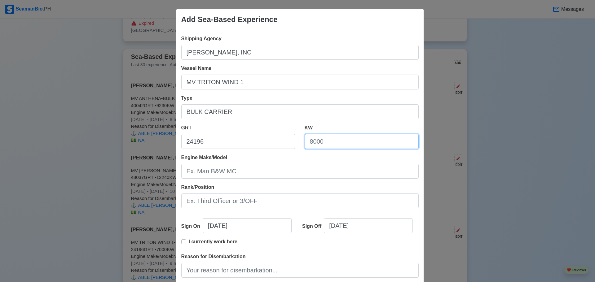
click at [305, 146] on input "KW" at bounding box center [362, 141] width 114 height 15
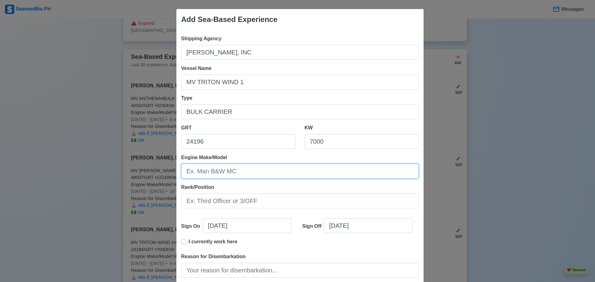
click at [229, 171] on input "Engine Make/Model" at bounding box center [300, 171] width 238 height 15
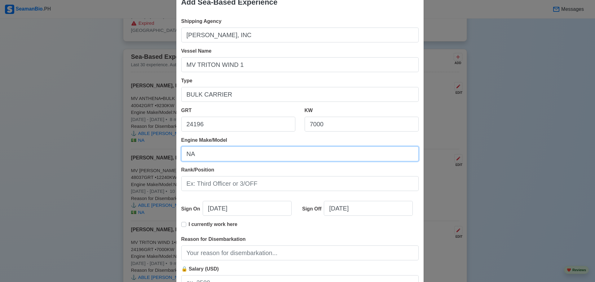
scroll to position [31, 0]
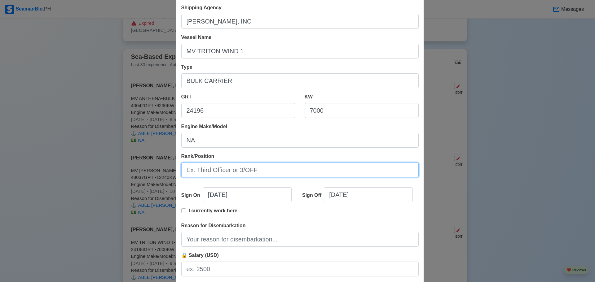
click at [232, 174] on input "Rank/Position" at bounding box center [300, 170] width 238 height 15
paste input "ABLE [PERSON_NAME]"
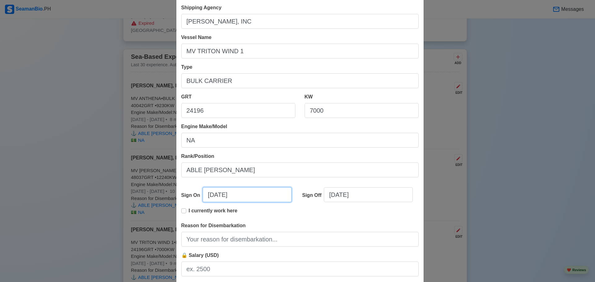
click at [209, 195] on input "[DATE]" at bounding box center [247, 195] width 89 height 15
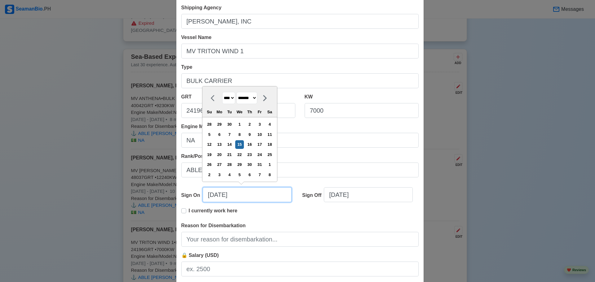
click at [208, 195] on input "[DATE]" at bounding box center [247, 195] width 89 height 15
click at [218, 198] on input "06/15/2025" at bounding box center [247, 195] width 89 height 15
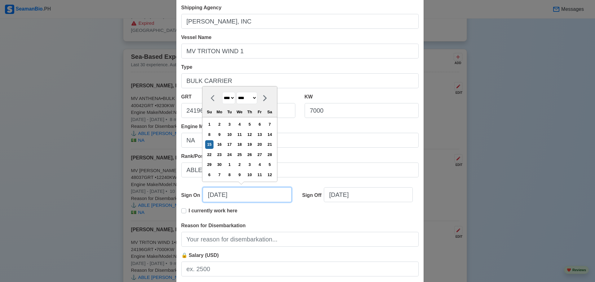
click at [218, 198] on input "06/15/2025" at bounding box center [247, 195] width 89 height 15
click at [232, 196] on input "06/21/2025" at bounding box center [247, 195] width 89 height 15
click at [298, 160] on div "Rank/Position ABLE SEAMAN" at bounding box center [300, 165] width 238 height 25
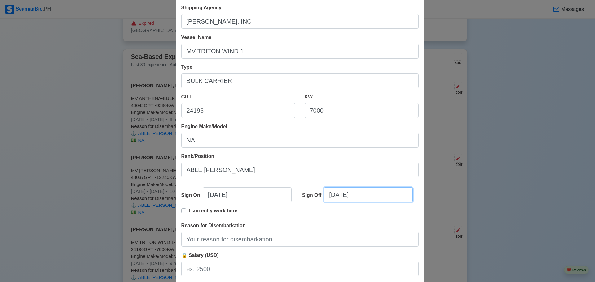
click at [331, 195] on input "[DATE]" at bounding box center [368, 195] width 89 height 15
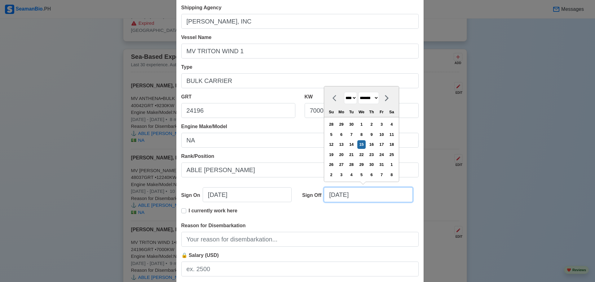
click at [331, 195] on input "[DATE]" at bounding box center [368, 195] width 89 height 15
click at [337, 196] on input "05/15/2025" at bounding box center [368, 195] width 89 height 15
click at [354, 194] on input "05/19/2025" at bounding box center [368, 195] width 89 height 15
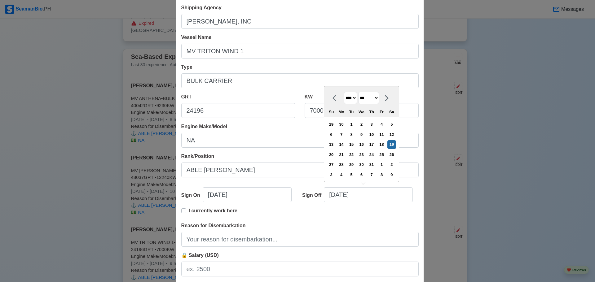
click at [357, 213] on div "I currently work here" at bounding box center [300, 214] width 238 height 15
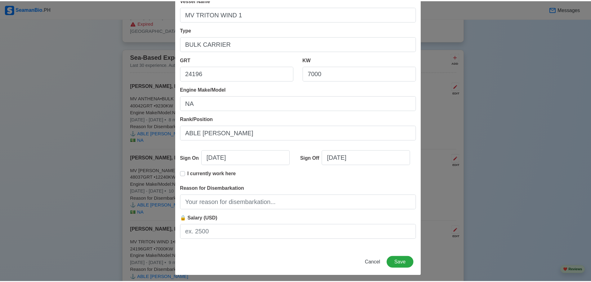
scroll to position [71, 0]
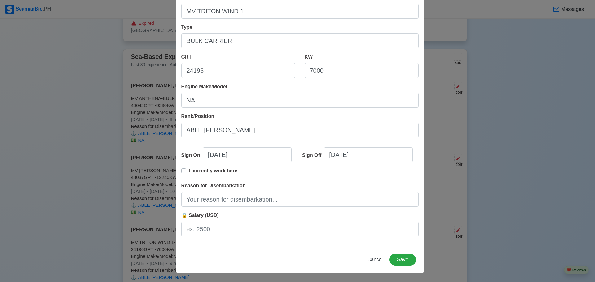
click at [277, 207] on div "Shipping Agency MICHAELMAR PHILS., INC Vessel Name MV TRITON WIND 1 Type BULK C…" at bounding box center [299, 103] width 247 height 288
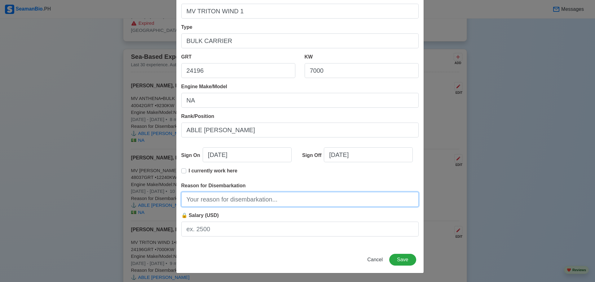
click at [279, 201] on input "Reason for Disembarkation" at bounding box center [300, 199] width 238 height 15
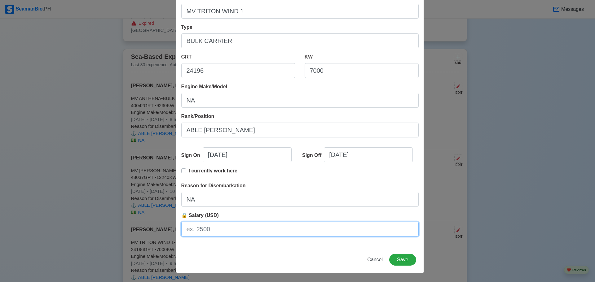
click at [212, 228] on input "🔒 Salary (USD)" at bounding box center [300, 229] width 238 height 15
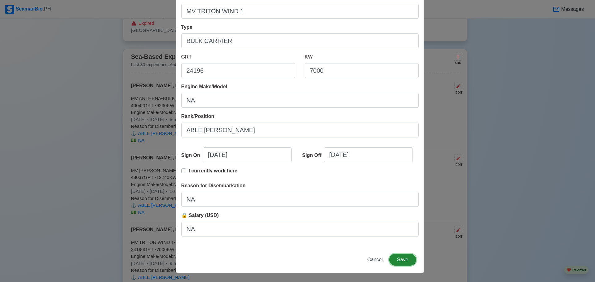
click at [390, 257] on button "Save" at bounding box center [402, 260] width 27 height 12
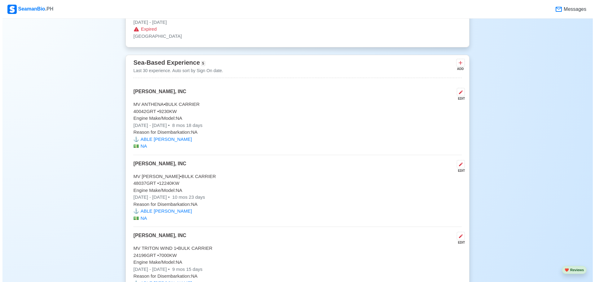
scroll to position [1031, 0]
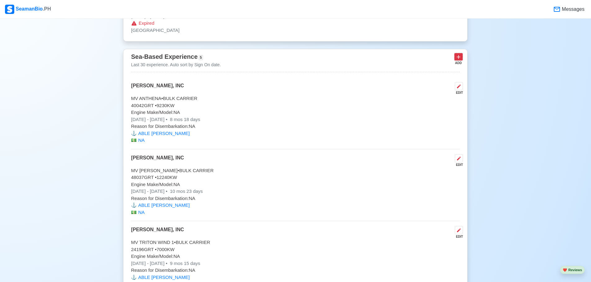
click at [461, 60] on icon at bounding box center [458, 57] width 6 height 6
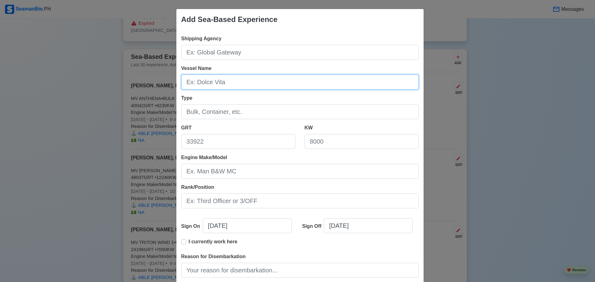
click at [242, 82] on input "Vessel Name" at bounding box center [300, 82] width 238 height 15
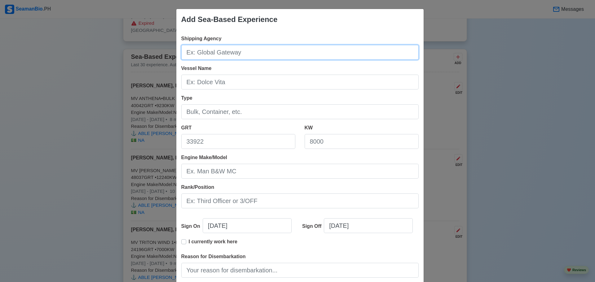
click at [239, 51] on input "Shipping Agency" at bounding box center [300, 52] width 238 height 15
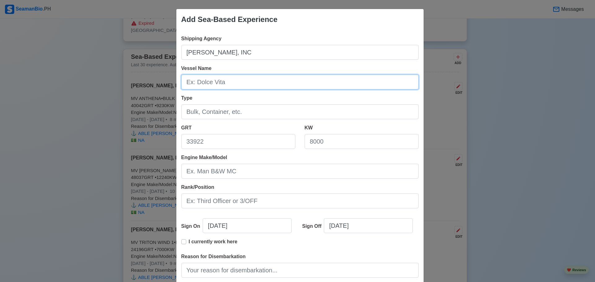
click at [218, 85] on input "Vessel Name" at bounding box center [300, 82] width 238 height 15
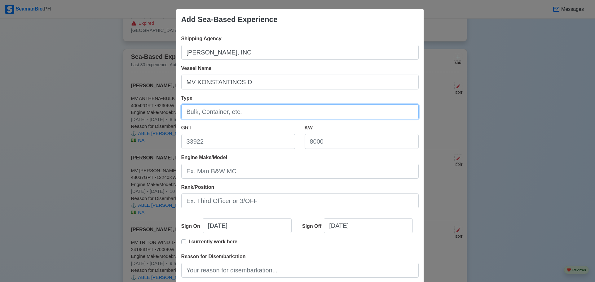
click at [205, 113] on input "Type" at bounding box center [300, 111] width 238 height 15
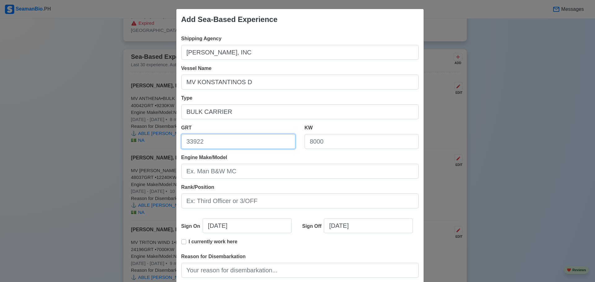
click at [201, 140] on input "GRT" at bounding box center [238, 141] width 114 height 15
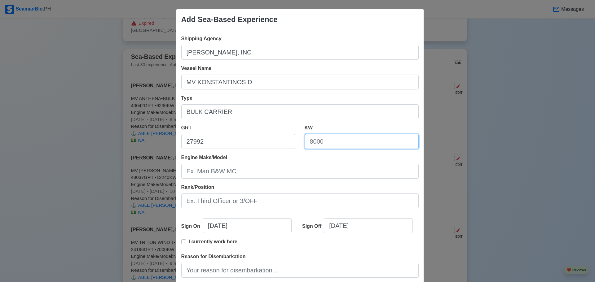
click at [328, 141] on input "KW" at bounding box center [362, 141] width 114 height 15
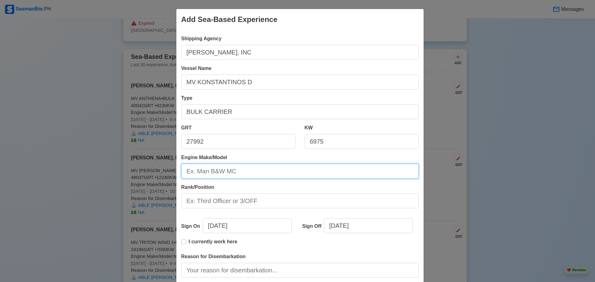
click at [244, 174] on input "Engine Make/Model" at bounding box center [300, 171] width 238 height 15
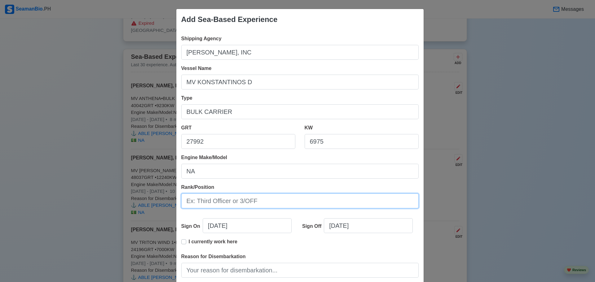
click at [224, 201] on input "Rank/Position" at bounding box center [300, 201] width 238 height 15
paste input "ABLE [PERSON_NAME]"
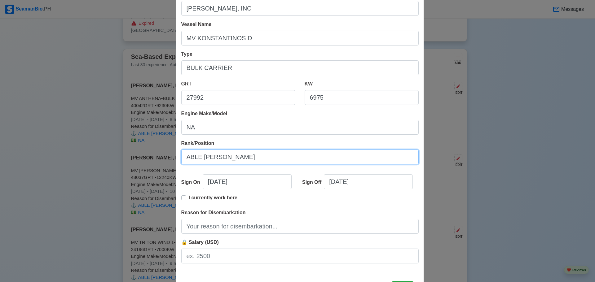
scroll to position [62, 0]
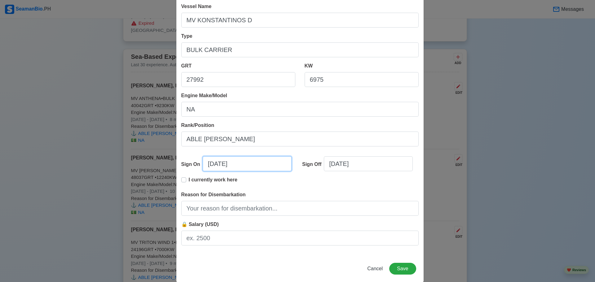
click at [209, 166] on input "[DATE]" at bounding box center [247, 164] width 89 height 15
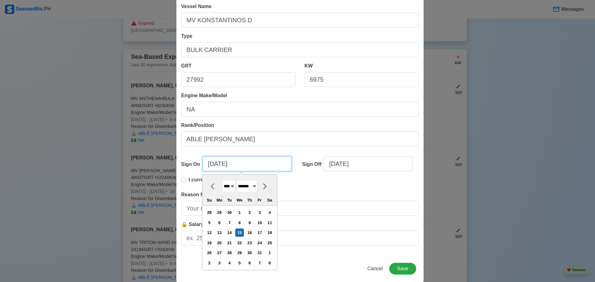
click at [209, 166] on input "[DATE]" at bounding box center [247, 164] width 89 height 15
click at [218, 167] on input "03/15/2025" at bounding box center [247, 164] width 89 height 15
click at [229, 165] on input "03/02/2025" at bounding box center [247, 164] width 89 height 15
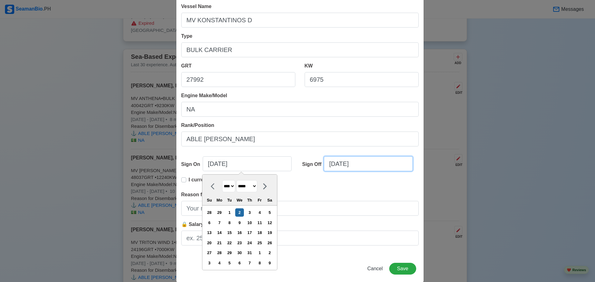
click at [330, 165] on input "[DATE]" at bounding box center [368, 164] width 89 height 15
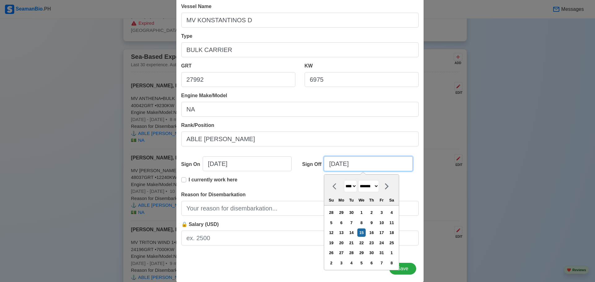
click at [330, 165] on input "[DATE]" at bounding box center [368, 164] width 89 height 15
click at [338, 163] on input "01/15/2025" at bounding box center [368, 164] width 89 height 15
click at [355, 165] on input "01/20/2025" at bounding box center [368, 164] width 89 height 15
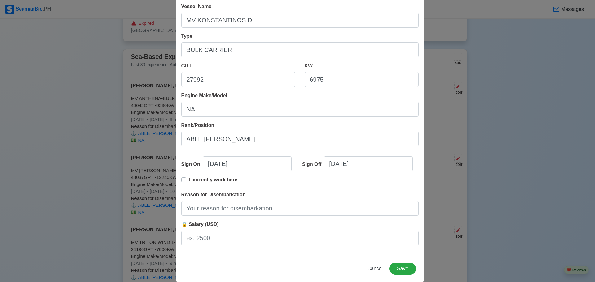
click at [297, 182] on div "I currently work here" at bounding box center [300, 183] width 238 height 15
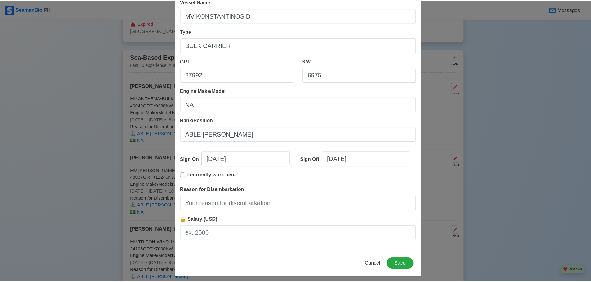
scroll to position [71, 0]
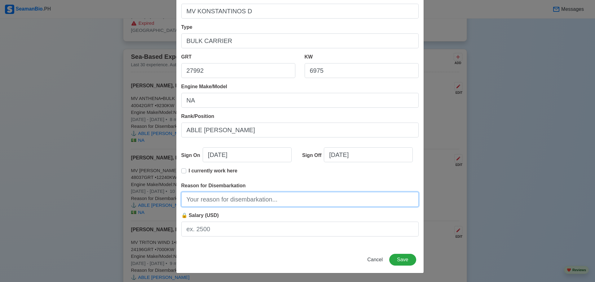
click at [247, 201] on input "Reason for Disembarkation" at bounding box center [300, 199] width 238 height 15
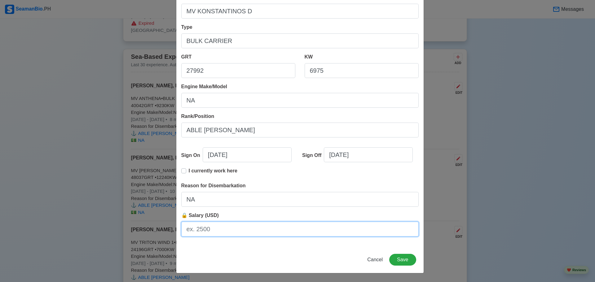
click at [215, 227] on input "🔒 Salary (USD)" at bounding box center [300, 229] width 238 height 15
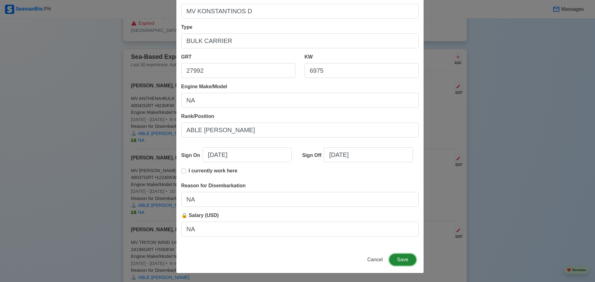
click at [403, 258] on button "Save" at bounding box center [402, 260] width 27 height 12
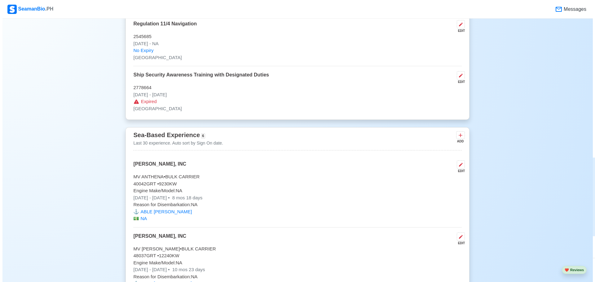
scroll to position [969, 0]
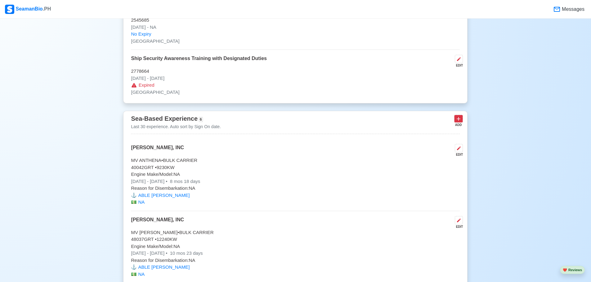
click at [460, 122] on icon at bounding box center [458, 119] width 6 height 6
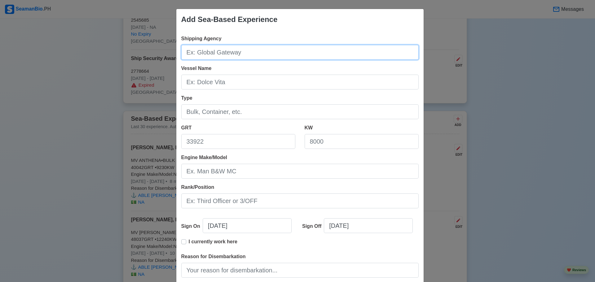
click at [276, 51] on input "Shipping Agency" at bounding box center [300, 52] width 238 height 15
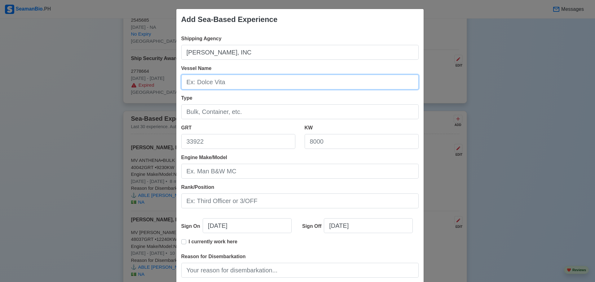
click at [231, 80] on input "Vessel Name" at bounding box center [300, 82] width 238 height 15
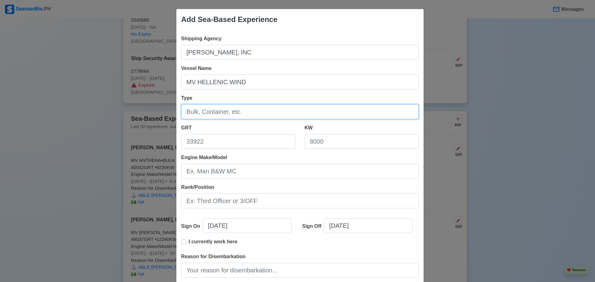
click at [196, 114] on input "Type" at bounding box center [300, 111] width 238 height 15
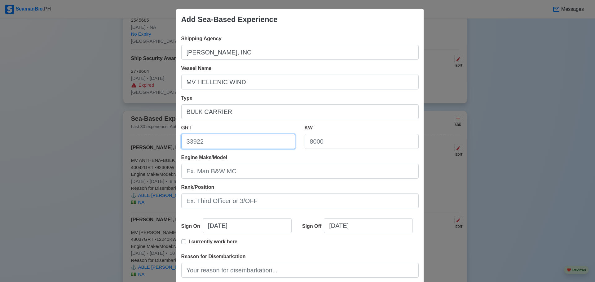
click at [200, 145] on input "GRT" at bounding box center [238, 141] width 114 height 15
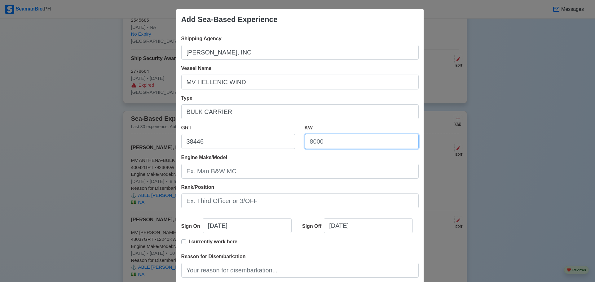
click at [321, 145] on input "KW" at bounding box center [362, 141] width 114 height 15
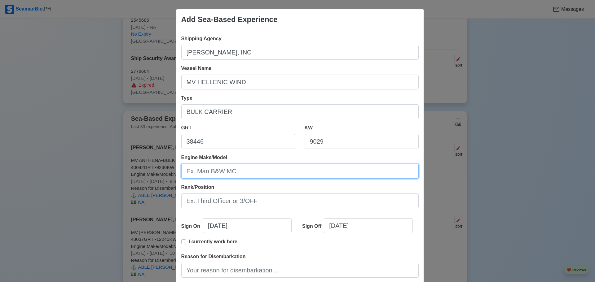
click at [250, 171] on input "Engine Make/Model" at bounding box center [300, 171] width 238 height 15
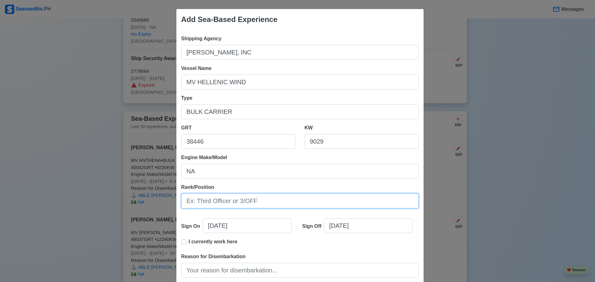
click at [213, 201] on input "Rank/Position" at bounding box center [300, 201] width 238 height 15
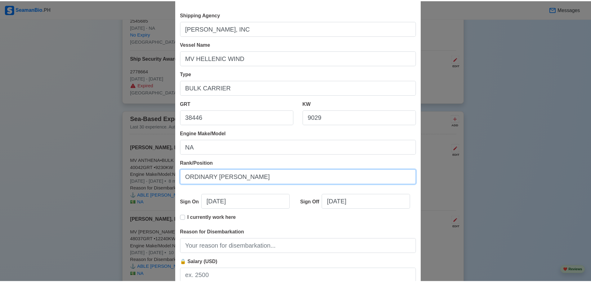
scroll to position [62, 0]
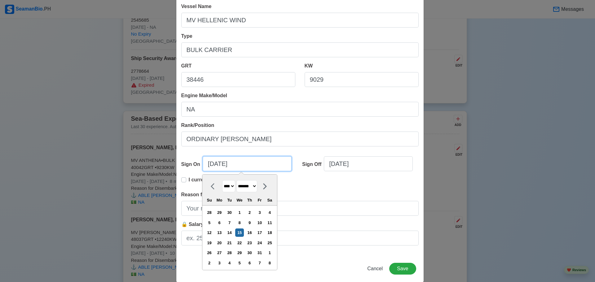
click at [209, 163] on input "[DATE]" at bounding box center [247, 164] width 89 height 15
click at [217, 167] on input "[DATE]" at bounding box center [247, 164] width 89 height 15
click at [228, 165] on input "10/29/2025" at bounding box center [247, 164] width 89 height 15
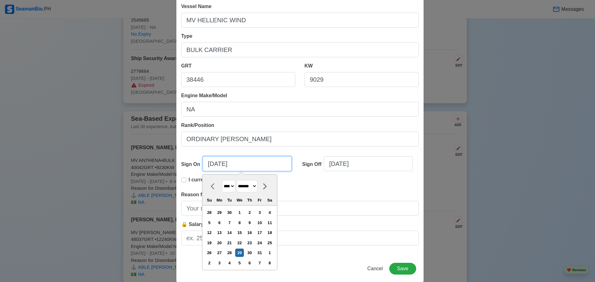
click at [228, 165] on input "10/29/2025" at bounding box center [247, 164] width 89 height 15
click at [329, 162] on input "[DATE]" at bounding box center [368, 164] width 89 height 15
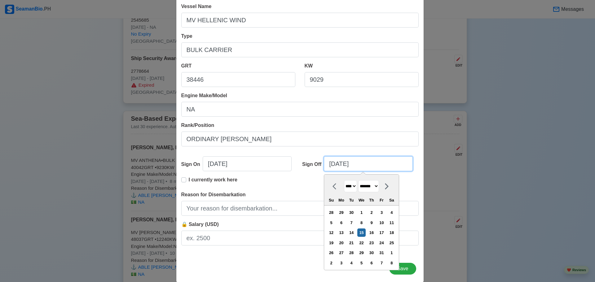
click at [329, 162] on input "[DATE]" at bounding box center [368, 164] width 89 height 15
click at [340, 165] on input "[DATE]" at bounding box center [368, 164] width 89 height 15
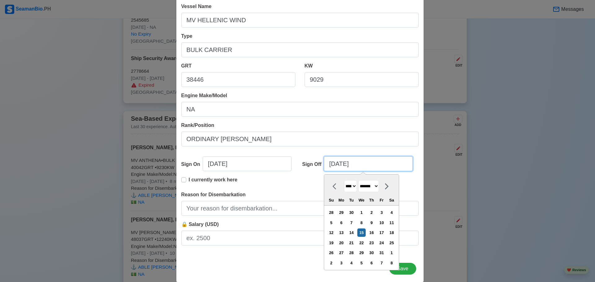
click at [340, 165] on input "[DATE]" at bounding box center [368, 164] width 89 height 15
click at [351, 168] on input "10/30/2025" at bounding box center [368, 164] width 89 height 15
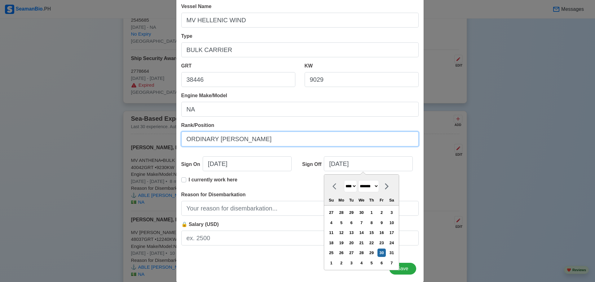
click at [352, 140] on input "ORDINARY [PERSON_NAME]" at bounding box center [300, 139] width 238 height 15
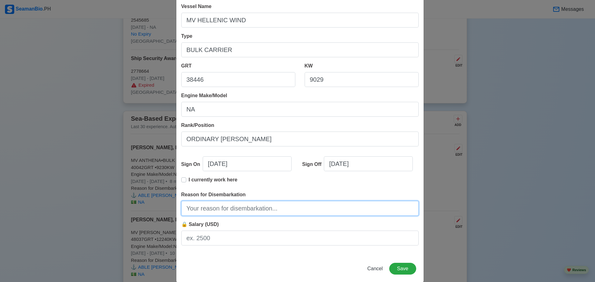
click at [230, 211] on input "Reason for Disembarkation" at bounding box center [300, 208] width 238 height 15
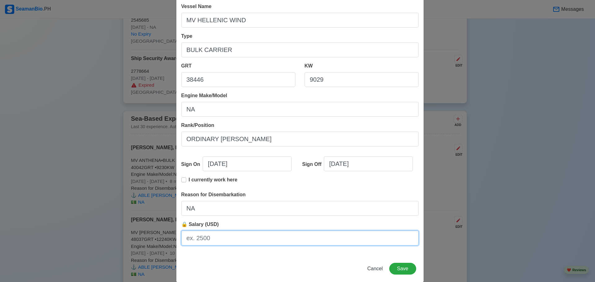
click at [213, 242] on input "🔒 Salary (USD)" at bounding box center [300, 238] width 238 height 15
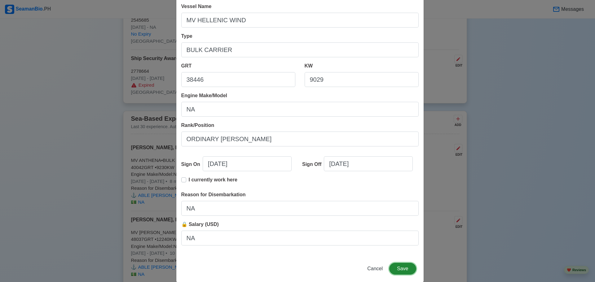
click at [399, 270] on button "Save" at bounding box center [402, 269] width 27 height 12
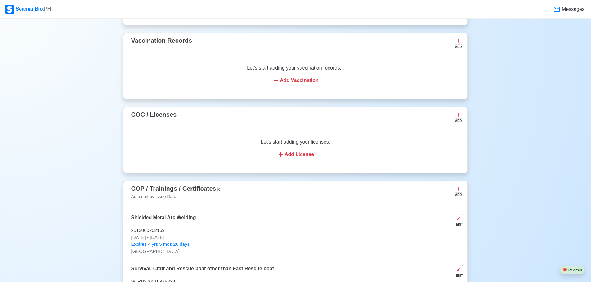
scroll to position [504, 0]
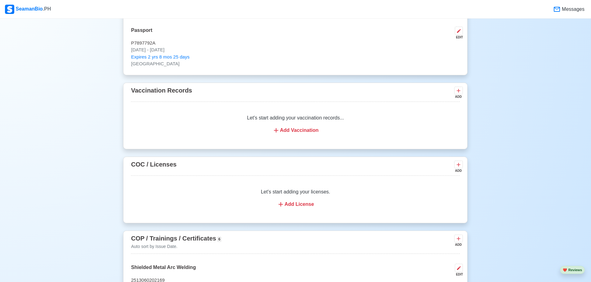
click at [291, 134] on div "Add Vaccination" at bounding box center [295, 130] width 314 height 7
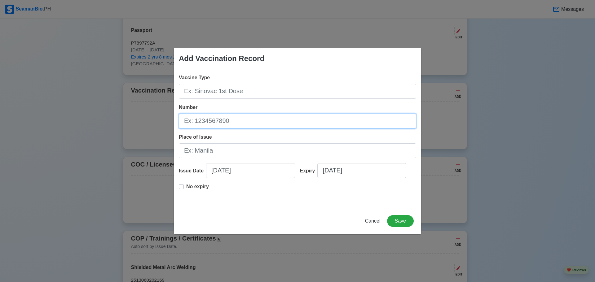
click at [201, 124] on input "Number" at bounding box center [298, 121] width 238 height 15
click at [201, 124] on input "na" at bounding box center [298, 121] width 238 height 15
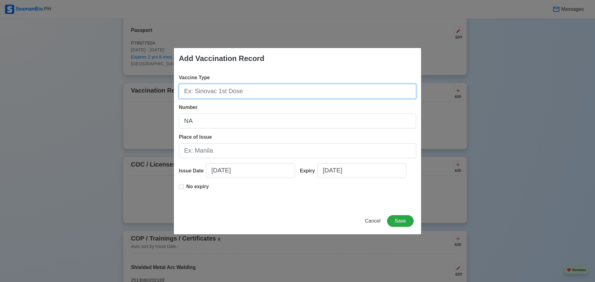
click at [232, 91] on input "Vaccine Type" at bounding box center [298, 91] width 238 height 15
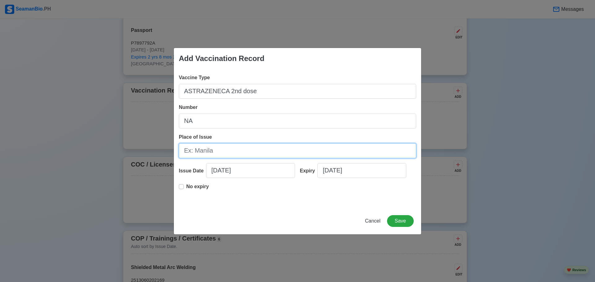
click at [217, 151] on input "Place of Issue" at bounding box center [298, 151] width 238 height 15
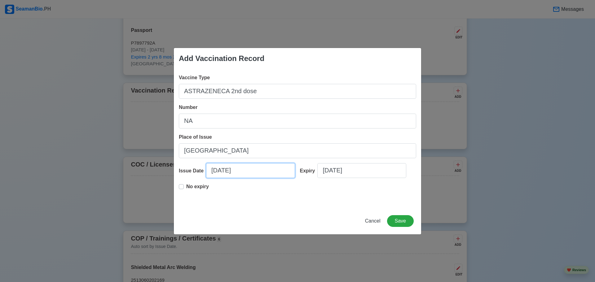
click at [211, 175] on input "[DATE]" at bounding box center [250, 170] width 89 height 15
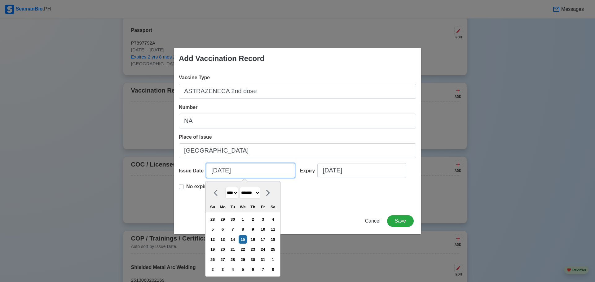
click at [212, 170] on input "[DATE]" at bounding box center [250, 170] width 89 height 15
click at [224, 167] on input "07/15/2025" at bounding box center [250, 170] width 89 height 15
click at [242, 169] on input "07/05/2025" at bounding box center [250, 170] width 89 height 15
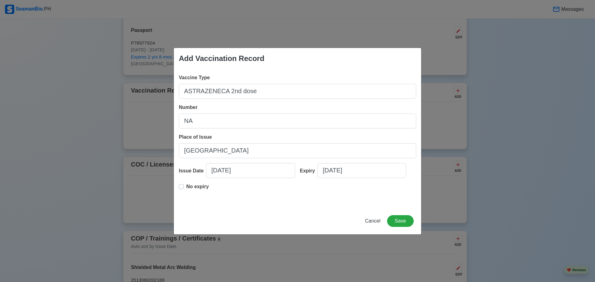
click at [179, 188] on div "Vaccine Type ASTRAZENECA 2nd dose Number NA Place of Issue Manila Issue Date 07…" at bounding box center [297, 138] width 247 height 139
click at [186, 188] on label "No expiry" at bounding box center [197, 189] width 23 height 12
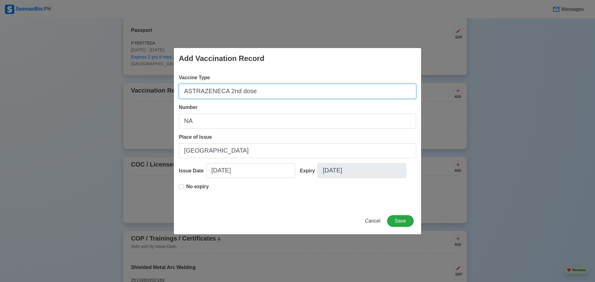
click at [229, 91] on input "ASTRAZENECA 2nd dose" at bounding box center [298, 91] width 238 height 15
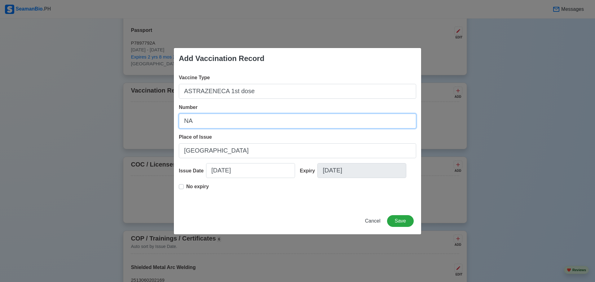
click at [319, 116] on input "NA" at bounding box center [298, 121] width 238 height 15
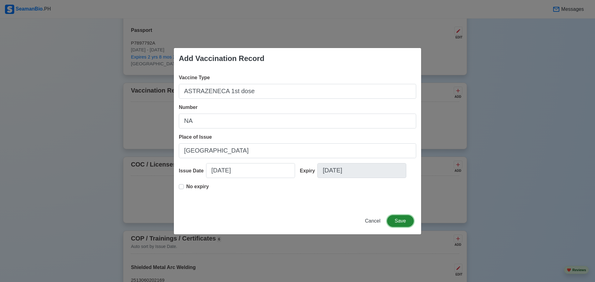
click at [409, 221] on button "Save" at bounding box center [400, 221] width 27 height 12
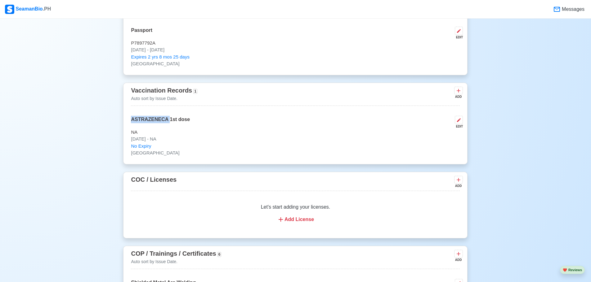
copy p "ASTRAZENECA"
drag, startPoint x: 127, startPoint y: 119, endPoint x: 167, endPoint y: 121, distance: 40.7
click at [167, 121] on div "Vaccination Records 1 Auto sort by Issue Date. ADD ASTRAZENECA 1st dose EDIT NA…" at bounding box center [295, 124] width 344 height 82
click at [456, 91] on icon at bounding box center [458, 91] width 6 height 6
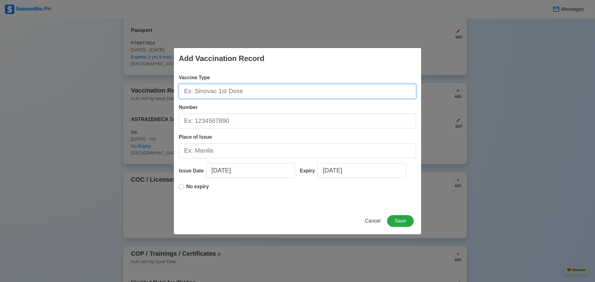
click at [282, 91] on input "Vaccine Type" at bounding box center [298, 91] width 238 height 15
paste input "ASTRAZENECA"
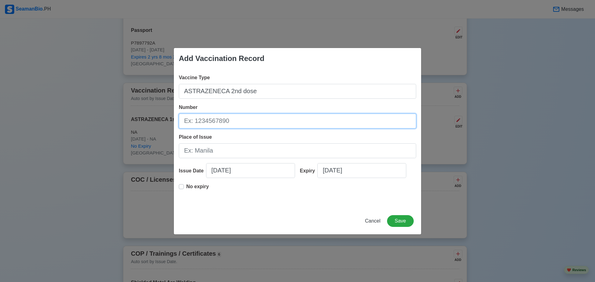
click at [242, 126] on input "Number" at bounding box center [298, 121] width 238 height 15
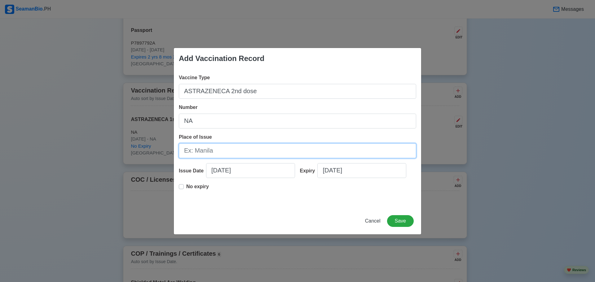
click at [230, 151] on input "Place of Issue" at bounding box center [298, 151] width 238 height 15
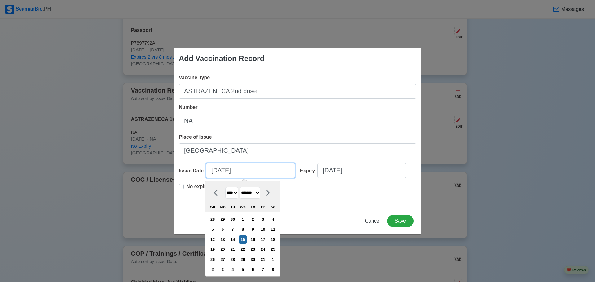
click at [214, 172] on input "[DATE]" at bounding box center [250, 170] width 89 height 15
click at [221, 173] on input "08/15/2025" at bounding box center [250, 170] width 89 height 15
click at [232, 172] on input "08/02/2025" at bounding box center [250, 170] width 89 height 15
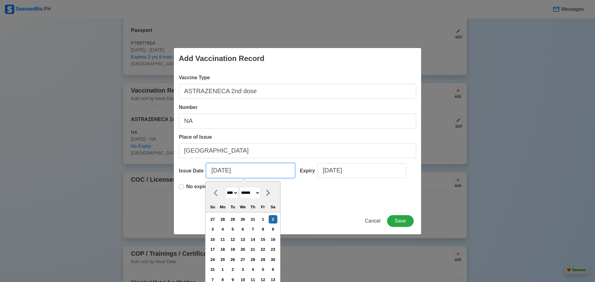
click at [232, 172] on input "08/02/2025" at bounding box center [250, 170] width 89 height 15
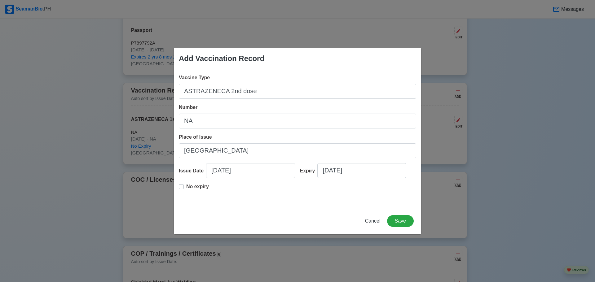
click at [328, 196] on div "No expiry" at bounding box center [298, 193] width 238 height 20
click at [190, 187] on p "No expiry" at bounding box center [197, 186] width 23 height 7
click at [404, 218] on button "Save" at bounding box center [400, 221] width 27 height 12
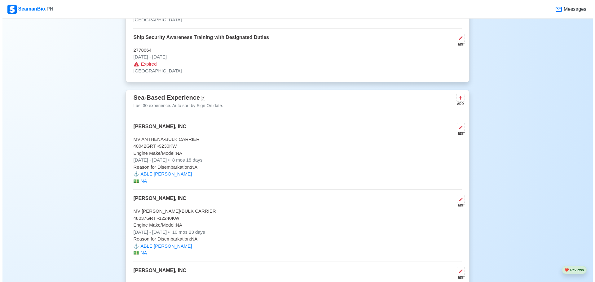
scroll to position [1062, 0]
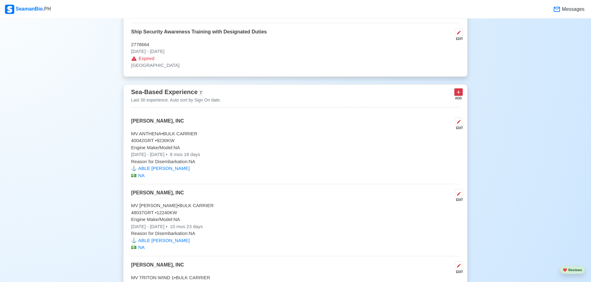
click at [458, 94] on icon at bounding box center [459, 93] width 4 height 4
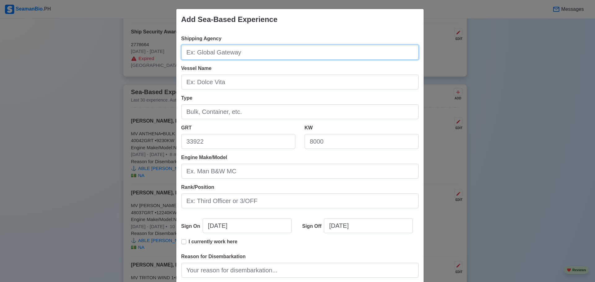
click at [251, 51] on input "Shipping Agency" at bounding box center [300, 52] width 238 height 15
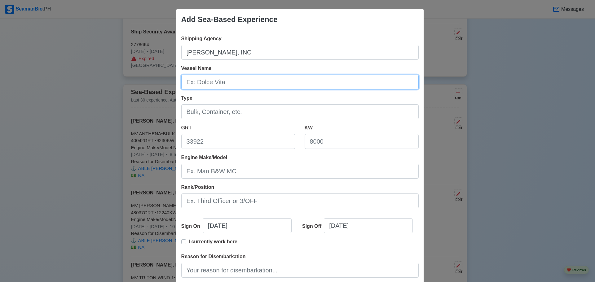
click at [223, 84] on input "Vessel Name" at bounding box center [300, 82] width 238 height 15
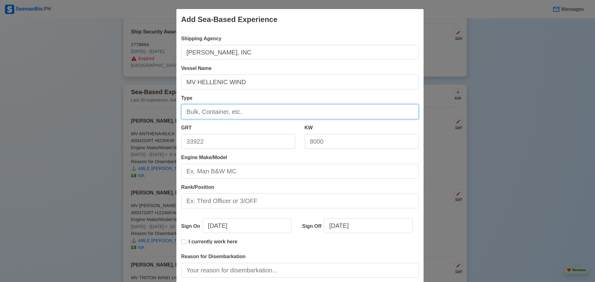
click at [205, 114] on input "Type" at bounding box center [300, 111] width 238 height 15
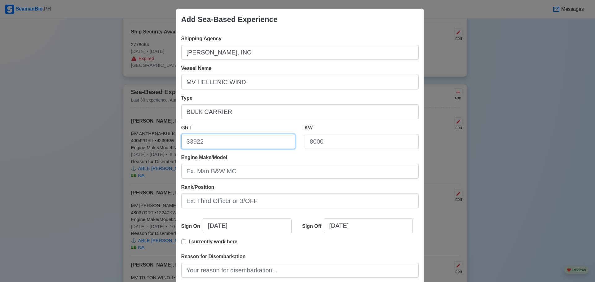
click at [193, 141] on input "GRT" at bounding box center [238, 141] width 114 height 15
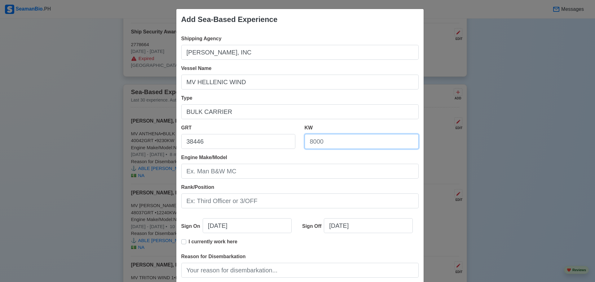
click at [324, 144] on input "KW" at bounding box center [362, 141] width 114 height 15
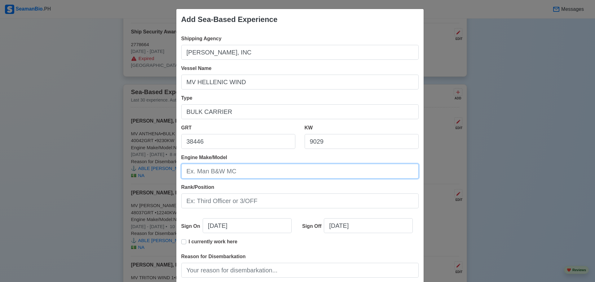
click at [234, 170] on input "Engine Make/Model" at bounding box center [300, 171] width 238 height 15
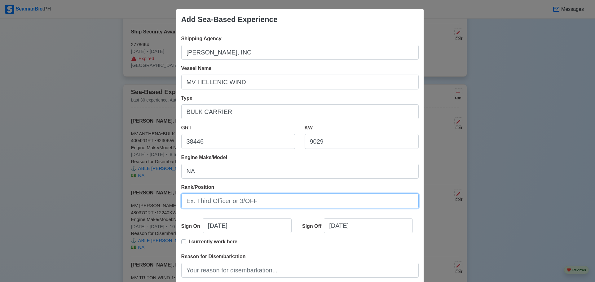
click at [216, 203] on input "Rank/Position" at bounding box center [300, 201] width 238 height 15
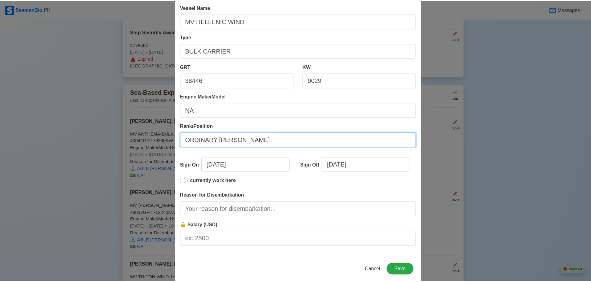
scroll to position [62, 0]
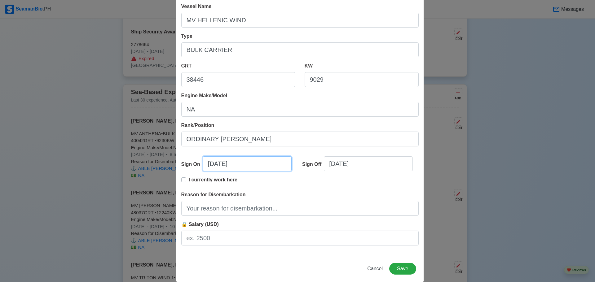
click at [210, 167] on input "[DATE]" at bounding box center [247, 164] width 89 height 15
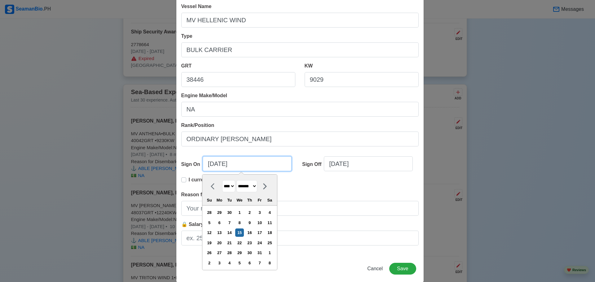
click at [210, 167] on input "[DATE]" at bounding box center [247, 164] width 89 height 15
click at [216, 168] on input "07/15/2025" at bounding box center [247, 164] width 89 height 15
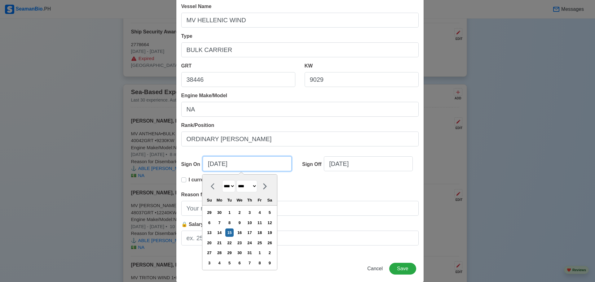
click at [216, 168] on input "07/15/2025" at bounding box center [247, 164] width 89 height 15
click at [236, 170] on input "07/06/2025" at bounding box center [247, 164] width 89 height 15
click at [330, 168] on input "[DATE]" at bounding box center [368, 164] width 89 height 15
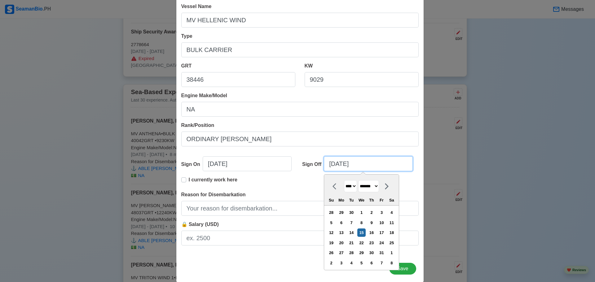
click at [330, 168] on input "[DATE]" at bounding box center [368, 164] width 89 height 15
click at [341, 164] on input "04/15/2025" at bounding box center [368, 164] width 89 height 15
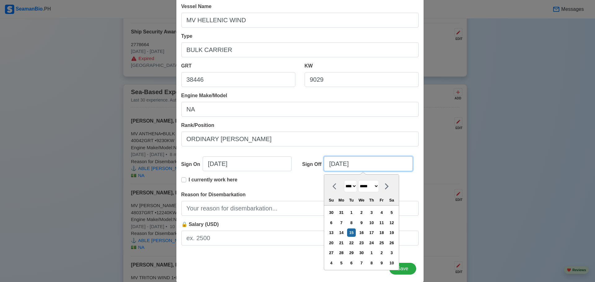
click at [341, 164] on input "04/15/2025" at bounding box center [368, 164] width 89 height 15
click at [338, 165] on input "04/15/2025" at bounding box center [368, 164] width 89 height 15
click at [344, 164] on input "04/23/2025" at bounding box center [368, 164] width 89 height 15
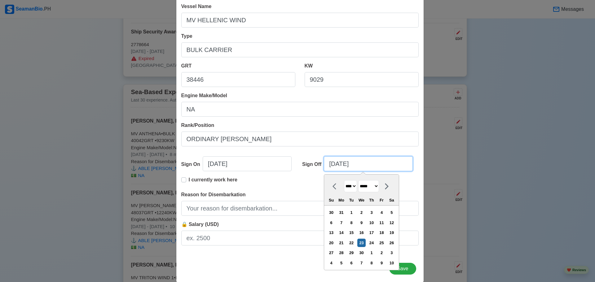
click at [348, 164] on input "04/23/2025" at bounding box center [368, 164] width 89 height 15
click at [370, 122] on div "Rank/Position ORDINARY SEAMAN" at bounding box center [300, 134] width 238 height 25
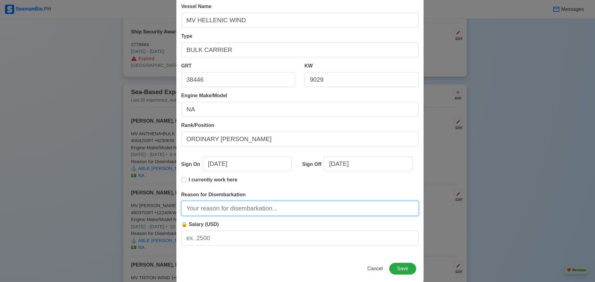
click at [219, 214] on input "Reason for Disembarkation" at bounding box center [300, 208] width 238 height 15
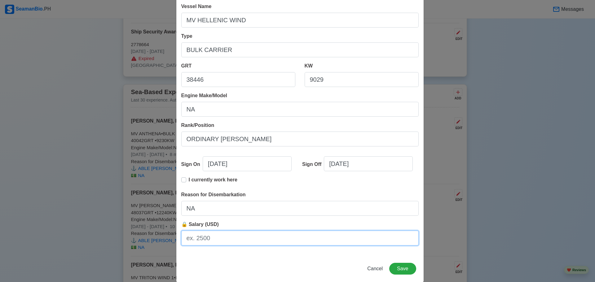
click at [209, 240] on input "🔒 Salary (USD)" at bounding box center [300, 238] width 238 height 15
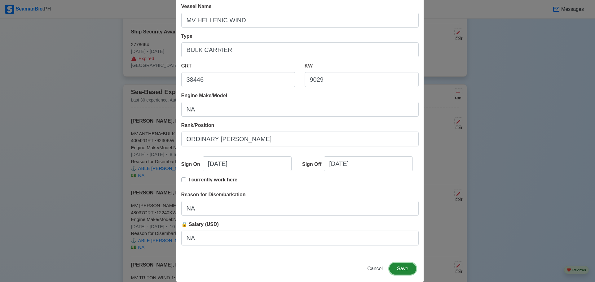
click at [407, 271] on button "Save" at bounding box center [402, 269] width 27 height 12
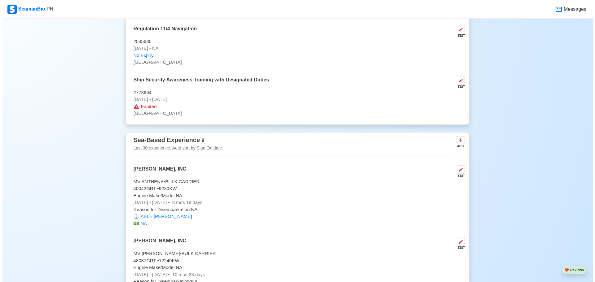
scroll to position [1031, 0]
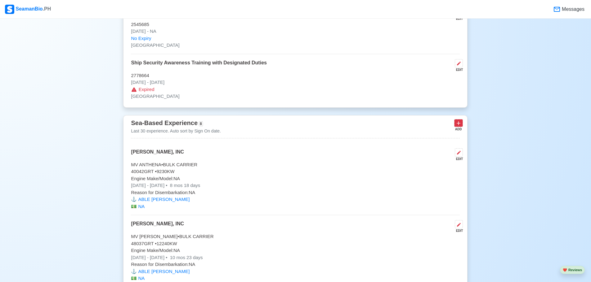
click at [459, 124] on icon at bounding box center [458, 123] width 6 height 6
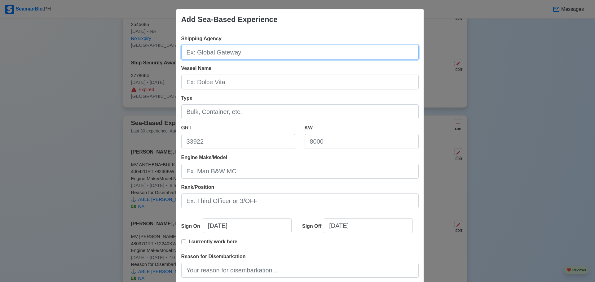
click at [218, 51] on input "Shipping Agency" at bounding box center [300, 52] width 238 height 15
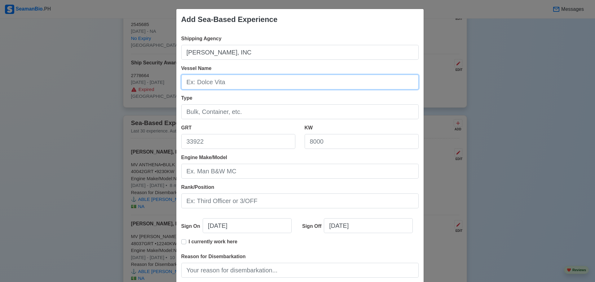
click at [210, 87] on input "Vessel Name" at bounding box center [300, 82] width 238 height 15
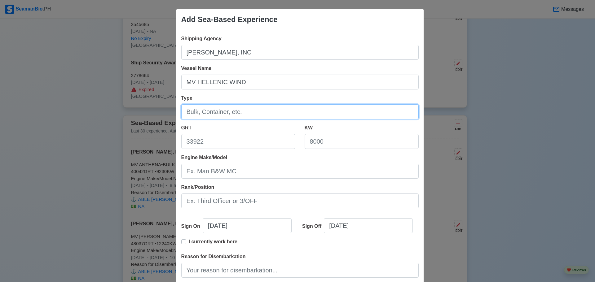
click at [214, 115] on input "Type" at bounding box center [300, 111] width 238 height 15
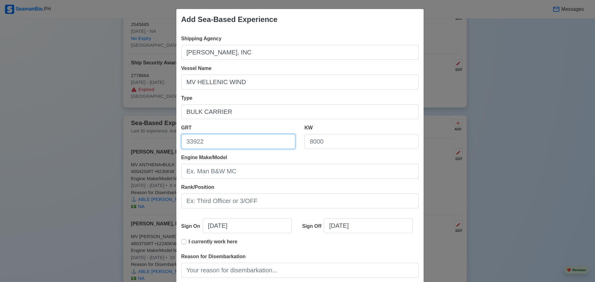
click at [206, 141] on input "GRT" at bounding box center [238, 141] width 114 height 15
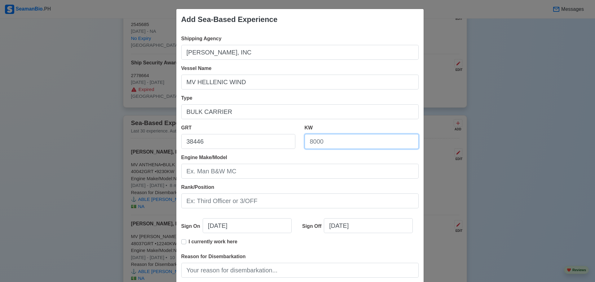
click at [325, 146] on input "KW" at bounding box center [362, 141] width 114 height 15
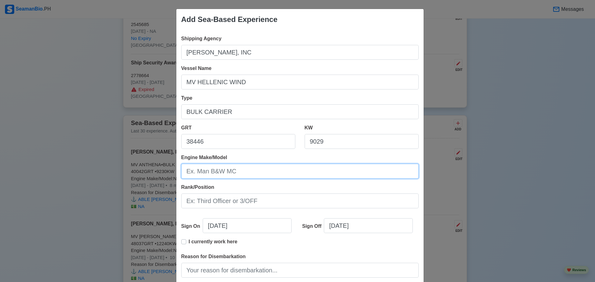
click at [216, 175] on input "Engine Make/Model" at bounding box center [300, 171] width 238 height 15
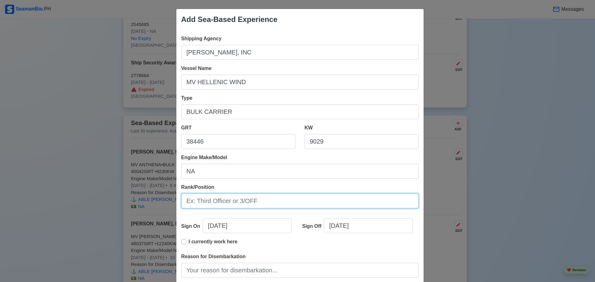
click at [207, 202] on input "Rank/Position" at bounding box center [300, 201] width 238 height 15
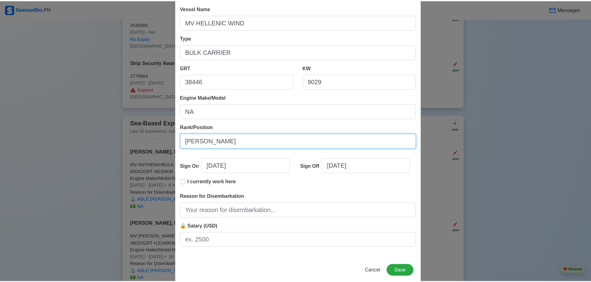
scroll to position [62, 0]
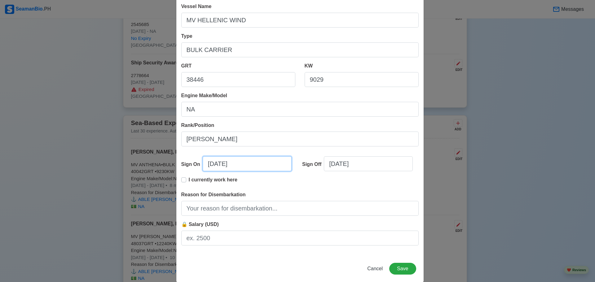
click at [209, 166] on input "[DATE]" at bounding box center [247, 164] width 89 height 15
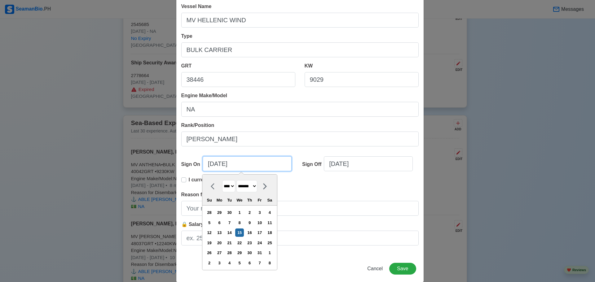
click at [209, 166] on input "[DATE]" at bounding box center [247, 164] width 89 height 15
click at [218, 163] on input "04/15/2025" at bounding box center [247, 164] width 89 height 15
click at [233, 163] on input "04/28/2025" at bounding box center [247, 164] width 89 height 15
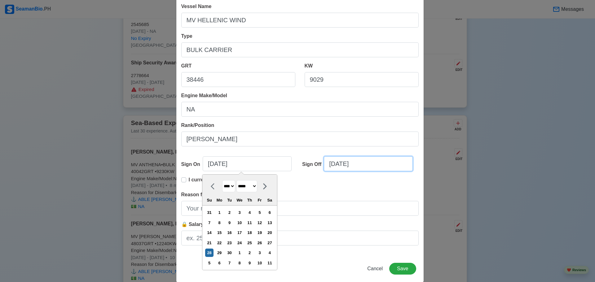
click at [328, 166] on input "[DATE]" at bounding box center [368, 164] width 89 height 15
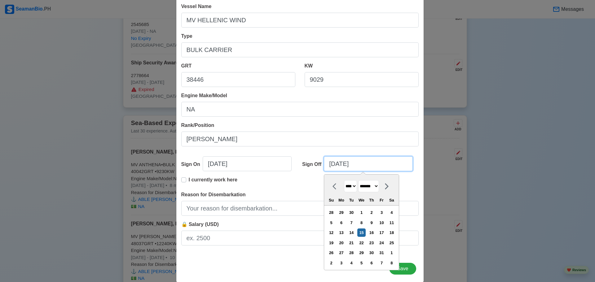
click at [328, 166] on input "[DATE]" at bounding box center [368, 164] width 89 height 15
click at [340, 163] on input "07/15/2025" at bounding box center [368, 164] width 89 height 15
click at [348, 165] on input "07/05/2025" at bounding box center [368, 164] width 89 height 15
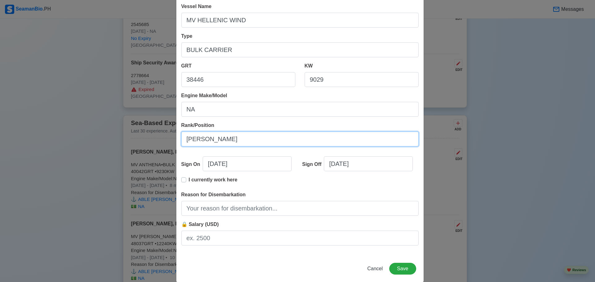
click at [360, 145] on input "[PERSON_NAME]" at bounding box center [300, 139] width 238 height 15
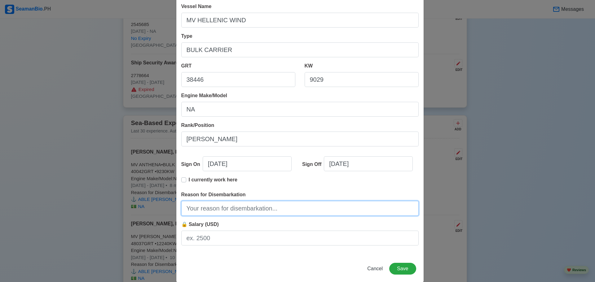
click at [247, 212] on input "Reason for Disembarkation" at bounding box center [300, 208] width 238 height 15
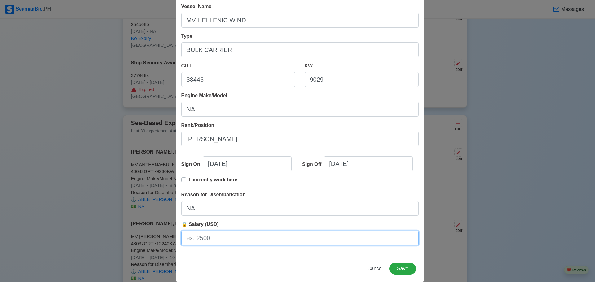
click at [212, 242] on input "🔒 Salary (USD)" at bounding box center [300, 238] width 238 height 15
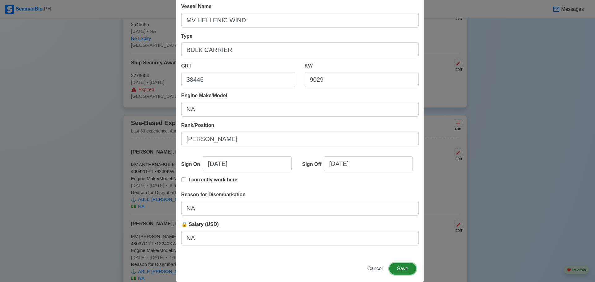
click at [399, 273] on button "Save" at bounding box center [402, 269] width 27 height 12
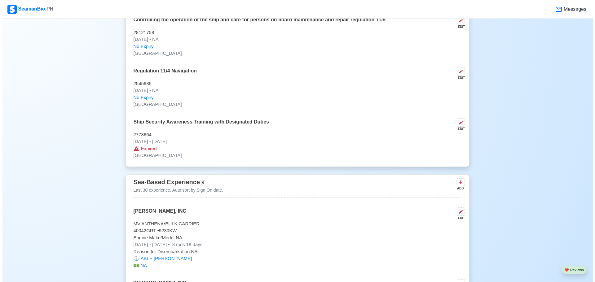
scroll to position [1000, 0]
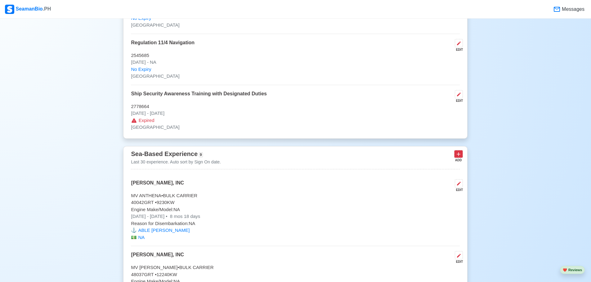
click at [457, 157] on icon at bounding box center [458, 154] width 6 height 6
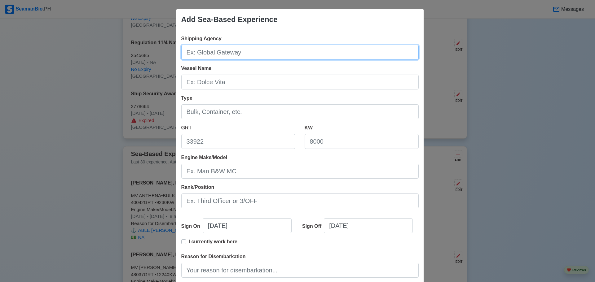
click at [244, 51] on input "Shipping Agency" at bounding box center [300, 52] width 238 height 15
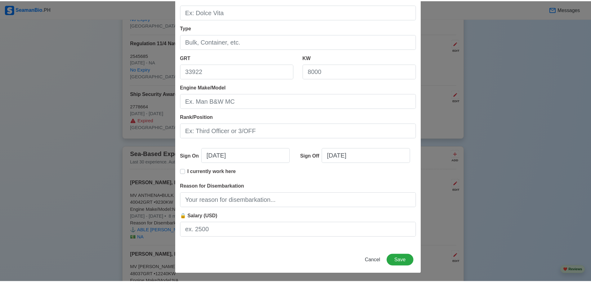
scroll to position [71, 0]
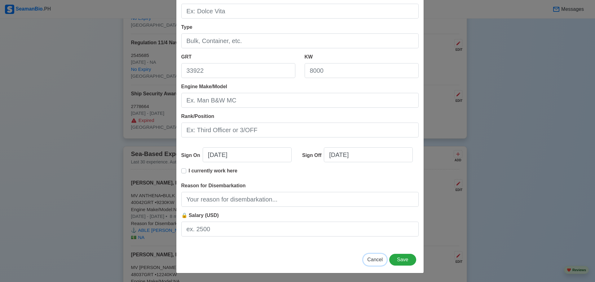
click at [373, 261] on span "Cancel" at bounding box center [375, 259] width 16 height 5
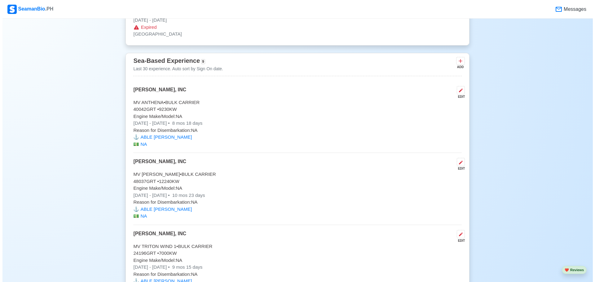
scroll to position [1093, 0]
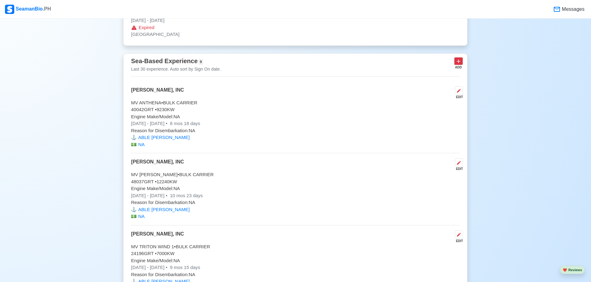
click at [460, 64] on icon at bounding box center [458, 61] width 6 height 6
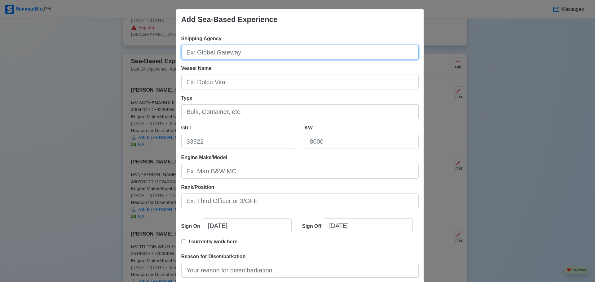
click at [283, 52] on input "Shipping Agency" at bounding box center [300, 52] width 238 height 15
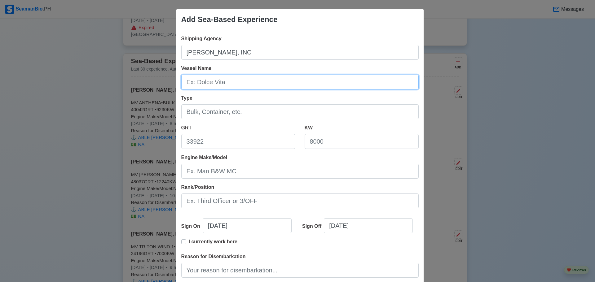
click at [223, 78] on input "Vessel Name" at bounding box center [300, 82] width 238 height 15
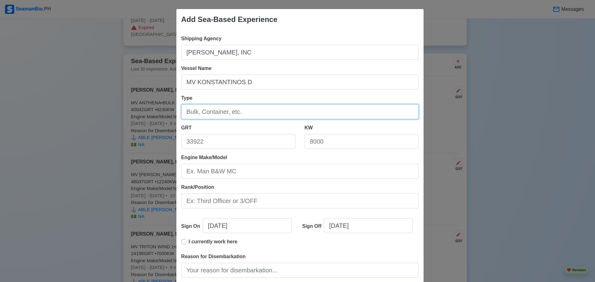
click at [203, 113] on input "Type" at bounding box center [300, 111] width 238 height 15
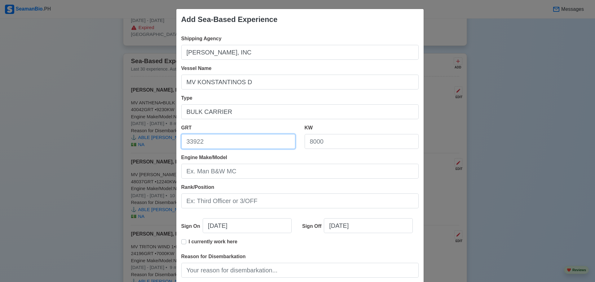
click at [212, 146] on input "GRT" at bounding box center [238, 141] width 114 height 15
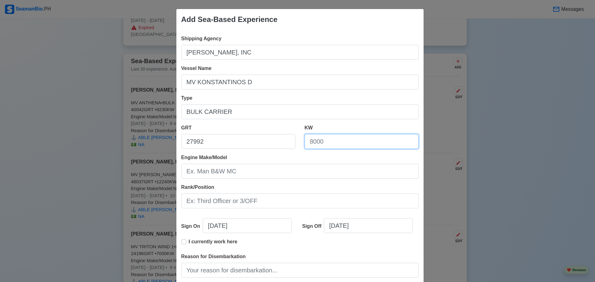
click at [322, 141] on input "KW" at bounding box center [362, 141] width 114 height 15
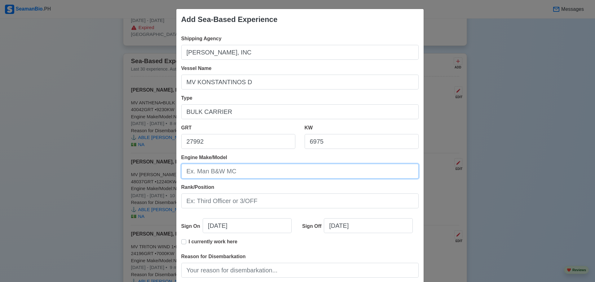
click at [229, 171] on input "Engine Make/Model" at bounding box center [300, 171] width 238 height 15
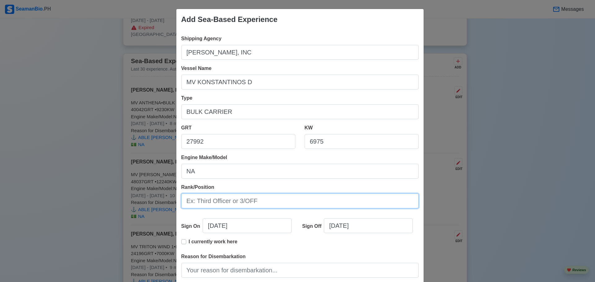
click at [215, 200] on input "Rank/Position" at bounding box center [300, 201] width 238 height 15
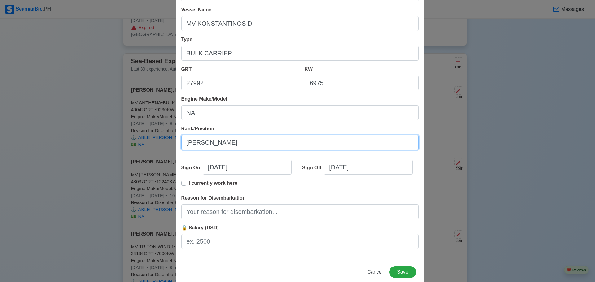
scroll to position [62, 0]
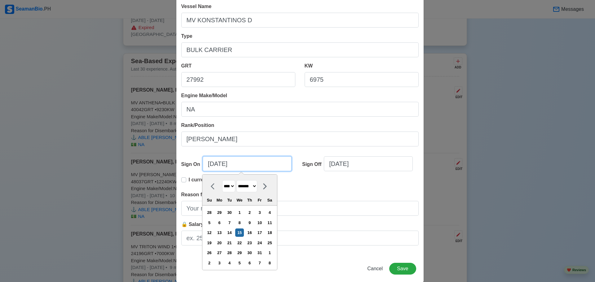
click at [208, 164] on input "[DATE]" at bounding box center [247, 164] width 89 height 15
click at [215, 166] on input "[DATE]" at bounding box center [247, 164] width 89 height 15
click at [229, 165] on input "[DATE]" at bounding box center [247, 164] width 89 height 15
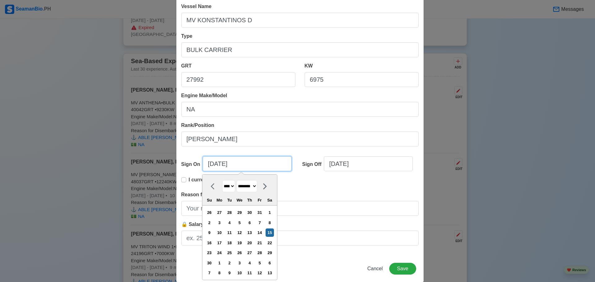
click at [229, 165] on input "[DATE]" at bounding box center [247, 164] width 89 height 15
click at [330, 164] on input "[DATE]" at bounding box center [368, 164] width 89 height 15
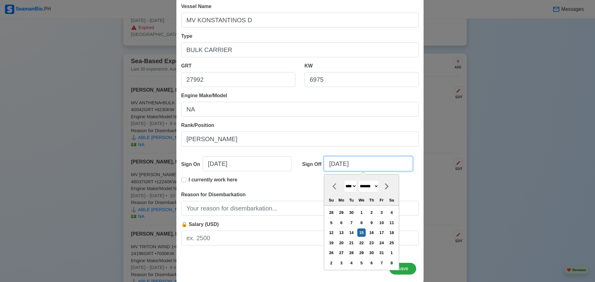
click at [330, 164] on input "[DATE]" at bounding box center [368, 164] width 89 height 15
click at [338, 164] on input "[DATE]" at bounding box center [368, 164] width 89 height 15
click at [354, 163] on input "10/17/2025" at bounding box center [368, 164] width 89 height 15
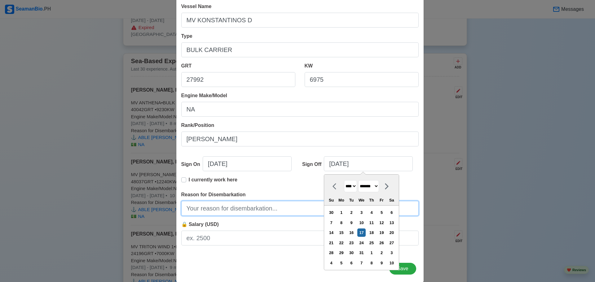
click at [250, 211] on input "Reason for Disembarkation" at bounding box center [300, 208] width 238 height 15
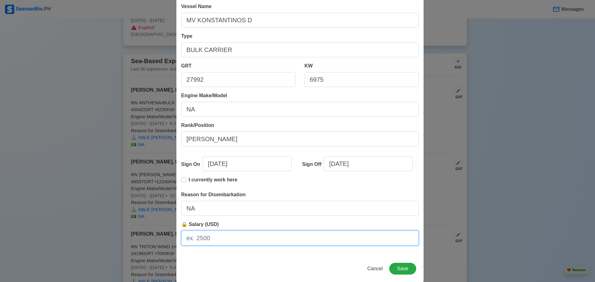
click at [225, 237] on input "🔒 Salary (USD)" at bounding box center [300, 238] width 238 height 15
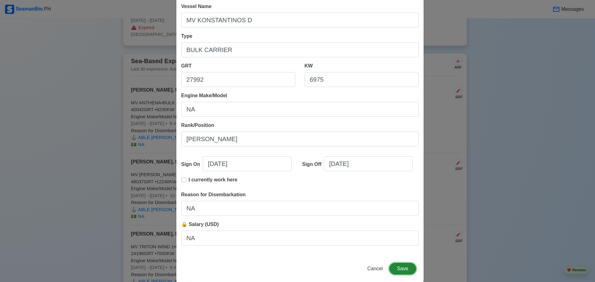
click at [394, 270] on button "Save" at bounding box center [402, 269] width 27 height 12
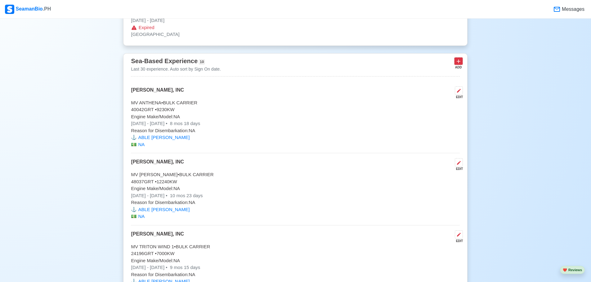
click at [457, 63] on icon at bounding box center [458, 61] width 6 height 6
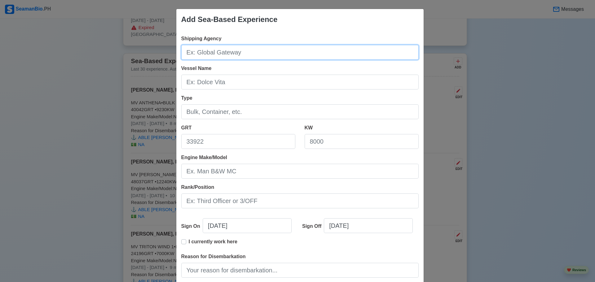
click at [218, 51] on input "Shipping Agency" at bounding box center [300, 52] width 238 height 15
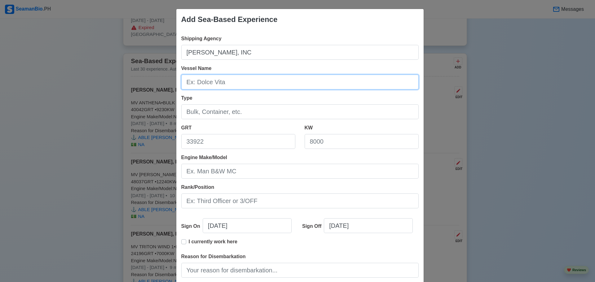
click at [216, 84] on input "Vessel Name" at bounding box center [300, 82] width 238 height 15
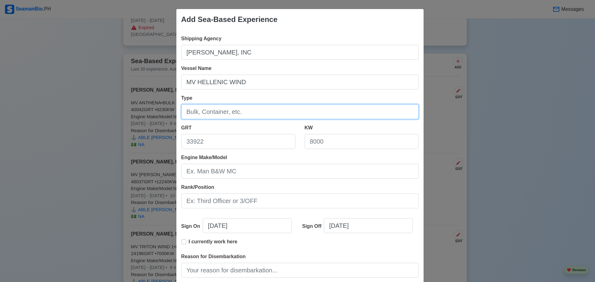
click at [226, 116] on input "Type" at bounding box center [300, 111] width 238 height 15
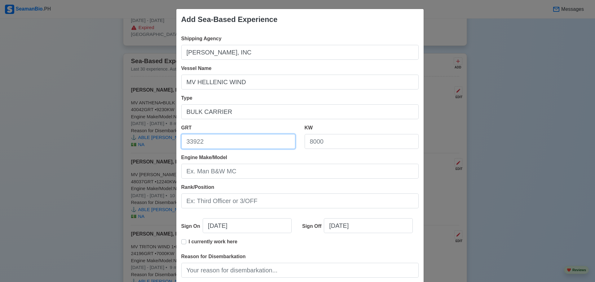
click at [204, 141] on input "GRT" at bounding box center [238, 141] width 114 height 15
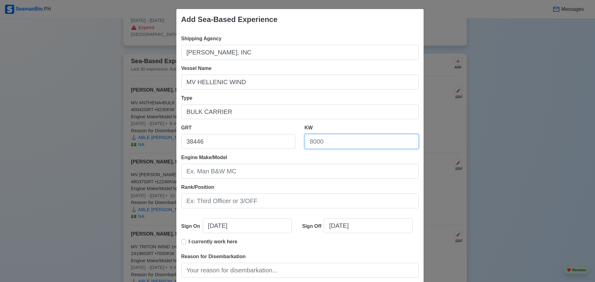
click at [316, 142] on input "KW" at bounding box center [362, 141] width 114 height 15
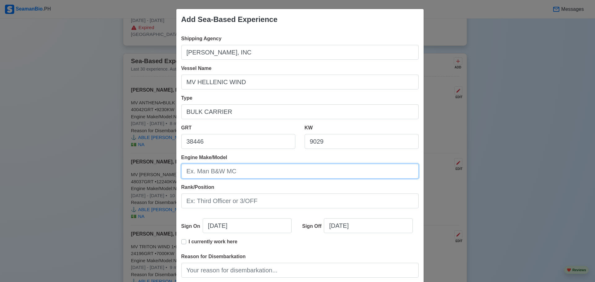
click at [235, 174] on input "Engine Make/Model" at bounding box center [300, 171] width 238 height 15
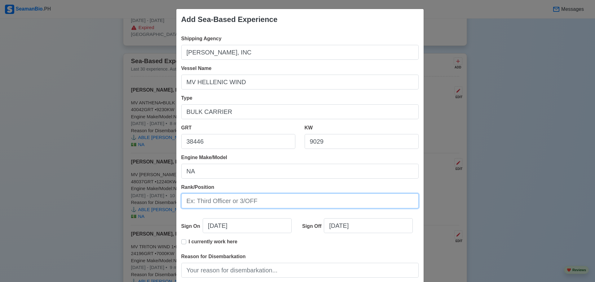
click at [211, 200] on input "Rank/Position" at bounding box center [300, 201] width 238 height 15
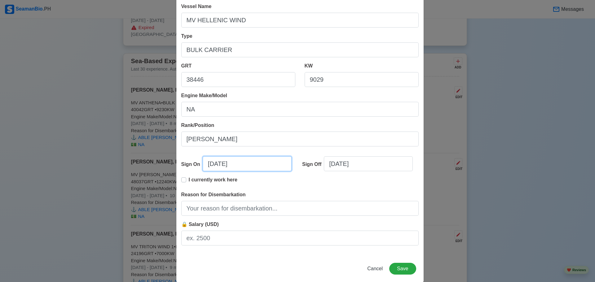
click at [206, 167] on input "[DATE]" at bounding box center [247, 164] width 89 height 15
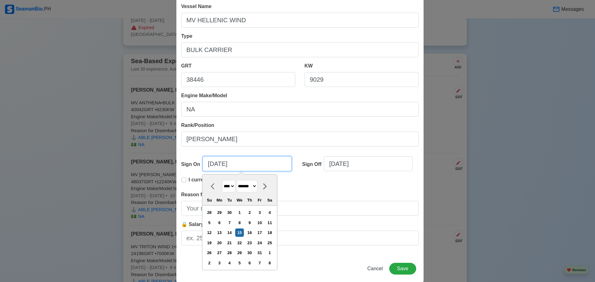
click at [206, 167] on input "[DATE]" at bounding box center [247, 164] width 89 height 15
click at [215, 165] on input "07/15/2025" at bounding box center [247, 164] width 89 height 15
click at [222, 163] on input "07/15/2025" at bounding box center [247, 164] width 89 height 15
click at [220, 164] on input "07/15/2025" at bounding box center [247, 164] width 89 height 15
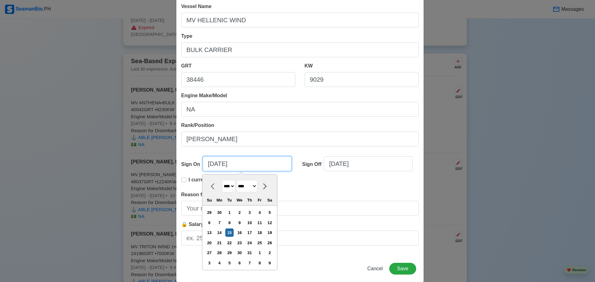
click at [217, 165] on input "07/15/2025" at bounding box center [247, 164] width 89 height 15
click at [226, 164] on input "07/21/2025" at bounding box center [247, 164] width 89 height 15
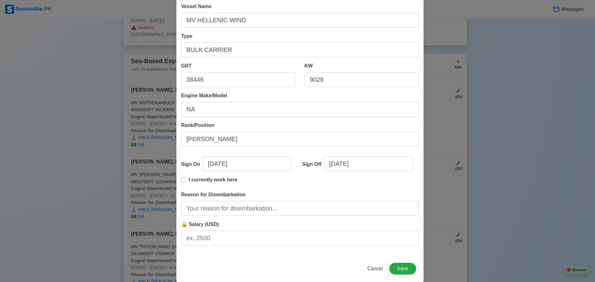
click at [308, 188] on div "I currently work here" at bounding box center [300, 183] width 238 height 15
click at [332, 164] on input "[DATE]" at bounding box center [368, 164] width 89 height 15
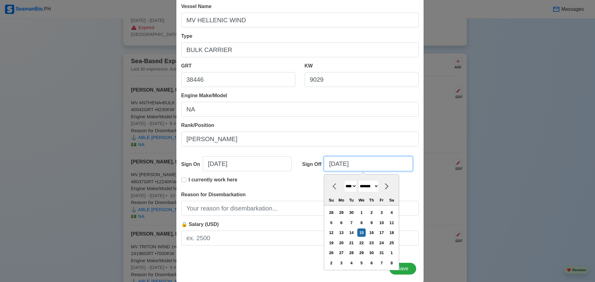
click at [332, 164] on input "[DATE]" at bounding box center [368, 164] width 89 height 15
click at [339, 162] on input "05/15/2025" at bounding box center [368, 164] width 89 height 15
click at [356, 164] on input "05/31/2025" at bounding box center [368, 164] width 89 height 15
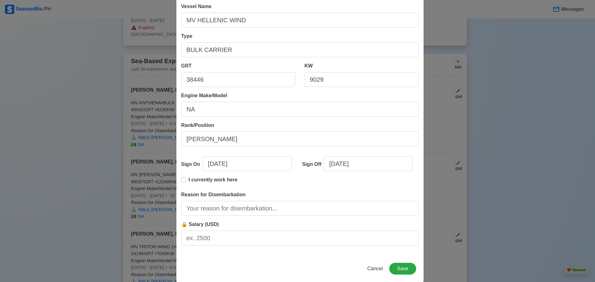
click at [382, 129] on div "Rank/Position MESSMAN" at bounding box center [300, 134] width 238 height 25
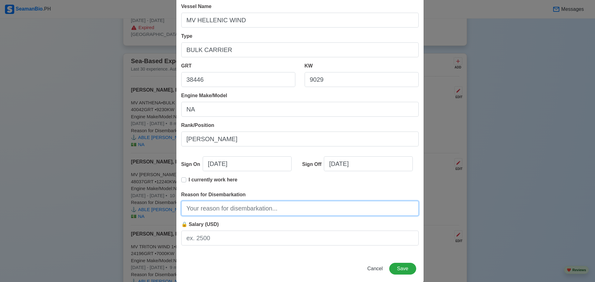
click at [234, 210] on input "Reason for Disembarkation" at bounding box center [300, 208] width 238 height 15
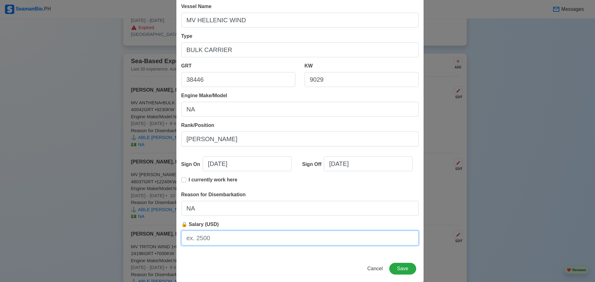
click at [207, 238] on input "🔒 Salary (USD)" at bounding box center [300, 238] width 238 height 15
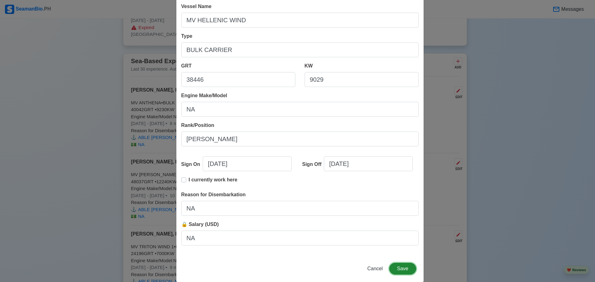
click at [405, 266] on button "Save" at bounding box center [402, 269] width 27 height 12
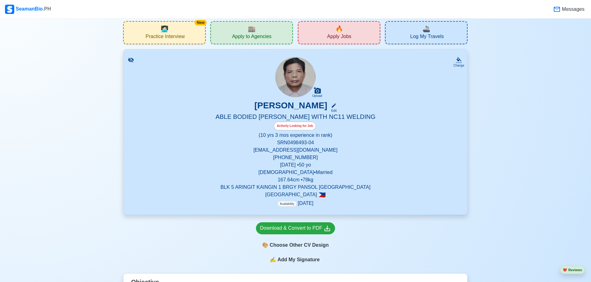
scroll to position [8, 0]
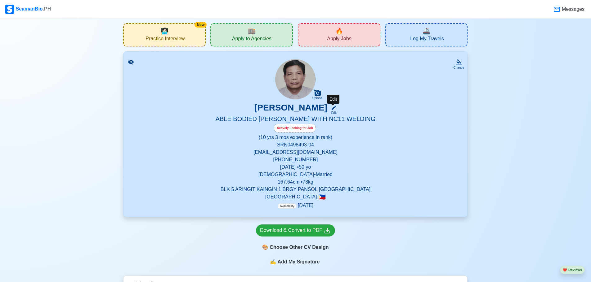
click at [334, 107] on icon at bounding box center [334, 108] width 6 height 6
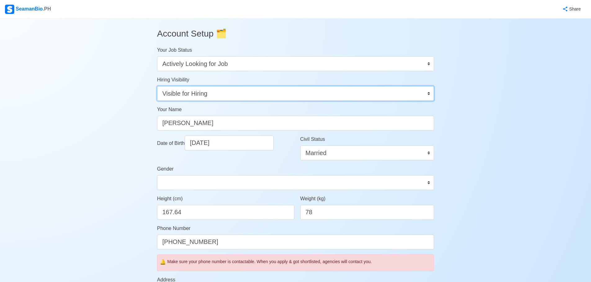
click at [323, 97] on select "Visible for Hiring Not Visible for Hiring" at bounding box center [295, 93] width 277 height 15
click at [323, 98] on select "Visible for Hiring Not Visible for Hiring" at bounding box center [295, 93] width 277 height 15
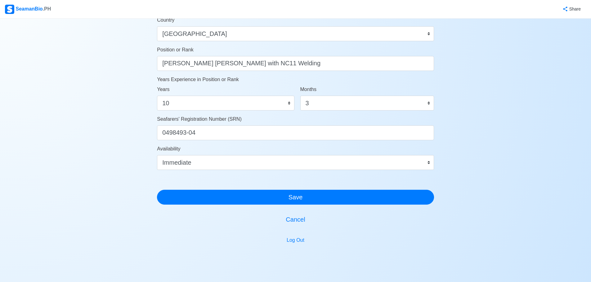
scroll to position [310, 0]
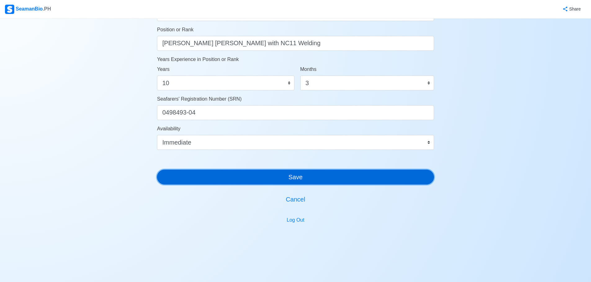
click at [290, 176] on button "Save" at bounding box center [295, 177] width 277 height 15
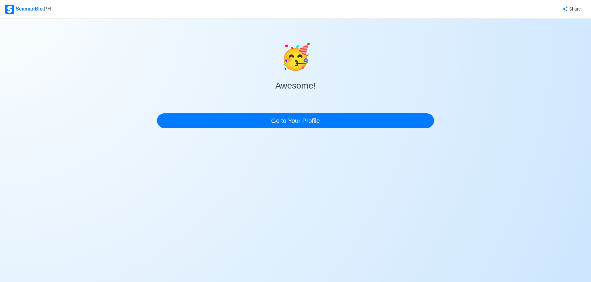
scroll to position [0, 0]
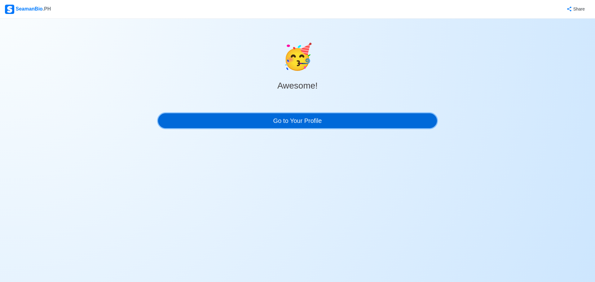
click at [315, 116] on link "Go to Your Profile" at bounding box center [297, 120] width 279 height 15
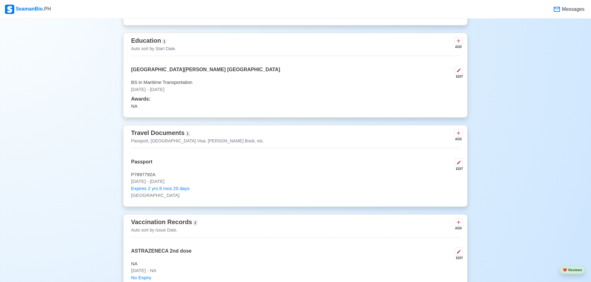
scroll to position [403, 0]
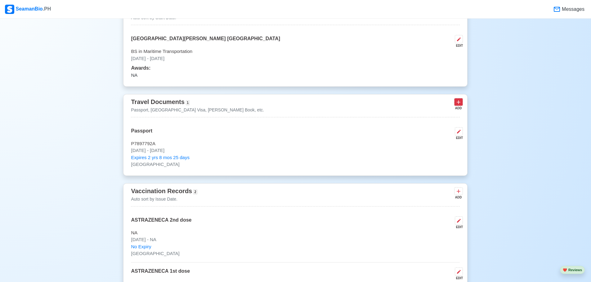
click at [459, 104] on icon at bounding box center [459, 102] width 4 height 4
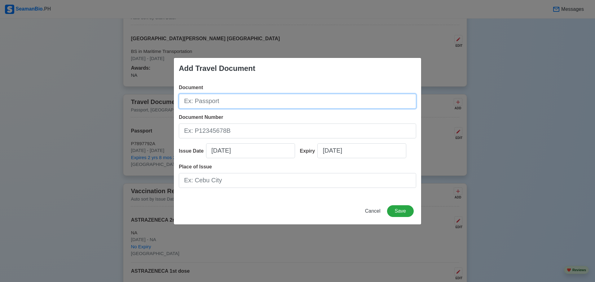
click at [258, 97] on input "Document" at bounding box center [298, 101] width 238 height 15
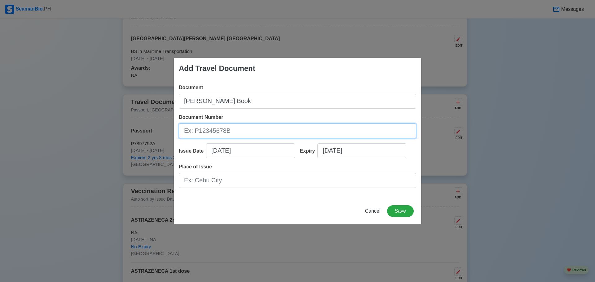
click at [224, 125] on input "Document Number" at bounding box center [298, 131] width 238 height 15
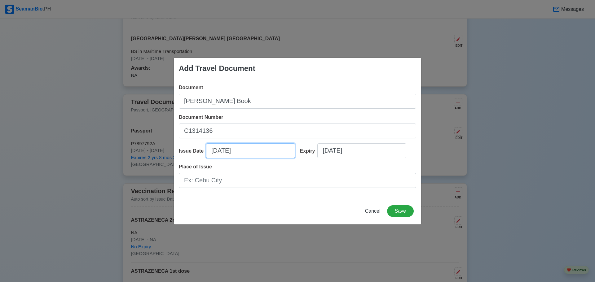
click at [216, 153] on input "[DATE]" at bounding box center [250, 151] width 89 height 15
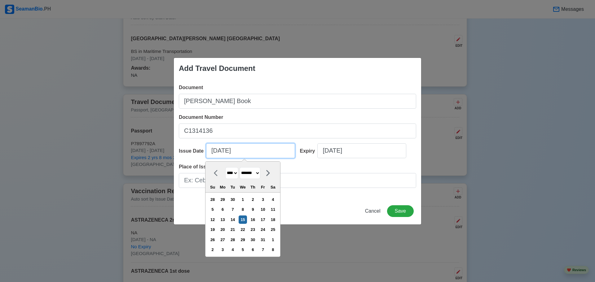
click at [216, 153] on input "[DATE]" at bounding box center [250, 151] width 89 height 15
click at [214, 152] on input "[DATE]" at bounding box center [250, 151] width 89 height 15
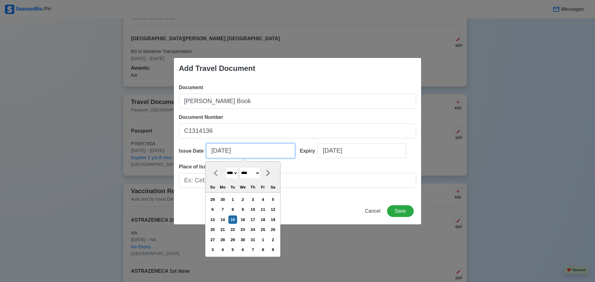
click at [221, 151] on input "07/15/2025" at bounding box center [250, 151] width 89 height 15
click at [235, 154] on input "07/12/2025" at bounding box center [250, 151] width 89 height 15
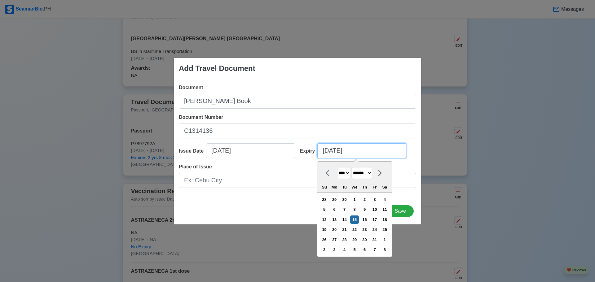
click at [326, 152] on input "[DATE]" at bounding box center [362, 151] width 89 height 15
click at [337, 154] on input "07/15/2025" at bounding box center [362, 151] width 89 height 15
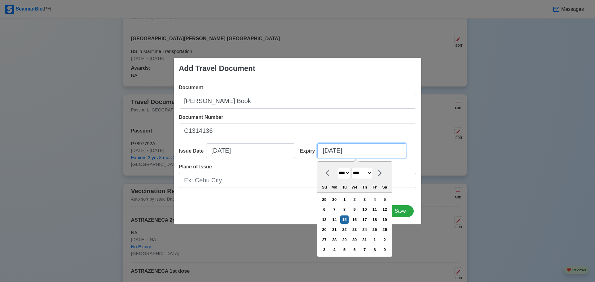
click at [336, 153] on input "07/15/2025" at bounding box center [362, 151] width 89 height 15
click at [347, 151] on input "07/09/2025" at bounding box center [362, 151] width 89 height 15
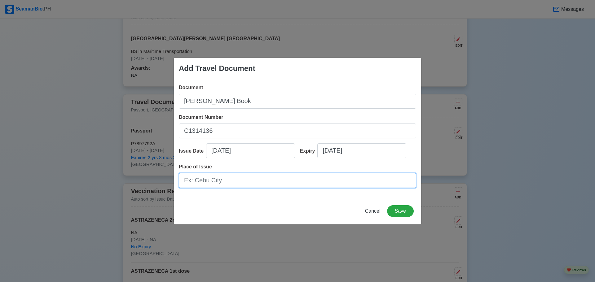
click at [258, 184] on input "Place of Issue" at bounding box center [298, 180] width 238 height 15
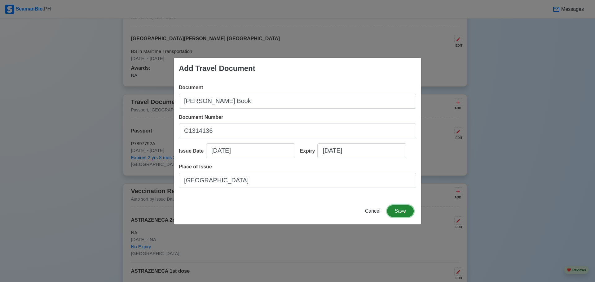
click at [399, 212] on button "Save" at bounding box center [400, 212] width 27 height 12
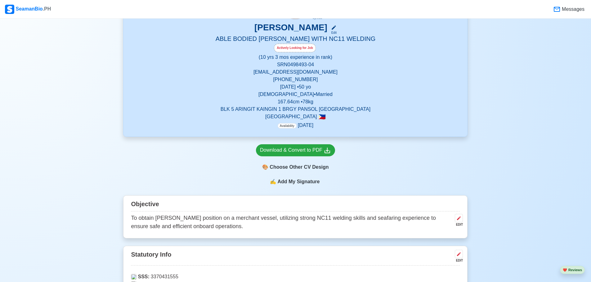
scroll to position [62, 0]
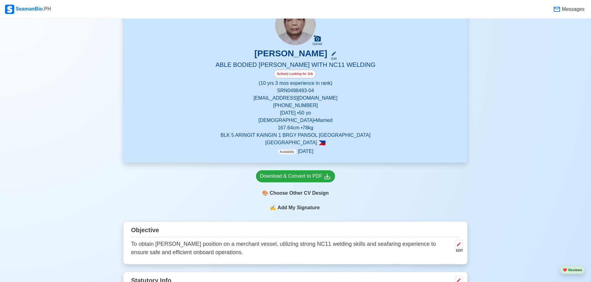
click at [303, 209] on span "Add My Signature" at bounding box center [298, 207] width 45 height 7
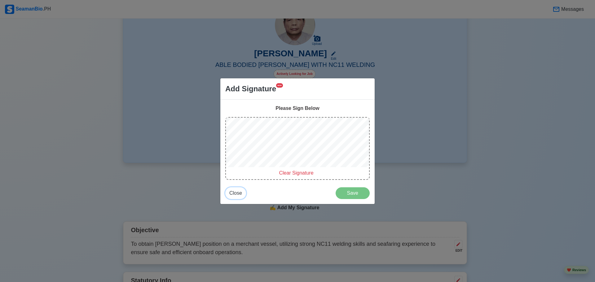
click at [236, 196] on span "Close" at bounding box center [235, 193] width 13 height 5
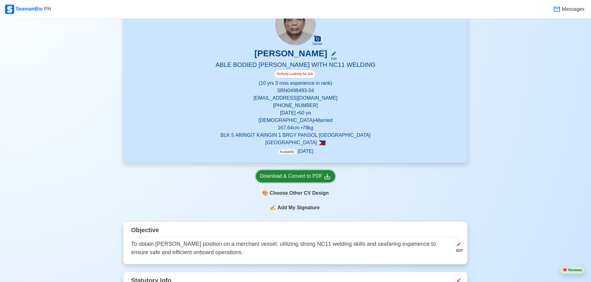
click at [313, 178] on div "Download & Convert to PDF" at bounding box center [295, 177] width 71 height 8
click at [332, 54] on icon at bounding box center [334, 54] width 6 height 6
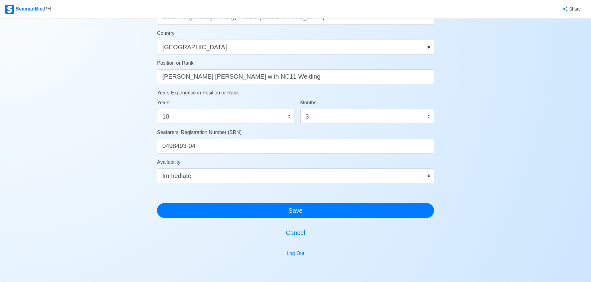
scroll to position [279, 0]
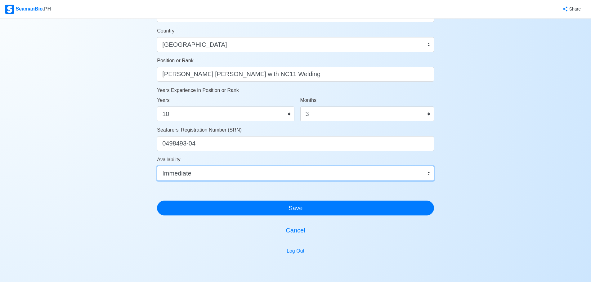
click at [323, 175] on select "Immediate Nov 2025 Dec 2025 Jan 2026 Feb 2026 Mar 2026 Apr 2026 May 2026 Jun 20…" at bounding box center [295, 173] width 277 height 15
click at [177, 174] on select "Immediate Nov 2025 Dec 2025 Jan 2026 Feb 2026 Mar 2026 Apr 2026 May 2026 Jun 20…" at bounding box center [295, 173] width 277 height 15
click at [221, 175] on select "Immediate Nov 2025 Dec 2025 Jan 2026 Feb 2026 Mar 2026 Apr 2026 May 2026 Jun 20…" at bounding box center [295, 173] width 277 height 15
click at [221, 174] on select "Immediate Nov 2025 Dec 2025 Jan 2026 Feb 2026 Mar 2026 Apr 2026 May 2026 Jun 20…" at bounding box center [295, 173] width 277 height 15
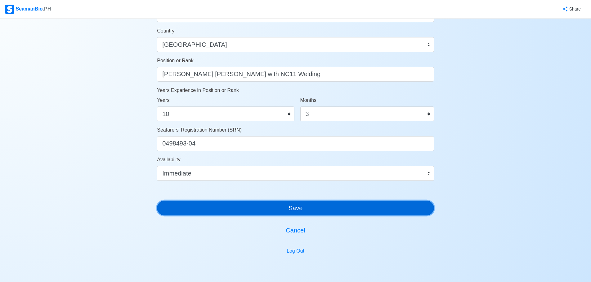
click at [302, 212] on button "Save" at bounding box center [295, 208] width 277 height 15
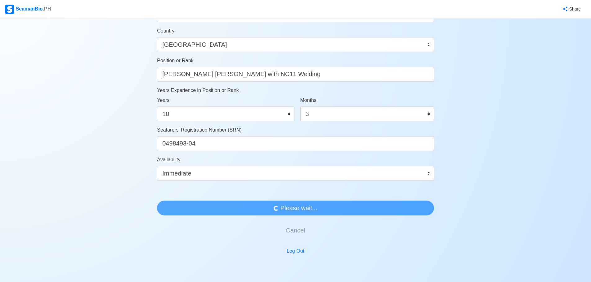
scroll to position [0, 0]
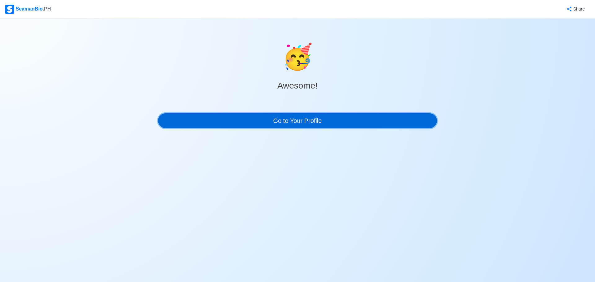
click at [319, 122] on link "Go to Your Profile" at bounding box center [297, 120] width 279 height 15
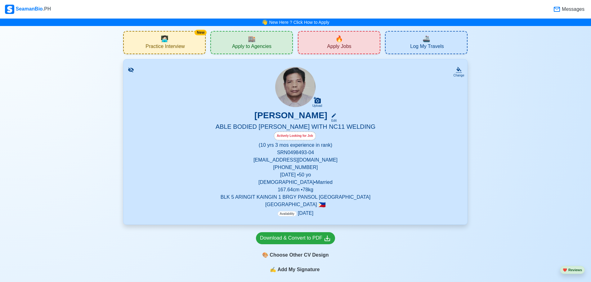
click at [288, 216] on span "Availability" at bounding box center [287, 213] width 19 height 5
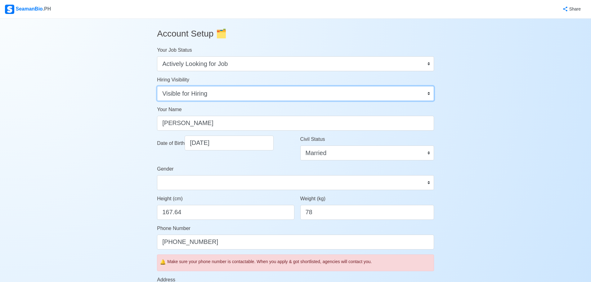
click at [320, 98] on select "Visible for Hiring Not Visible for Hiring" at bounding box center [295, 93] width 277 height 15
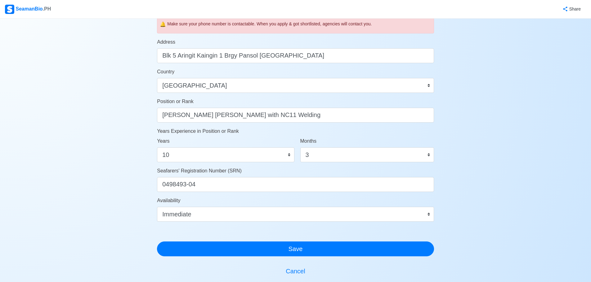
scroll to position [248, 0]
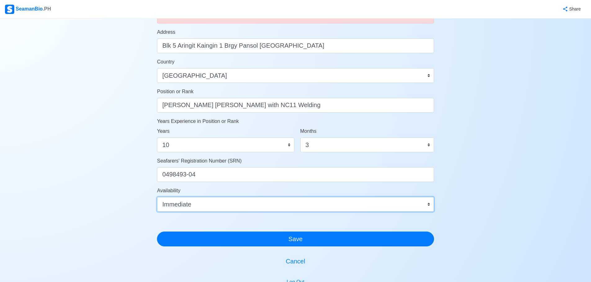
click at [329, 210] on select "Immediate Nov 2025 Dec 2025 Jan 2026 Feb 2026 Mar 2026 Apr 2026 May 2026 Jun 20…" at bounding box center [295, 204] width 277 height 15
click at [157, 197] on select "Immediate Nov 2025 Dec 2025 Jan 2026 Feb 2026 Mar 2026 Apr 2026 May 2026 Jun 20…" at bounding box center [295, 204] width 277 height 15
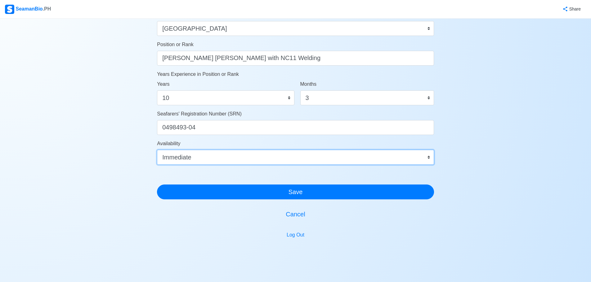
scroll to position [310, 0]
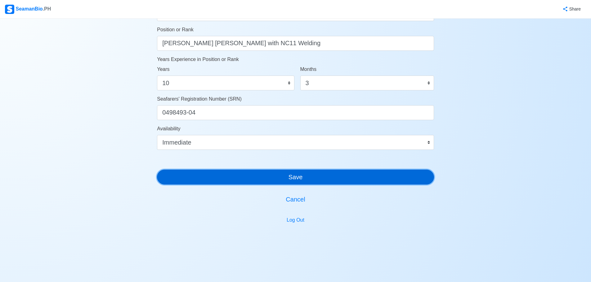
click at [308, 175] on button "Save" at bounding box center [295, 177] width 277 height 15
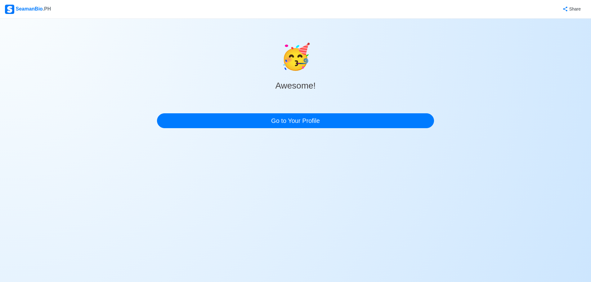
scroll to position [0, 0]
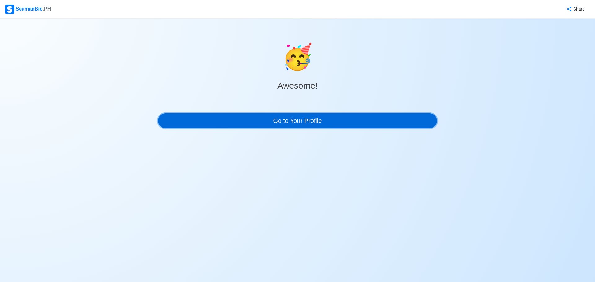
click at [316, 122] on link "Go to Your Profile" at bounding box center [297, 120] width 279 height 15
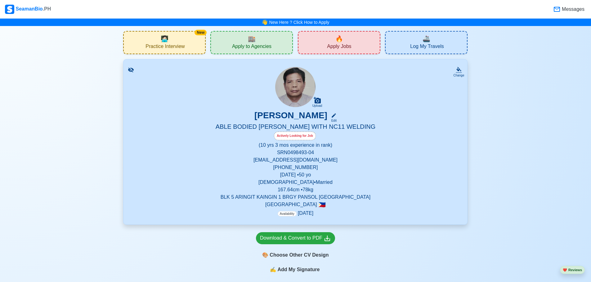
click at [289, 216] on span "Availability" at bounding box center [287, 213] width 19 height 5
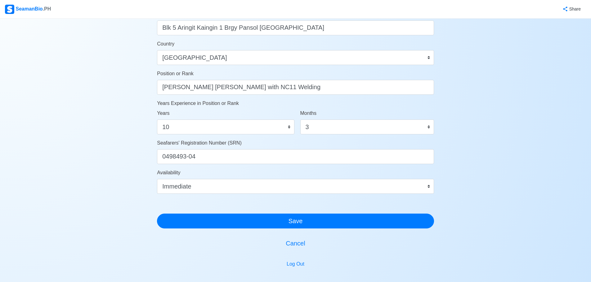
scroll to position [279, 0]
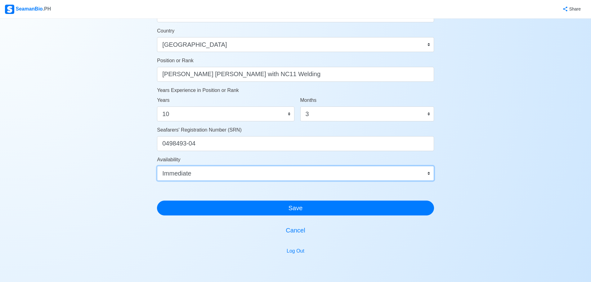
click at [293, 174] on select "Immediate Nov 2025 Dec 2025 Jan 2026 Feb 2026 Mar 2026 Apr 2026 May 2026 Jun 20…" at bounding box center [295, 173] width 277 height 15
click at [157, 166] on select "Immediate Nov 2025 Dec 2025 Jan 2026 Feb 2026 Mar 2026 Apr 2026 May 2026 Jun 20…" at bounding box center [295, 173] width 277 height 15
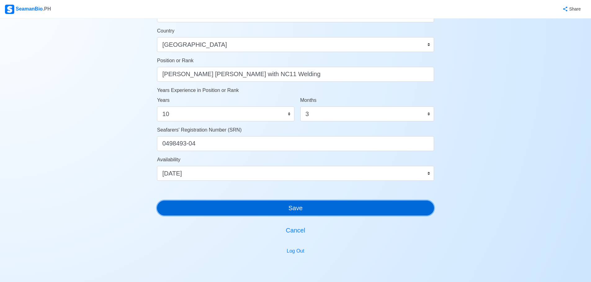
click at [319, 208] on button "Save" at bounding box center [295, 208] width 277 height 15
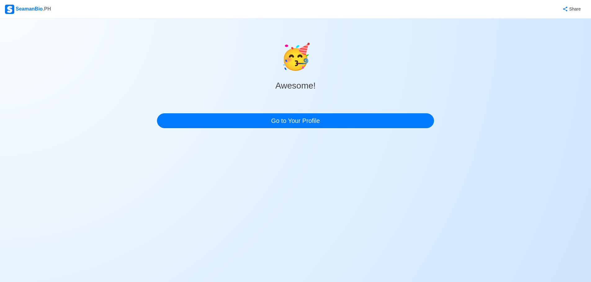
scroll to position [0, 0]
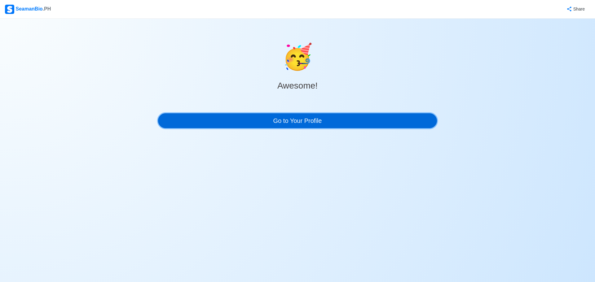
click at [327, 126] on link "Go to Your Profile" at bounding box center [297, 120] width 279 height 15
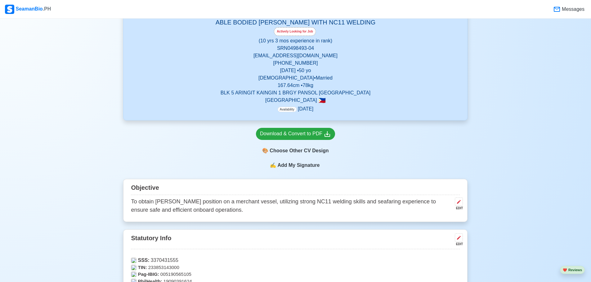
scroll to position [155, 0]
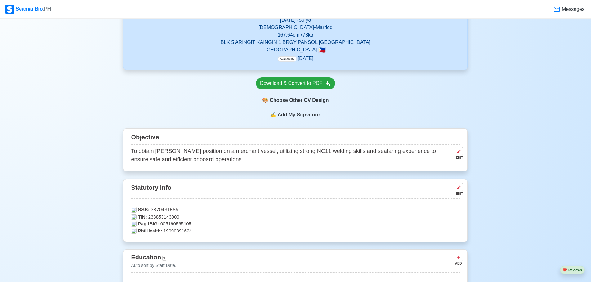
click at [317, 104] on div "🎨 Choose Other CV Design" at bounding box center [295, 101] width 79 height 12
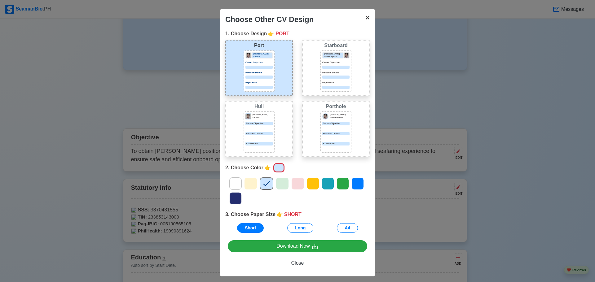
click at [366, 19] on span "×" at bounding box center [368, 17] width 4 height 8
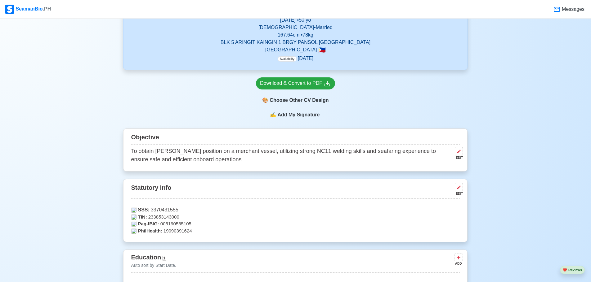
click at [291, 118] on span "Add My Signature" at bounding box center [298, 114] width 45 height 7
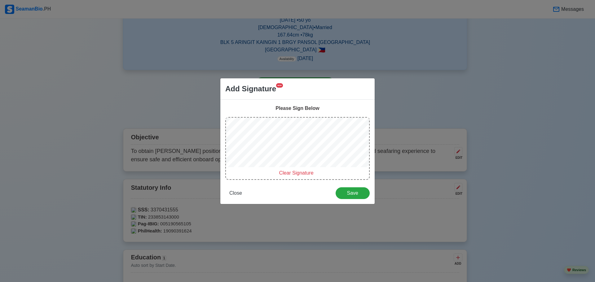
click at [286, 174] on span "Clear Signature" at bounding box center [296, 173] width 34 height 5
click at [238, 193] on span "Close" at bounding box center [235, 193] width 13 height 5
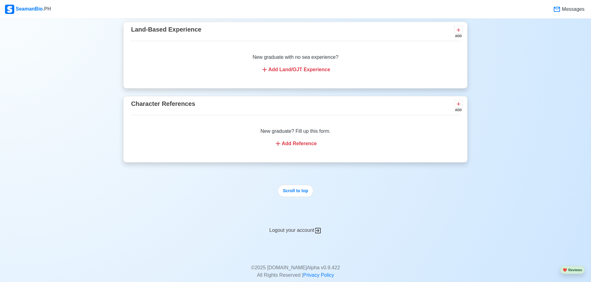
scroll to position [2015, 0]
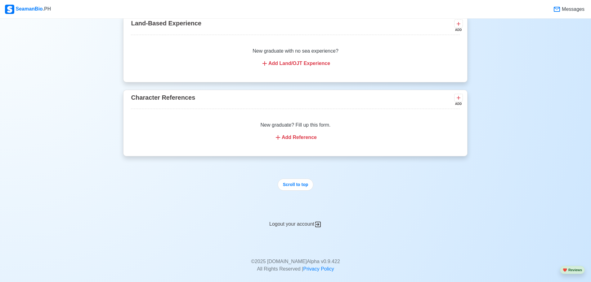
click at [303, 141] on div "Add Reference" at bounding box center [295, 137] width 314 height 7
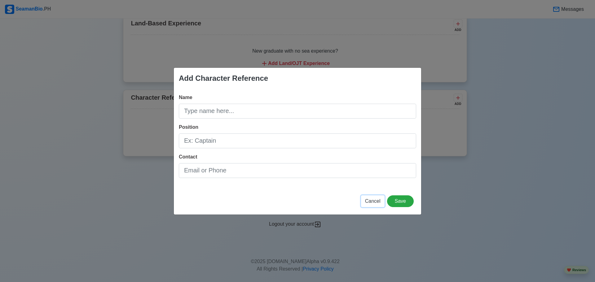
click at [369, 202] on span "Cancel" at bounding box center [373, 201] width 16 height 5
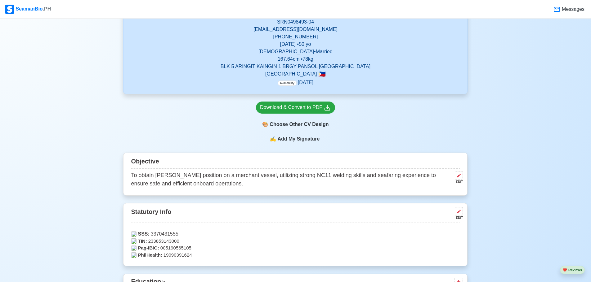
scroll to position [124, 0]
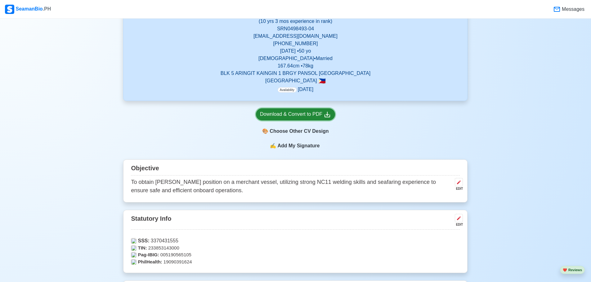
click at [309, 115] on div "Download & Convert to PDF" at bounding box center [295, 115] width 71 height 8
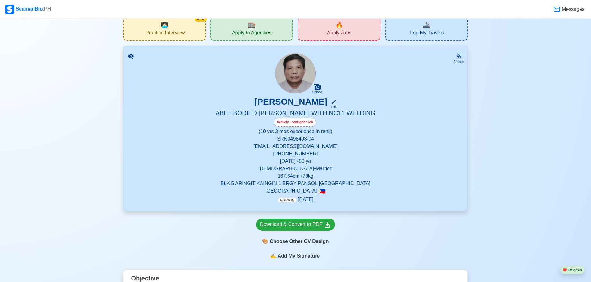
scroll to position [0, 0]
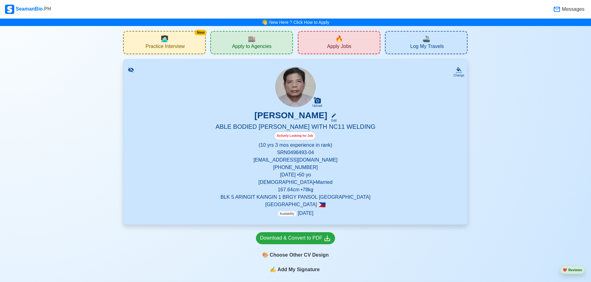
click at [304, 136] on div "Actively Looking for Job" at bounding box center [295, 136] width 42 height 9
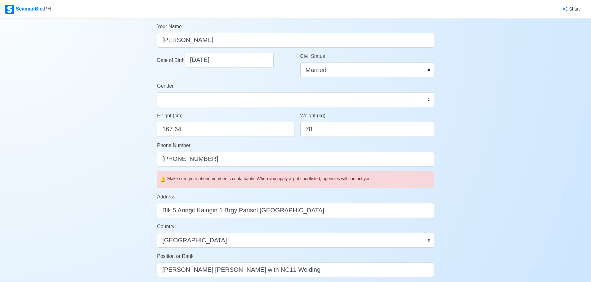
scroll to position [1, 0]
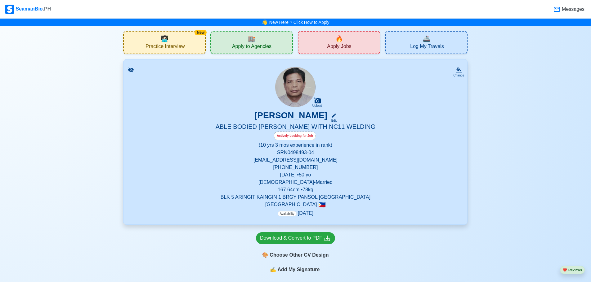
click at [132, 71] on icon at bounding box center [131, 70] width 6 height 5
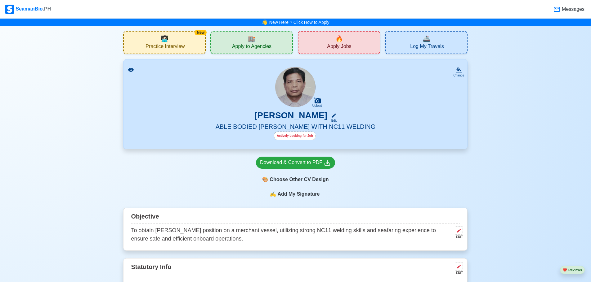
click at [132, 71] on icon at bounding box center [131, 70] width 6 height 6
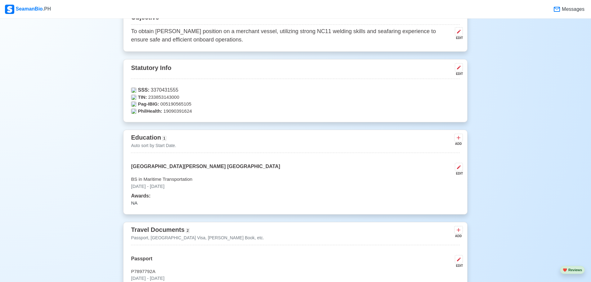
scroll to position [248, 0]
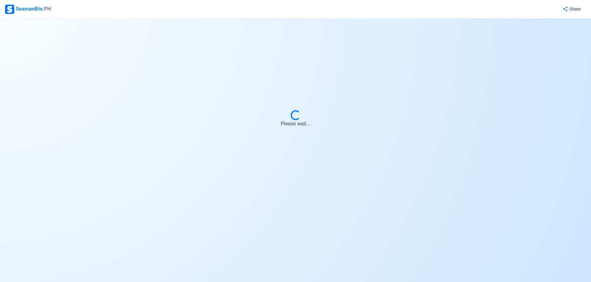
select select "Actively Looking for Job"
select select "Visible for Hiring"
select select "Married"
select select "[DEMOGRAPHIC_DATA]"
select select "PH"
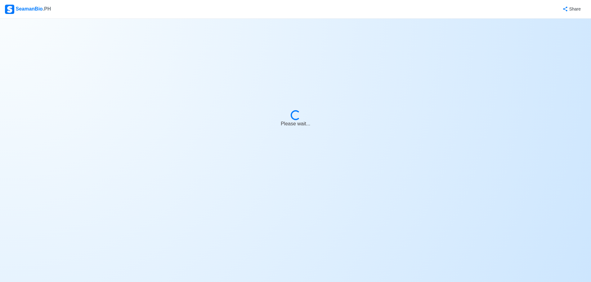
select select "10"
select select "3"
select select "1764565200000"
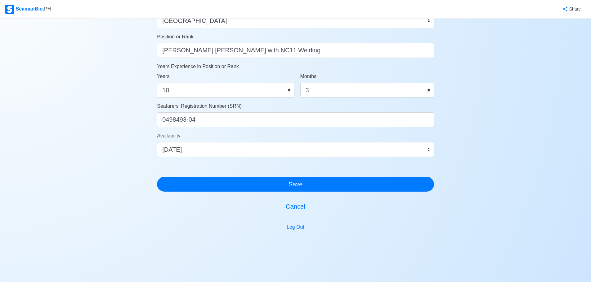
scroll to position [311, 0]
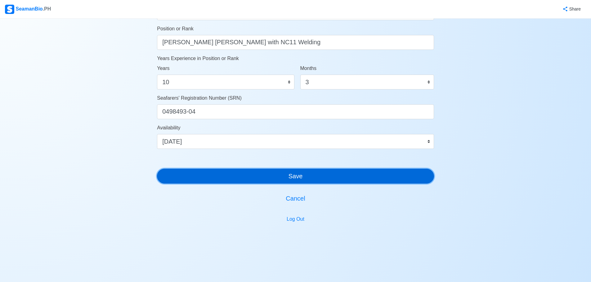
click at [313, 178] on button "Save" at bounding box center [295, 176] width 277 height 15
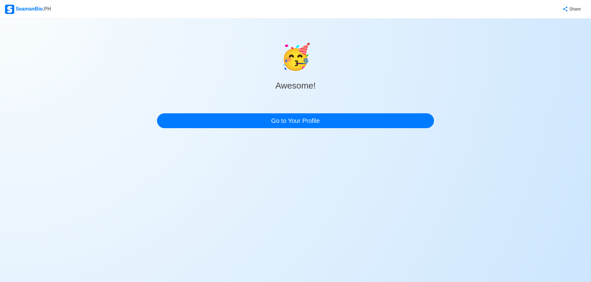
scroll to position [0, 0]
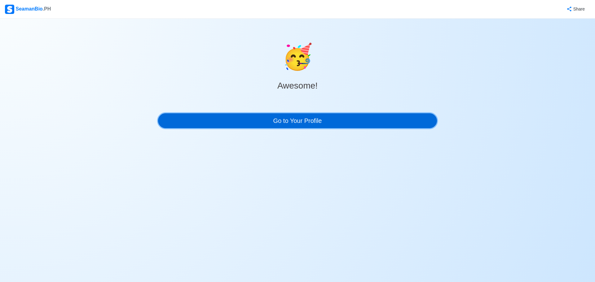
click at [304, 125] on link "Go to Your Profile" at bounding box center [297, 120] width 279 height 15
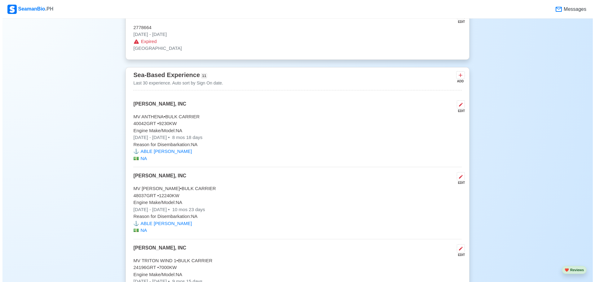
scroll to position [1147, 0]
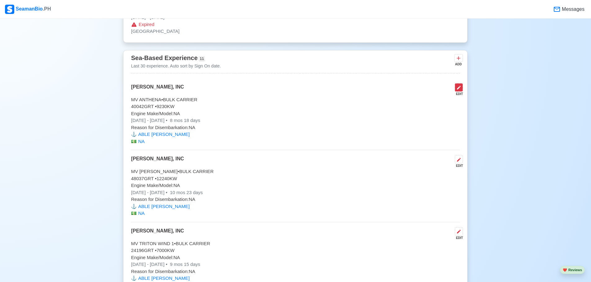
click at [460, 90] on icon at bounding box center [458, 87] width 5 height 5
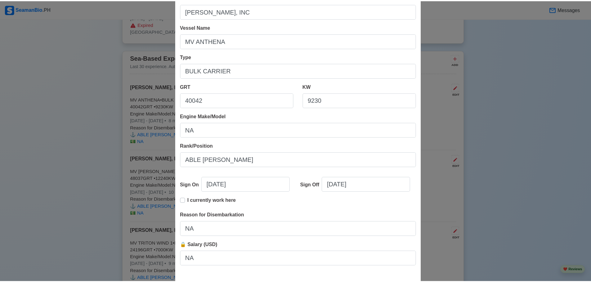
scroll to position [71, 0]
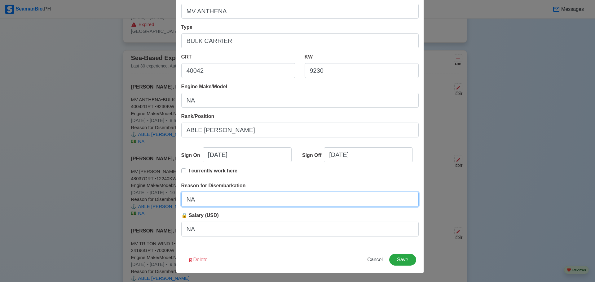
click at [228, 201] on input "NA" at bounding box center [300, 199] width 238 height 15
click at [228, 201] on input "FINISHED CONTRACT" at bounding box center [300, 199] width 238 height 15
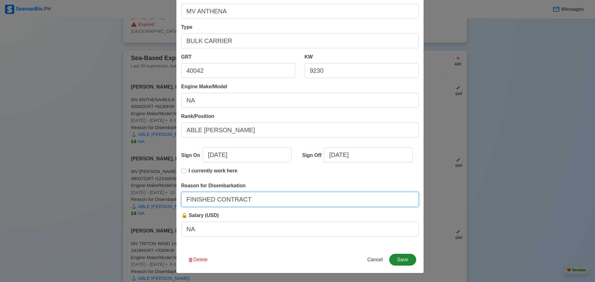
type input "FINISHED CONTRACT"
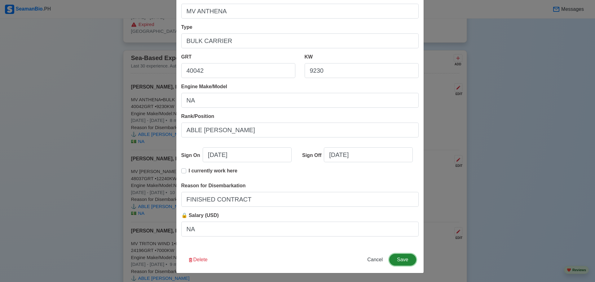
click at [401, 263] on button "Save" at bounding box center [402, 260] width 27 height 12
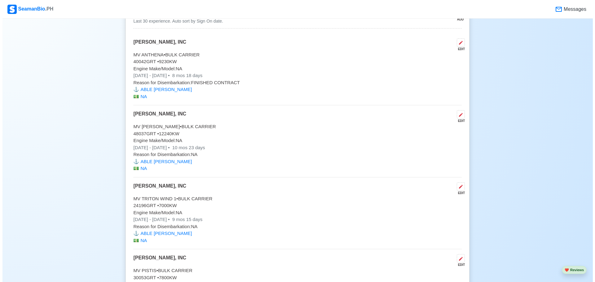
scroll to position [1209, 0]
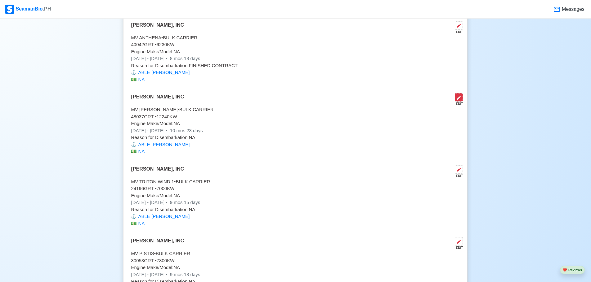
click at [459, 100] on icon at bounding box center [459, 98] width 4 height 4
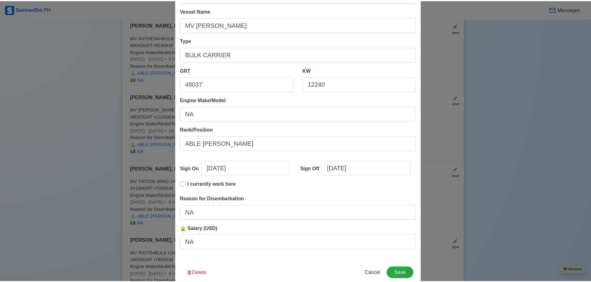
scroll to position [62, 0]
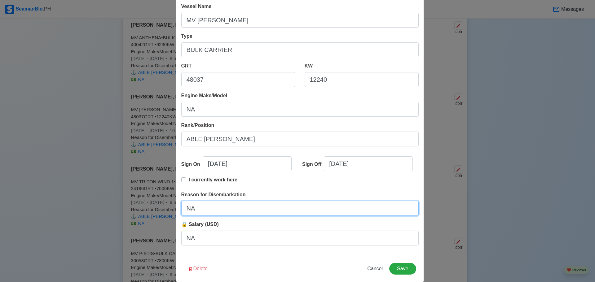
click at [249, 212] on input "NA" at bounding box center [300, 208] width 238 height 15
paste input "FINISHED CONTRACT"
type input "FINISHED CONTRACT"
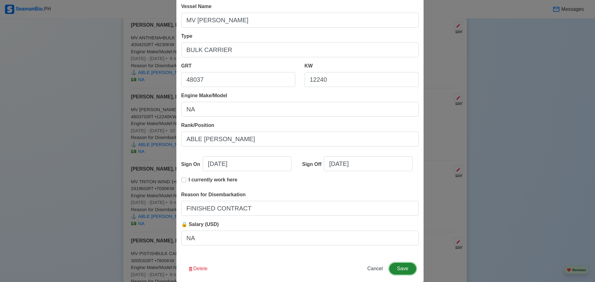
click at [406, 270] on button "Save" at bounding box center [402, 269] width 27 height 12
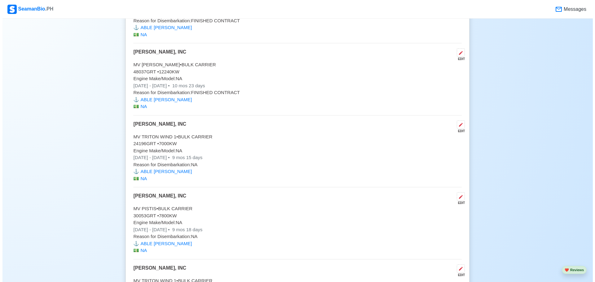
scroll to position [1271, 0]
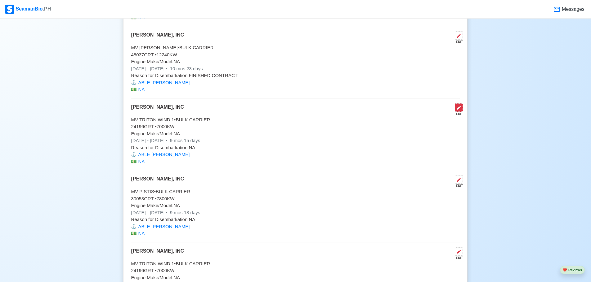
click at [459, 110] on icon at bounding box center [458, 107] width 5 height 5
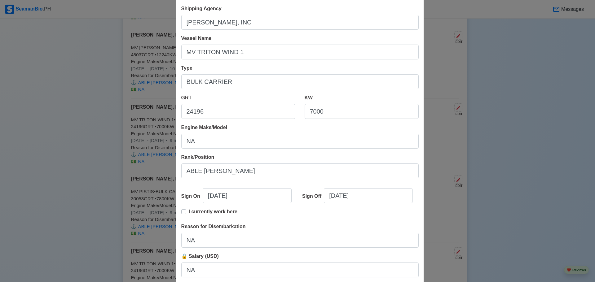
scroll to position [31, 0]
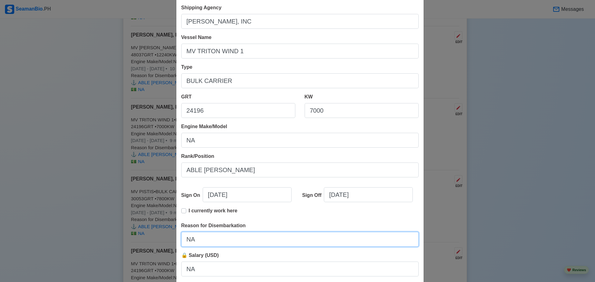
click at [245, 241] on input "NA" at bounding box center [300, 239] width 238 height 15
paste input "FINISHED CONTRACT"
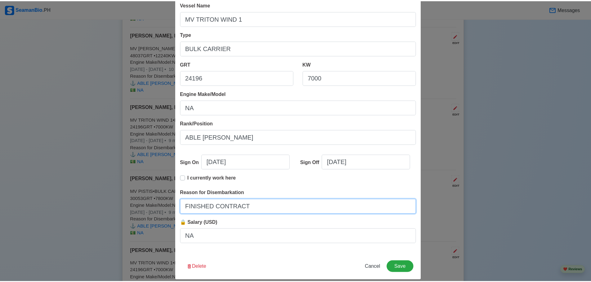
scroll to position [71, 0]
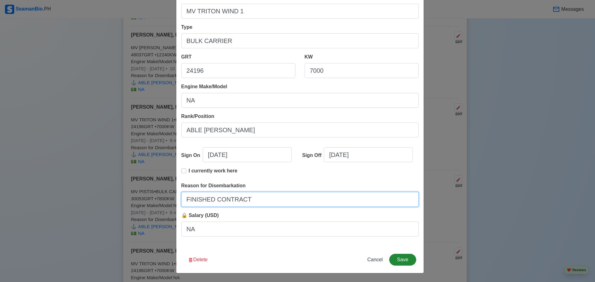
type input "FINISHED CONTRACT"
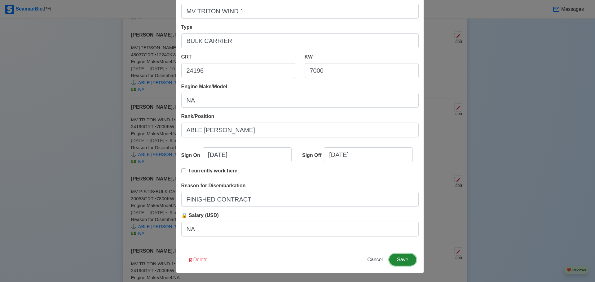
click at [395, 257] on button "Save" at bounding box center [402, 260] width 27 height 12
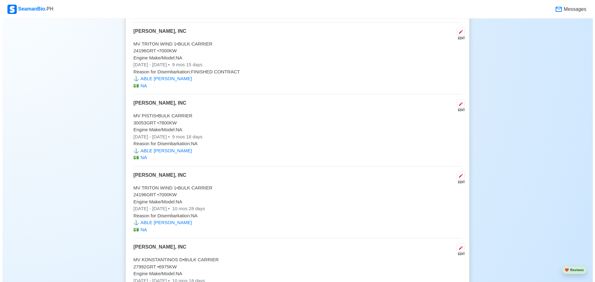
scroll to position [1364, 0]
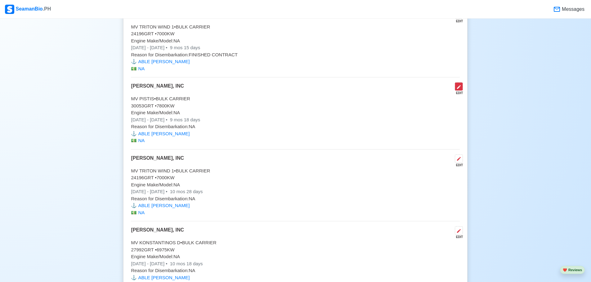
click at [461, 90] on icon at bounding box center [458, 87] width 5 height 5
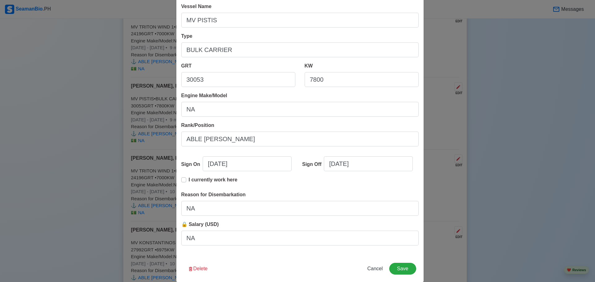
scroll to position [71, 0]
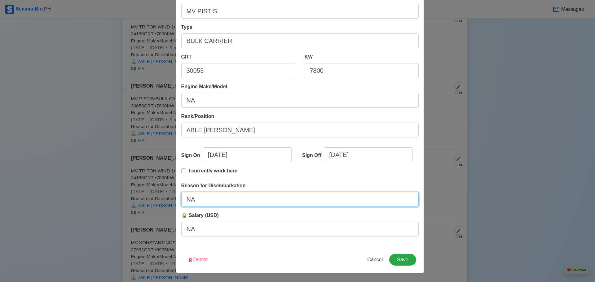
click at [233, 201] on input "NA" at bounding box center [300, 199] width 238 height 15
paste input "FINISHED CONTRACT"
type input "FINISHED CONTRACT"
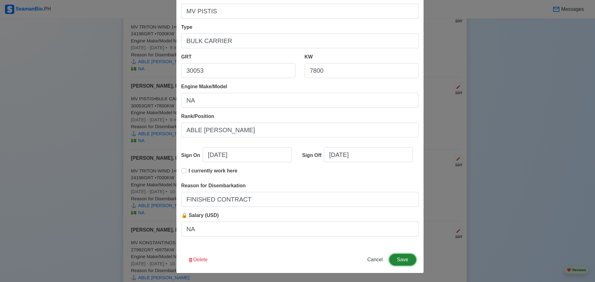
click at [400, 262] on button "Save" at bounding box center [402, 260] width 27 height 12
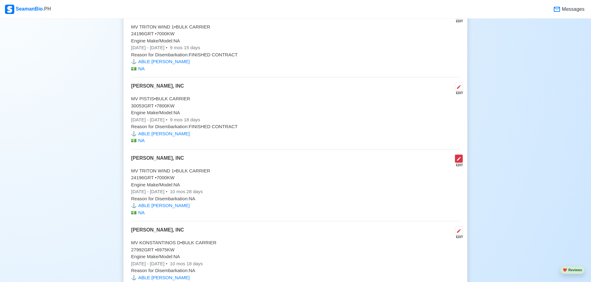
click at [458, 161] on icon at bounding box center [459, 159] width 4 height 4
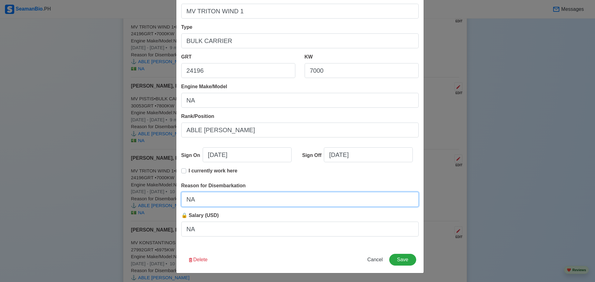
click at [239, 203] on input "NA" at bounding box center [300, 199] width 238 height 15
paste input "FINISHED CONTRACT"
type input "FINISHED CONTRACT"
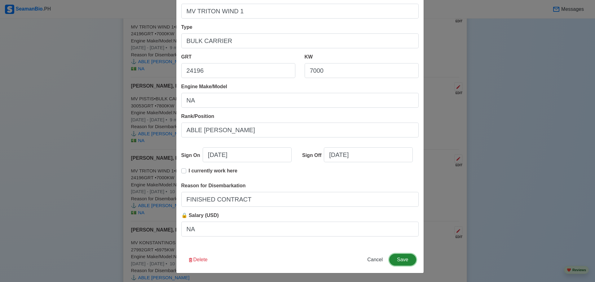
click at [402, 261] on button "Save" at bounding box center [402, 260] width 27 height 12
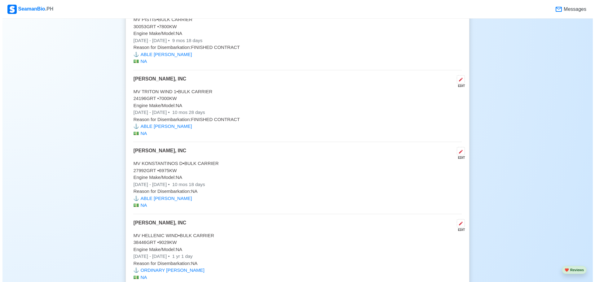
scroll to position [1457, 0]
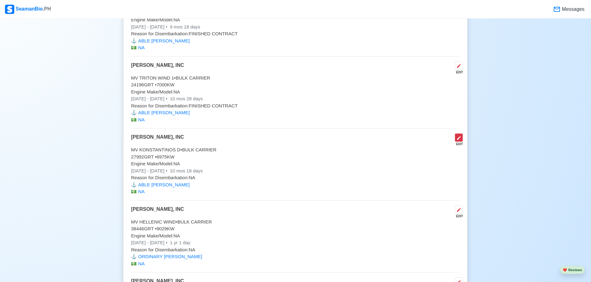
click at [459, 141] on icon at bounding box center [458, 138] width 5 height 5
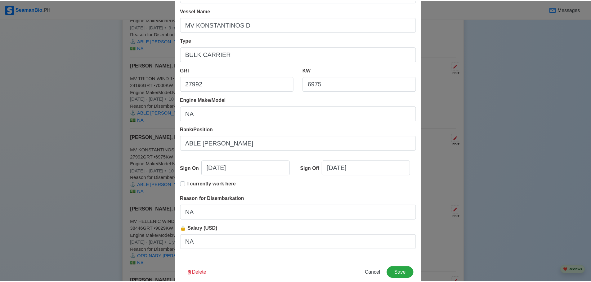
scroll to position [62, 0]
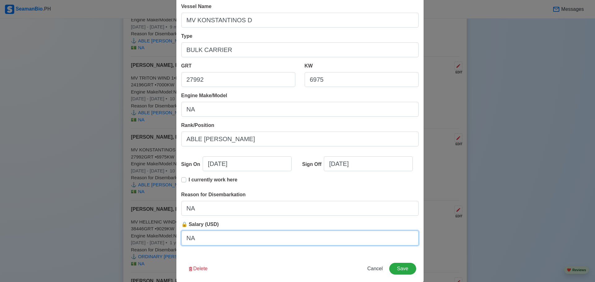
click at [230, 240] on input "NA" at bounding box center [300, 238] width 238 height 15
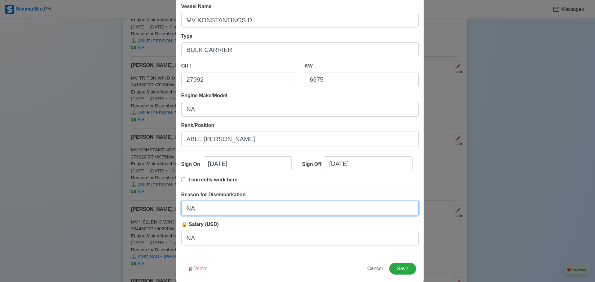
click at [231, 214] on input "NA" at bounding box center [300, 208] width 238 height 15
paste input "FINISHED CONTRACT"
type input "FINISHED CONTRACT"
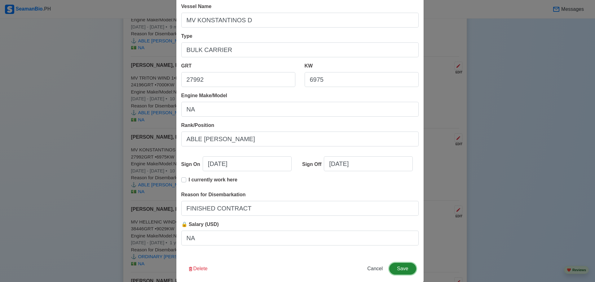
click at [404, 270] on button "Save" at bounding box center [402, 269] width 27 height 12
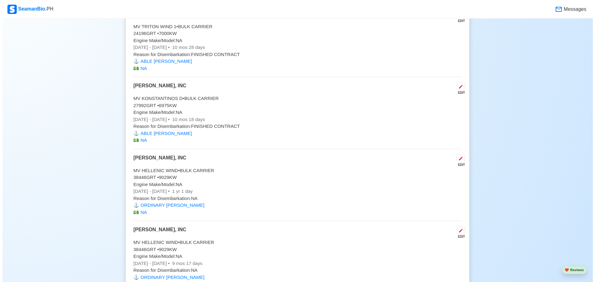
scroll to position [1519, 0]
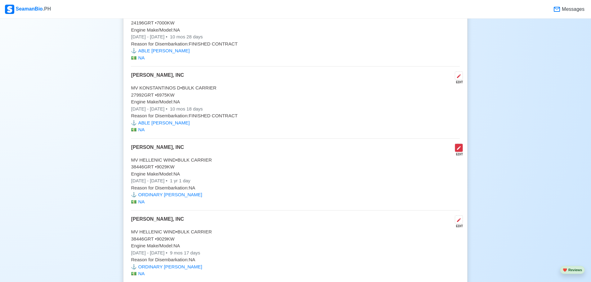
click at [460, 151] on icon at bounding box center [458, 148] width 5 height 5
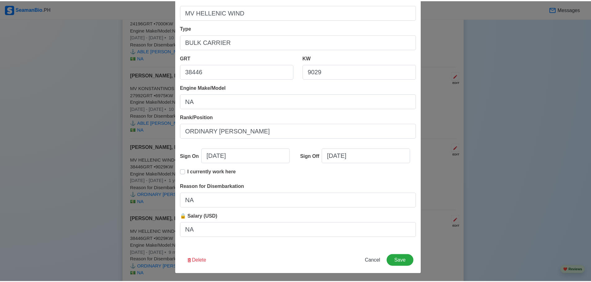
scroll to position [71, 0]
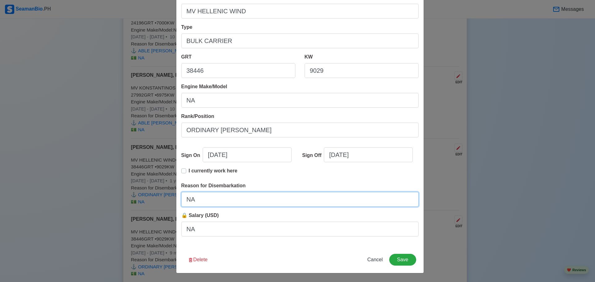
click at [208, 203] on input "NA" at bounding box center [300, 199] width 238 height 15
paste input "FINISHED CONTRACT"
type input "FINISHED CONTRACT"
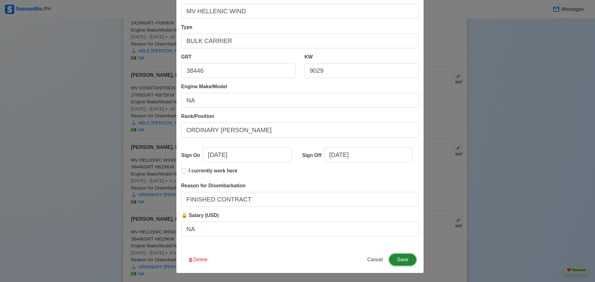
click at [399, 260] on button "Save" at bounding box center [402, 260] width 27 height 12
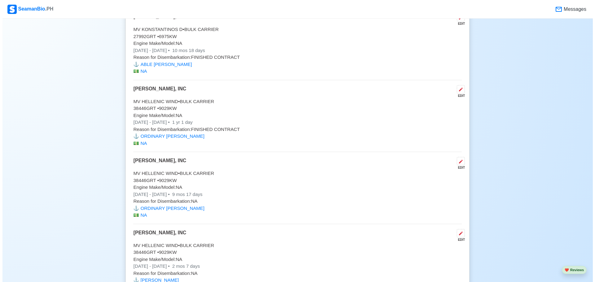
scroll to position [1581, 0]
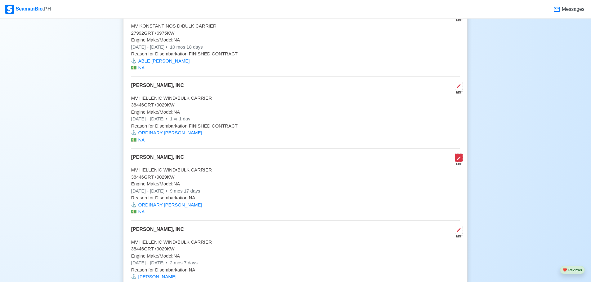
click at [457, 160] on icon at bounding box center [459, 159] width 4 height 4
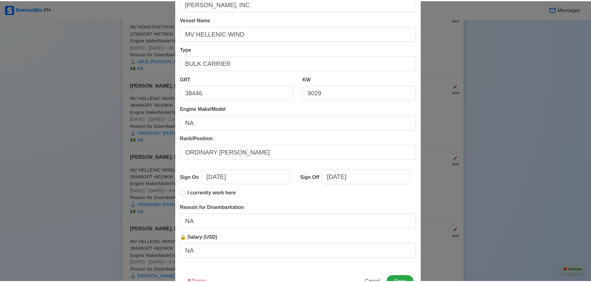
scroll to position [62, 0]
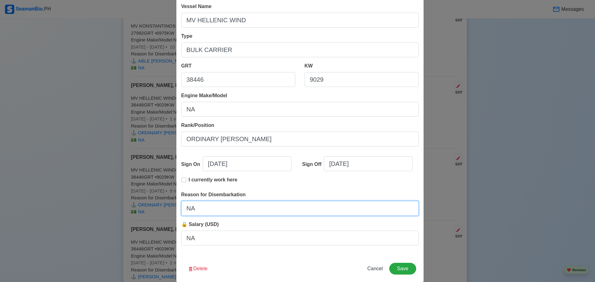
click at [236, 215] on input "NA" at bounding box center [300, 208] width 238 height 15
paste input "FINISHED CONTRACT"
type input "FINISHED CONTRACT"
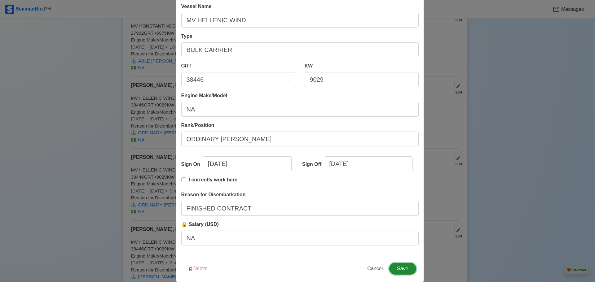
click at [399, 268] on button "Save" at bounding box center [402, 269] width 27 height 12
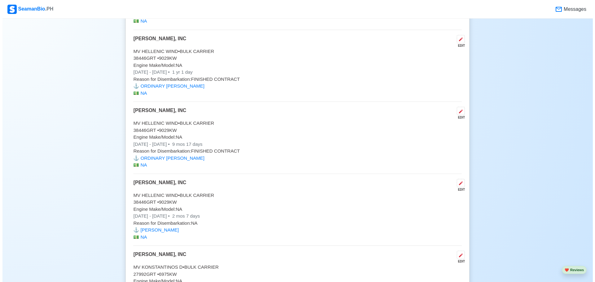
scroll to position [1643, 0]
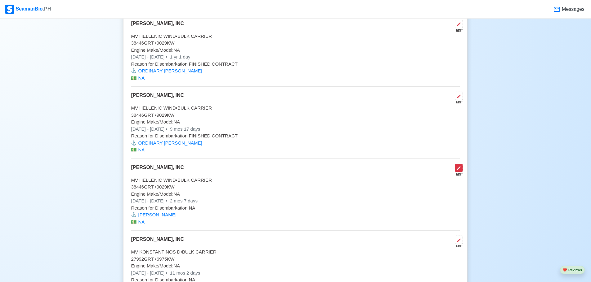
click at [458, 170] on icon at bounding box center [459, 169] width 4 height 4
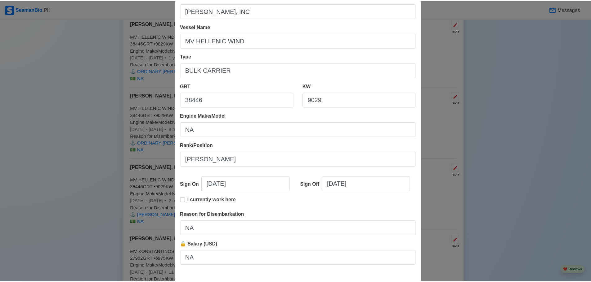
scroll to position [62, 0]
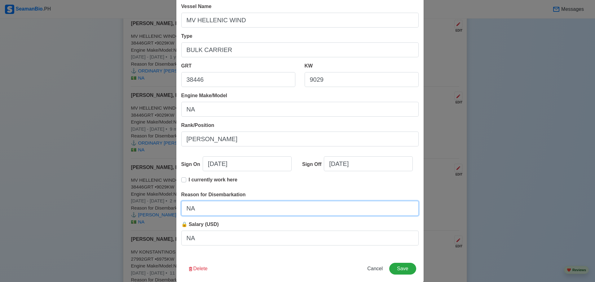
click at [245, 213] on input "NA" at bounding box center [300, 208] width 238 height 15
paste input "FINISHED CONTRACT"
type input "FINISHED CONTRACT"
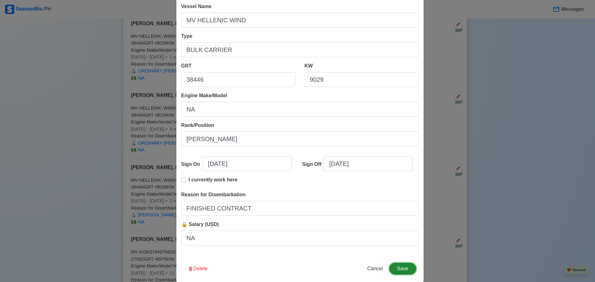
click at [401, 272] on button "Save" at bounding box center [402, 269] width 27 height 12
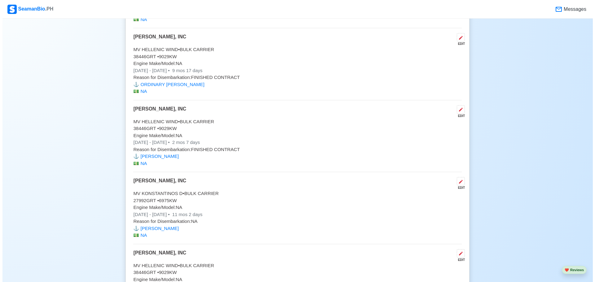
scroll to position [1705, 0]
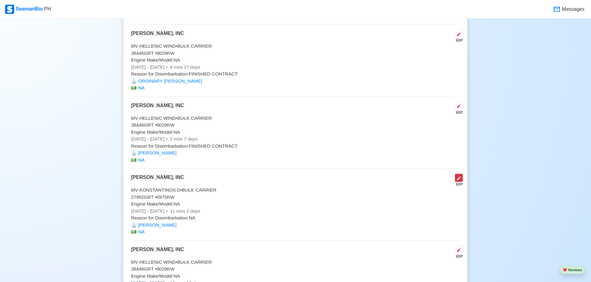
click at [458, 180] on icon at bounding box center [459, 179] width 4 height 4
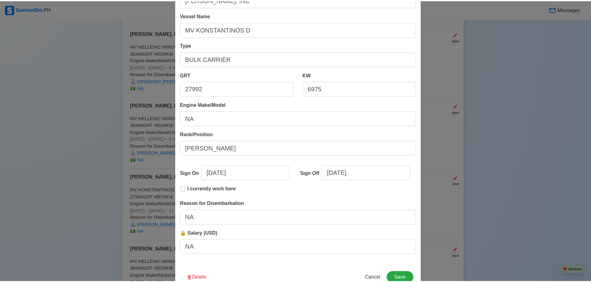
scroll to position [62, 0]
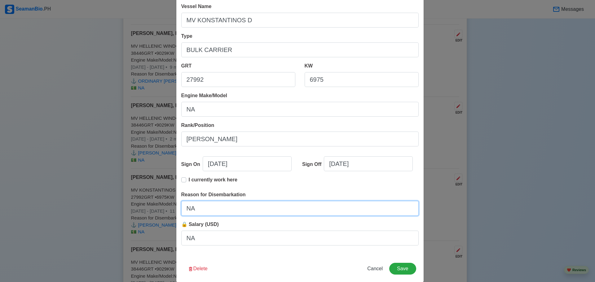
click at [242, 209] on input "NA" at bounding box center [300, 208] width 238 height 15
paste input "FINISHED CONTRACT"
type input "FINISHED CONTRACT"
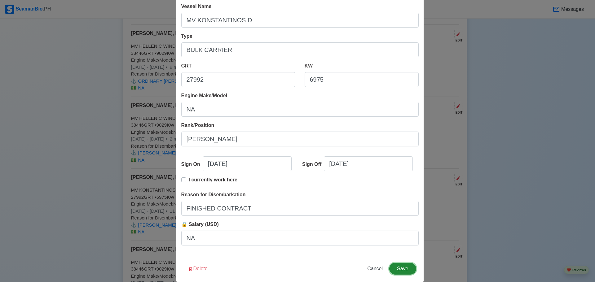
click at [398, 265] on button "Save" at bounding box center [402, 269] width 27 height 12
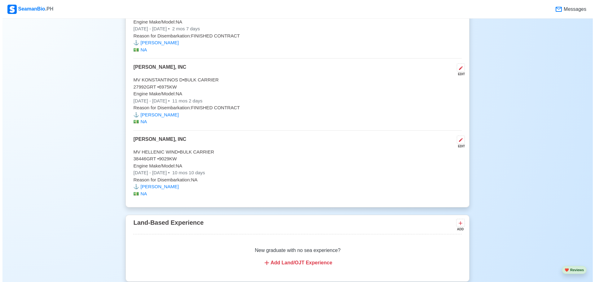
scroll to position [1829, 0]
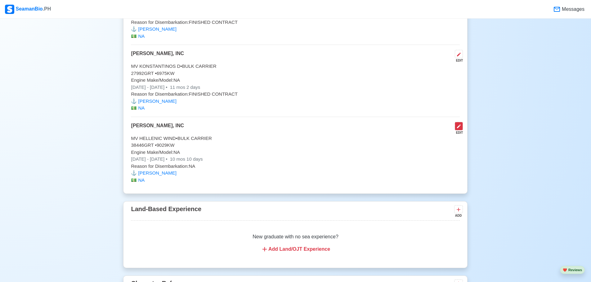
click at [461, 129] on icon at bounding box center [458, 126] width 5 height 5
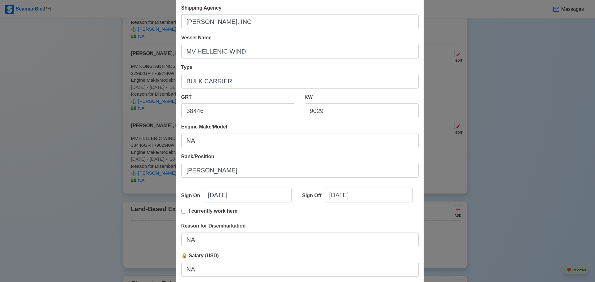
scroll to position [31, 0]
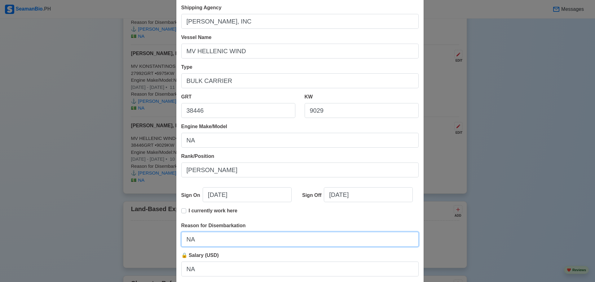
click at [233, 236] on input "NA" at bounding box center [300, 239] width 238 height 15
paste input "FINISHED CONTRACT"
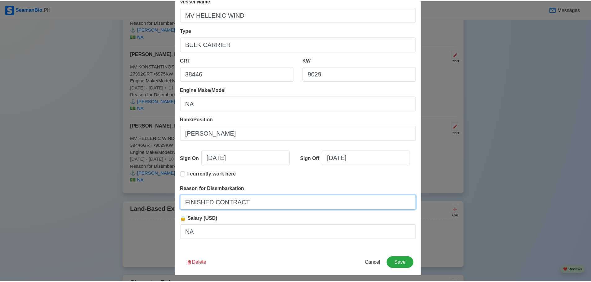
scroll to position [71, 0]
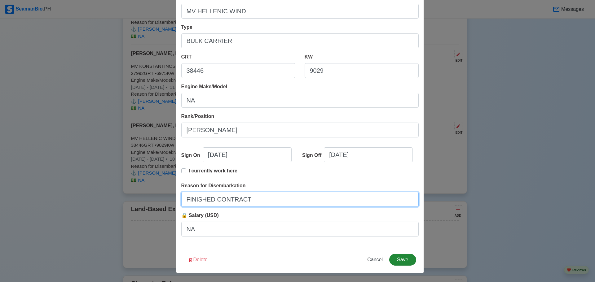
type input "FINISHED CONTRACT"
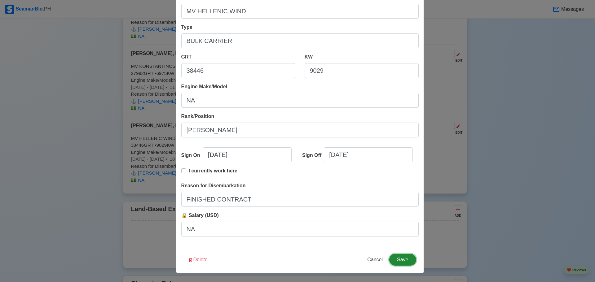
click at [401, 257] on button "Save" at bounding box center [402, 260] width 27 height 12
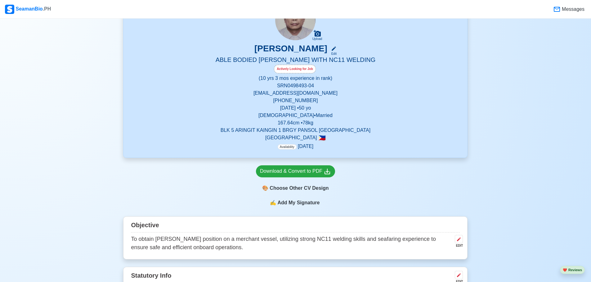
scroll to position [62, 0]
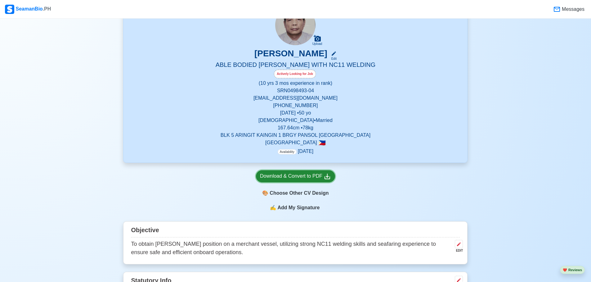
click at [299, 176] on div "Download & Convert to PDF" at bounding box center [295, 177] width 71 height 8
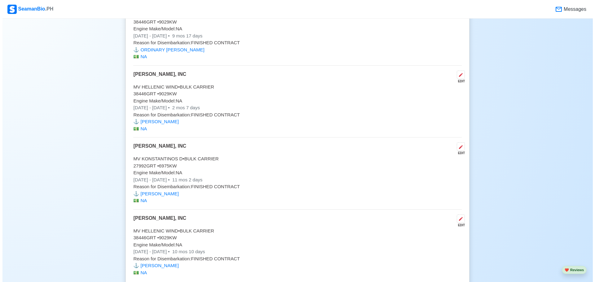
scroll to position [1705, 0]
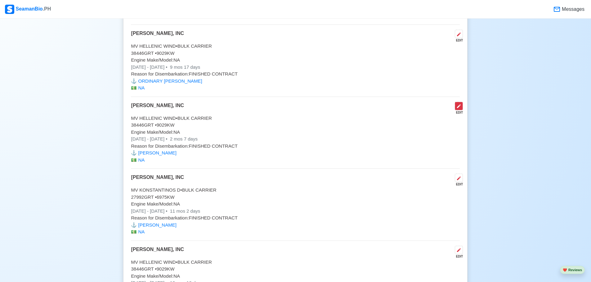
click at [459, 109] on icon at bounding box center [458, 106] width 5 height 5
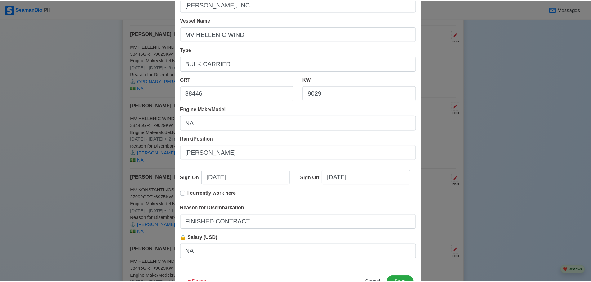
scroll to position [62, 0]
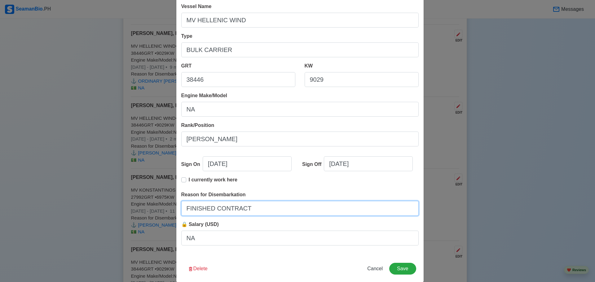
click at [233, 208] on input "FINISHED CONTRACT" at bounding box center [300, 208] width 238 height 15
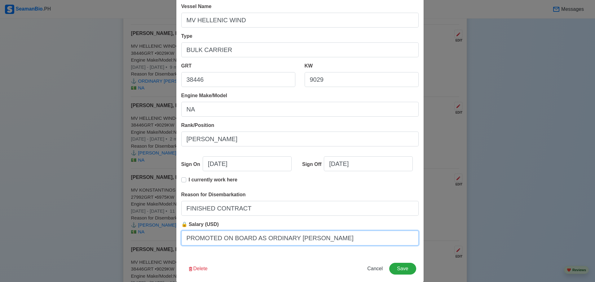
type input "PROMOTED ON BOARD AS ORDINARY [PERSON_NAME]-"
click at [289, 241] on input "PROMOTED ON BOARD AS ORDINARY [PERSON_NAME]-" at bounding box center [300, 238] width 238 height 15
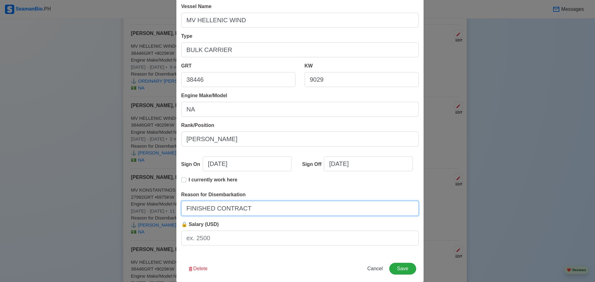
click at [254, 206] on input "FINISHED CONTRACT" at bounding box center [300, 208] width 238 height 15
paste input "PROMOTED ON BOARD AS ORDINARY [PERSON_NAME]-"
type input "PROMOTED ON BOARD AS ORDINARY [PERSON_NAME]-"
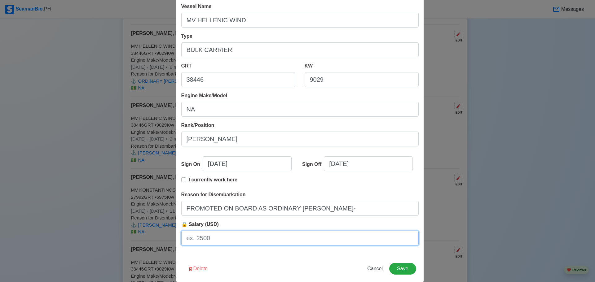
click at [243, 236] on input "🔒 Salary (USD)" at bounding box center [300, 238] width 238 height 15
type input "NA"
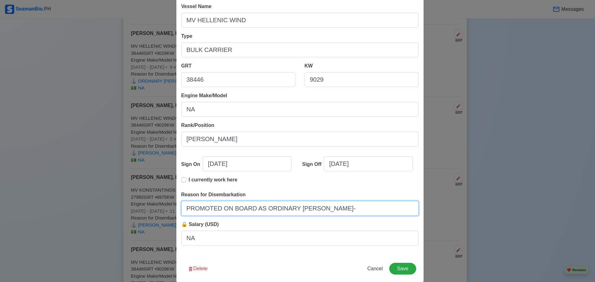
click at [366, 211] on input "PROMOTED ON BOARD AS ORDINARY [PERSON_NAME]-" at bounding box center [300, 208] width 238 height 15
type input "PROMOTED ON BOARD AS ORDINARY [PERSON_NAME]"
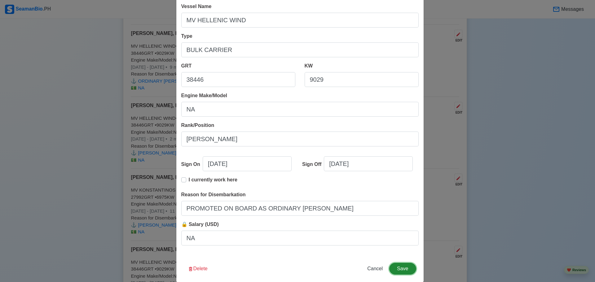
click at [397, 269] on button "Save" at bounding box center [402, 269] width 27 height 12
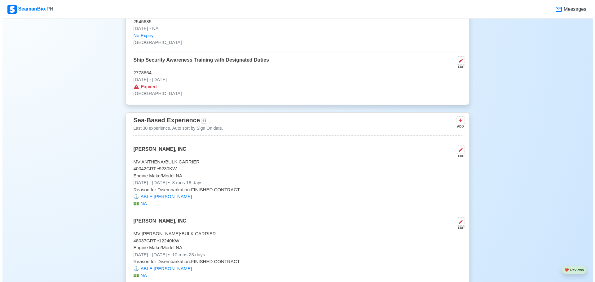
scroll to position [1085, 0]
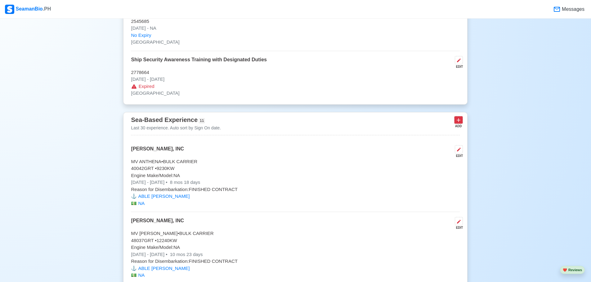
click at [460, 123] on icon at bounding box center [458, 120] width 6 height 6
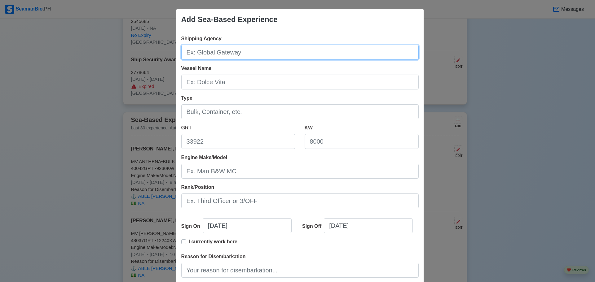
click at [261, 54] on input "Shipping Agency" at bounding box center [300, 52] width 238 height 15
type input "CROSS WORLD"
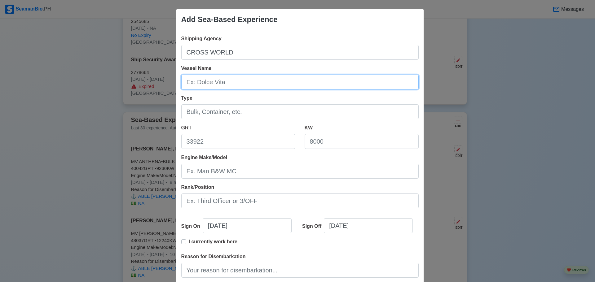
click at [195, 84] on input "Vessel Name" at bounding box center [300, 82] width 238 height 15
type input "MV [PERSON_NAME]"
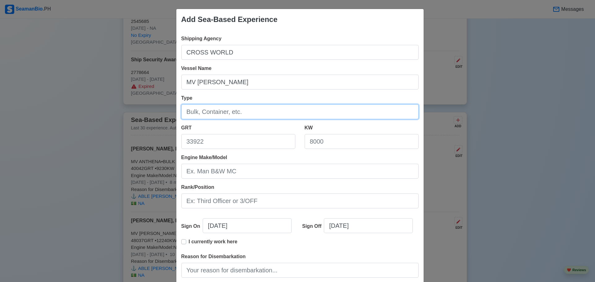
click at [189, 114] on input "Type" at bounding box center [300, 111] width 238 height 15
type input "BULK CARRIER"
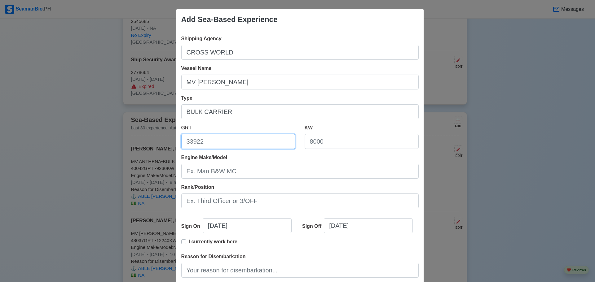
click at [203, 143] on input "GRT" at bounding box center [238, 141] width 114 height 15
type input "40037"
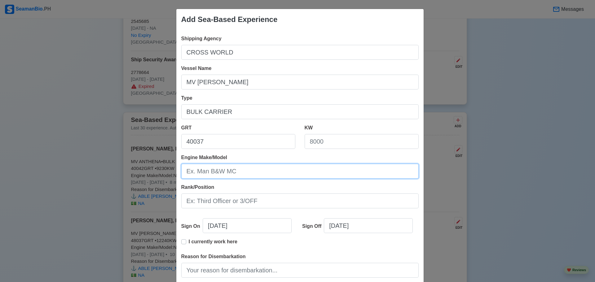
click at [279, 168] on input "Engine Make/Model" at bounding box center [300, 171] width 238 height 15
type input "NA"
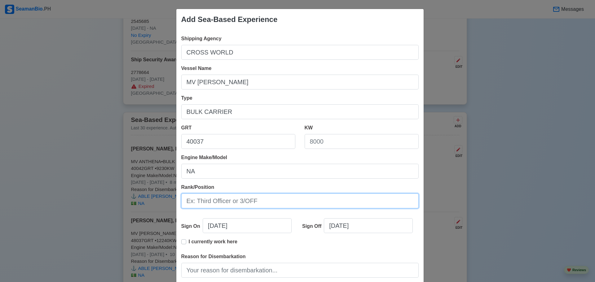
click at [219, 201] on input "Rank/Position" at bounding box center [300, 201] width 238 height 15
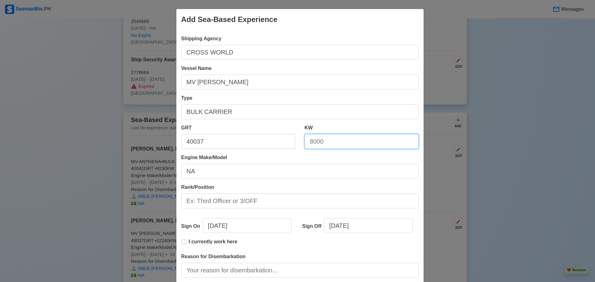
click at [317, 142] on input "KW" at bounding box center [362, 141] width 114 height 15
type input "0"
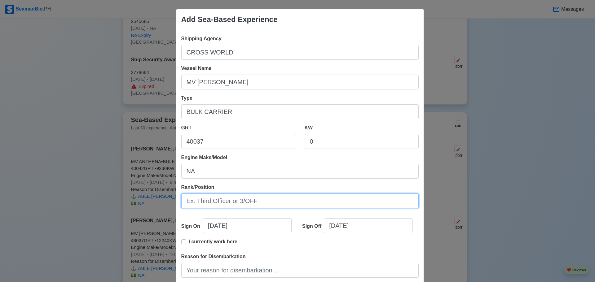
click at [271, 201] on input "Rank/Position" at bounding box center [300, 201] width 238 height 15
paste input "ABLE [PERSON_NAME]"
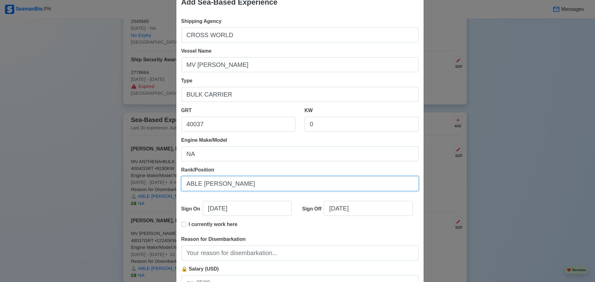
scroll to position [31, 0]
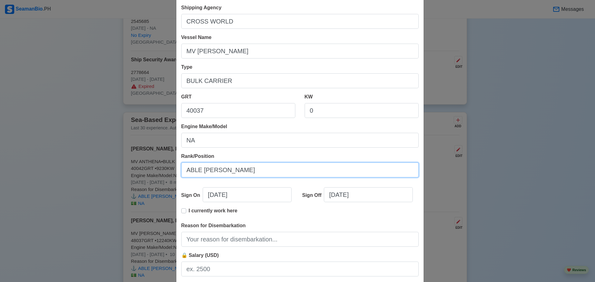
type input "ABLE [PERSON_NAME]"
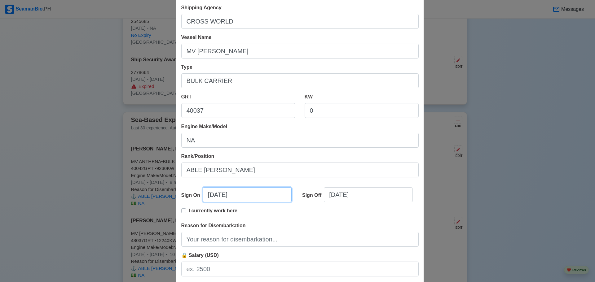
select select "****"
select select "*******"
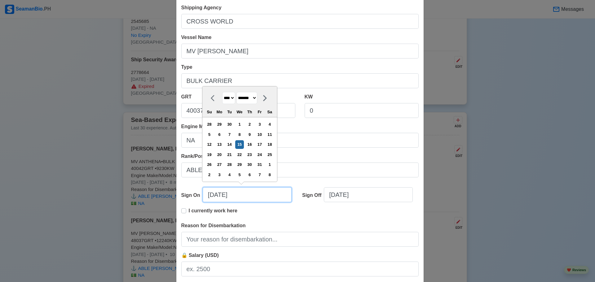
click at [207, 196] on input "[DATE]" at bounding box center [247, 195] width 89 height 15
click at [206, 197] on input "[DATE]" at bounding box center [247, 195] width 89 height 15
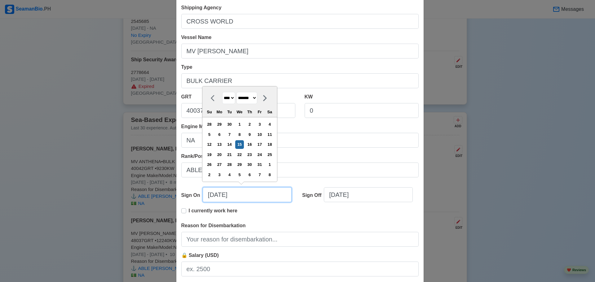
click at [206, 197] on input "[DATE]" at bounding box center [247, 195] width 89 height 15
click at [208, 198] on input "[DATE]" at bounding box center [247, 195] width 89 height 15
type input "[DATE]"
select select "*******"
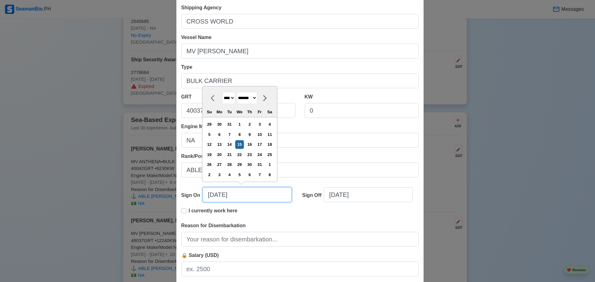
type input "[DATE]"
select select "********"
click at [215, 197] on input "[DATE]" at bounding box center [247, 195] width 89 height 15
click at [233, 197] on input "[DATE]" at bounding box center [247, 195] width 89 height 15
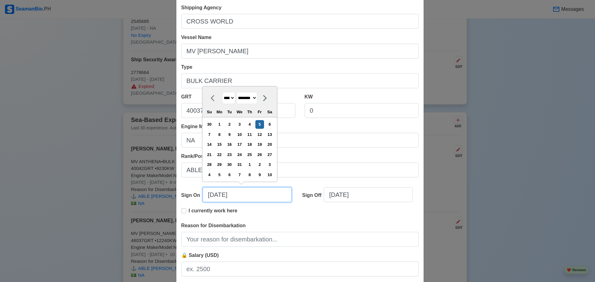
click at [233, 197] on input "[DATE]" at bounding box center [247, 195] width 89 height 15
type input "12/05/2"
select select "****"
type input "[DATE]"
select select "****"
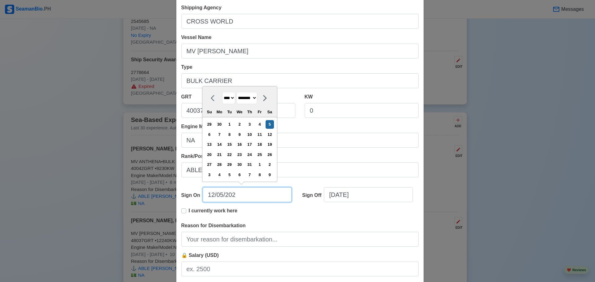
type input "[DATE]"
select select "****"
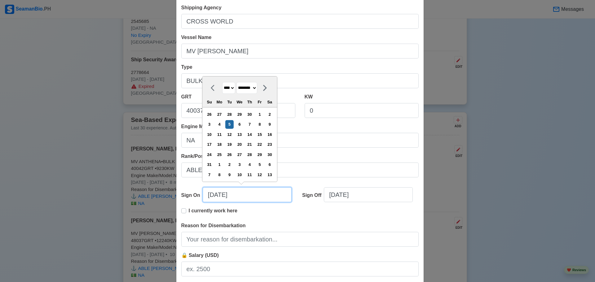
type input "[DATE]"
click at [330, 195] on input "[DATE]" at bounding box center [368, 195] width 89 height 15
select select "****"
select select "*******"
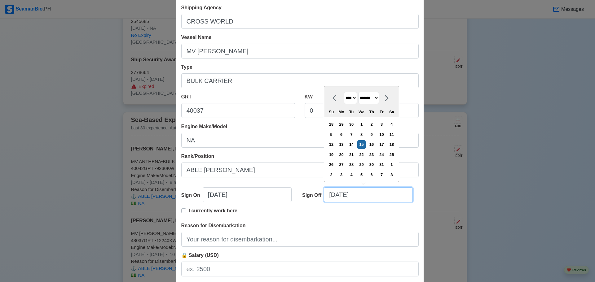
click at [330, 195] on input "[DATE]" at bounding box center [368, 195] width 89 height 15
type input "[DATE]"
select select "*******"
type input "[DATE]"
select select "********"
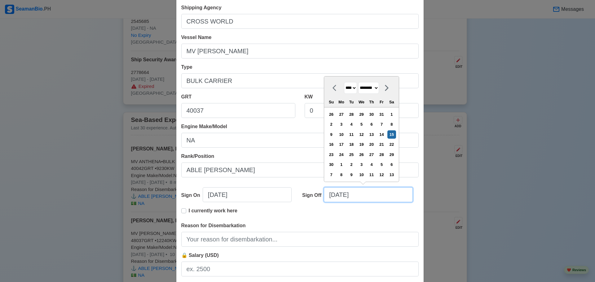
click at [340, 195] on input "[DATE]" at bounding box center [368, 195] width 89 height 15
click at [361, 197] on input "[DATE]" at bounding box center [368, 195] width 89 height 15
type input "[DATE]"
select select "****"
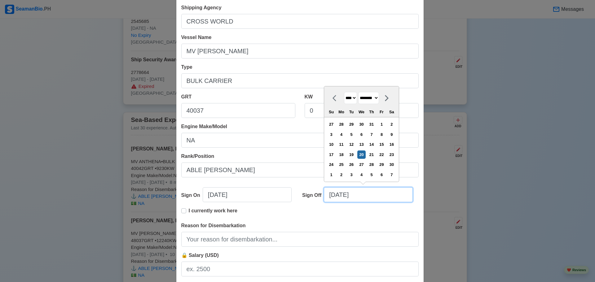
type input "[DATE]"
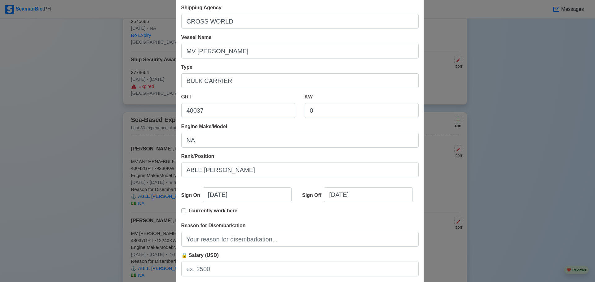
click at [376, 223] on div "Reason for Disembarkation" at bounding box center [300, 234] width 238 height 25
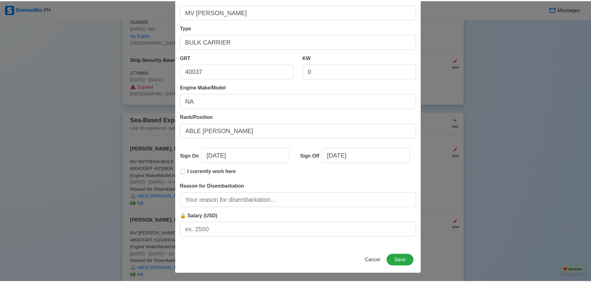
scroll to position [71, 0]
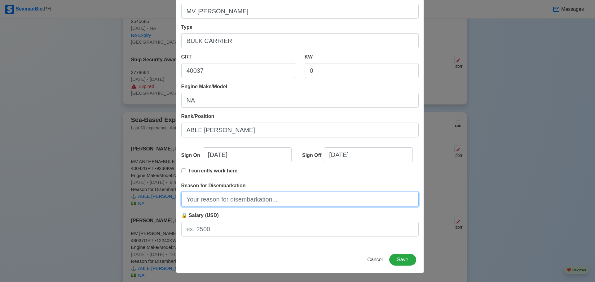
click at [272, 202] on input "Reason for Disembarkation" at bounding box center [300, 199] width 238 height 15
type input "FINISHED CONTRACT"
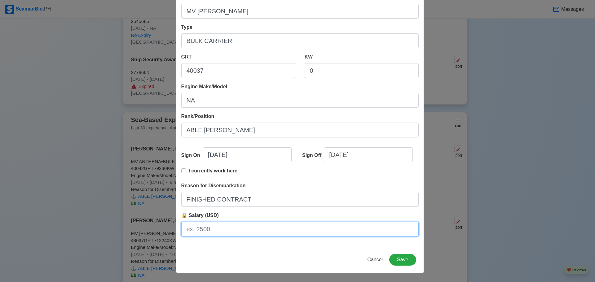
click at [220, 232] on input "🔒 Salary (USD)" at bounding box center [300, 229] width 238 height 15
type input "NA"
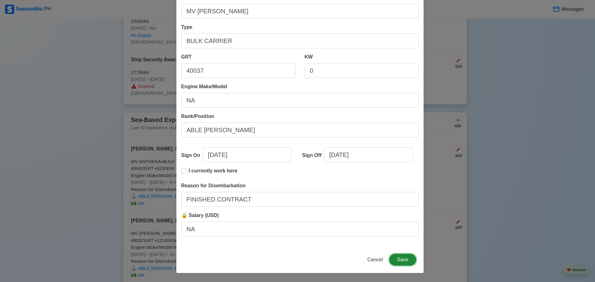
click at [399, 256] on button "Save" at bounding box center [402, 260] width 27 height 12
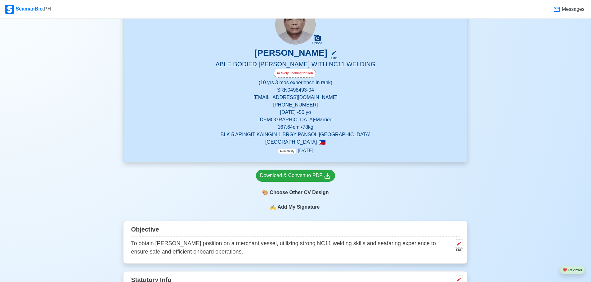
scroll to position [62, 0]
click at [293, 178] on div "Download & Convert to PDF" at bounding box center [295, 177] width 71 height 8
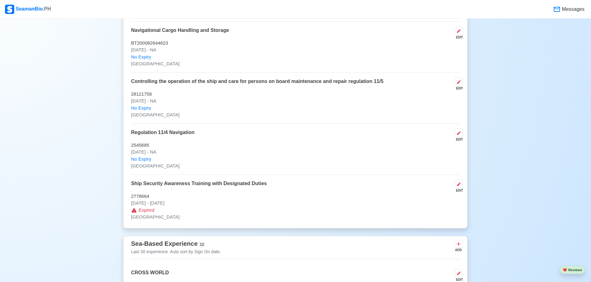
scroll to position [992, 0]
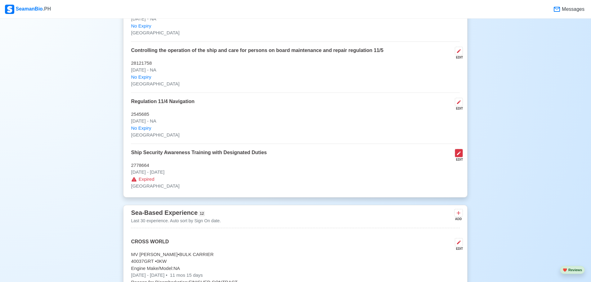
click at [456, 156] on icon at bounding box center [458, 153] width 5 height 5
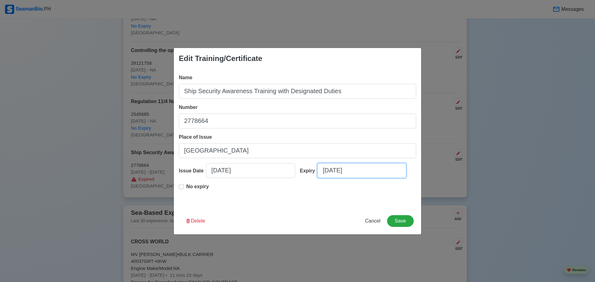
select select "****"
select select "********"
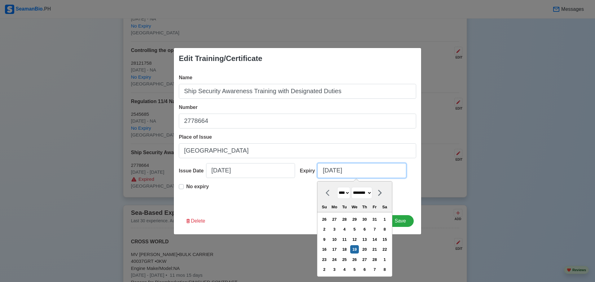
click at [367, 172] on input "[DATE]" at bounding box center [362, 170] width 89 height 15
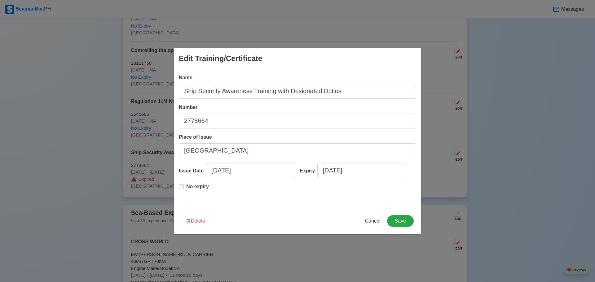
click at [194, 186] on p "No expiry" at bounding box center [197, 186] width 23 height 7
click at [401, 221] on button "Save" at bounding box center [400, 221] width 27 height 12
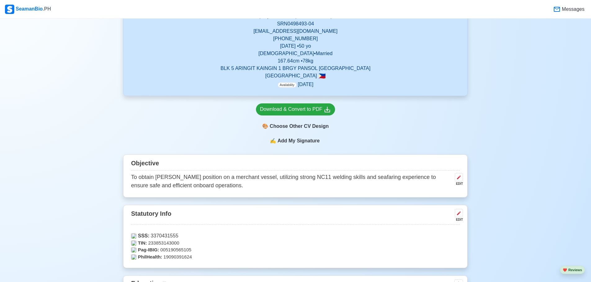
scroll to position [124, 0]
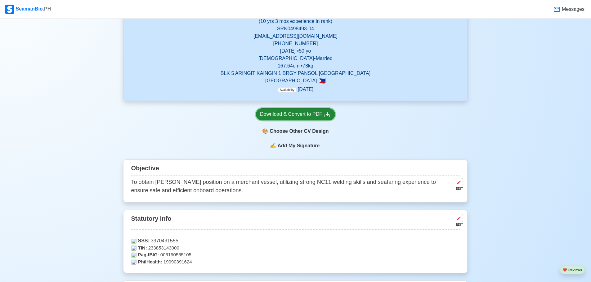
click at [300, 113] on div "Download & Convert to PDF" at bounding box center [295, 115] width 71 height 8
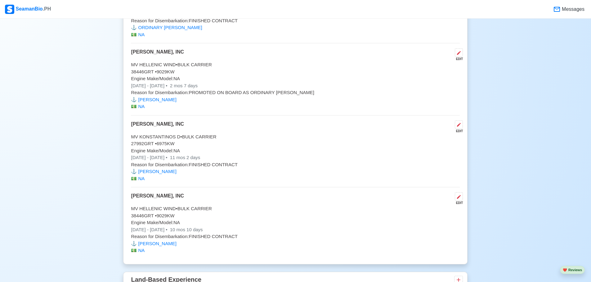
scroll to position [1922, 0]
